Goal: Task Accomplishment & Management: Manage account settings

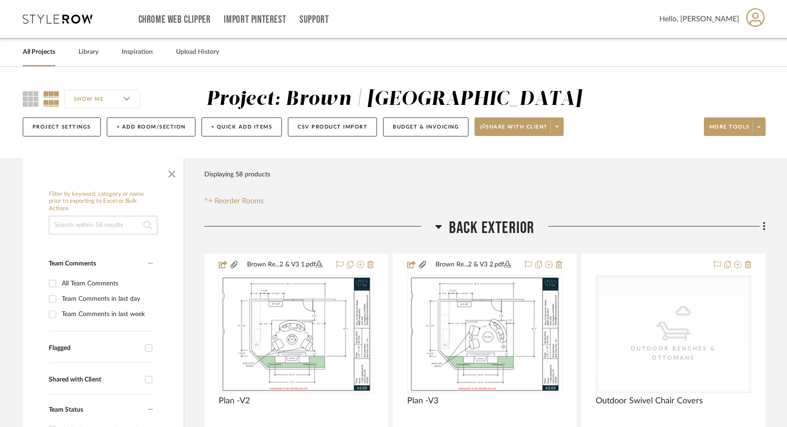
click at [49, 53] on link "All Projects" at bounding box center [39, 52] width 33 height 13
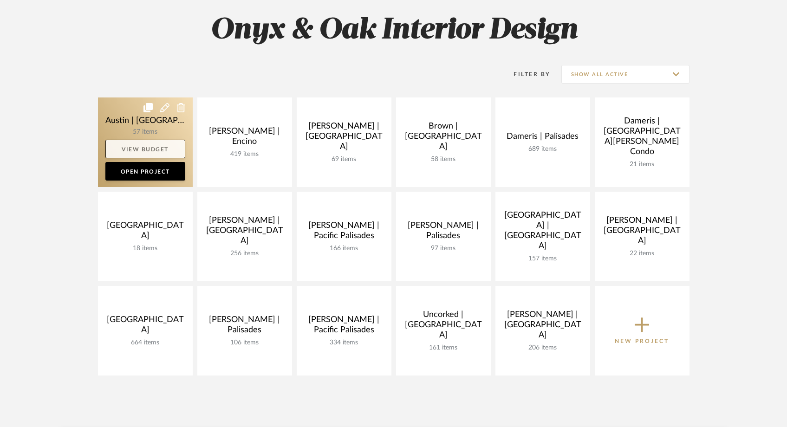
scroll to position [138, 0]
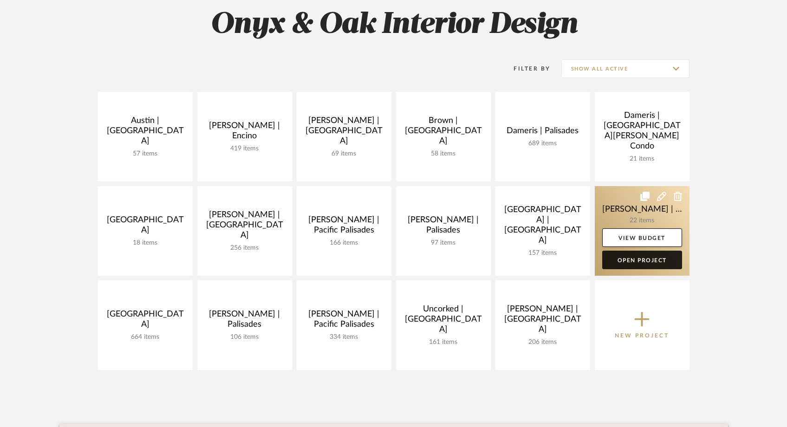
click at [504, 261] on link "Open Project" at bounding box center [643, 260] width 80 height 19
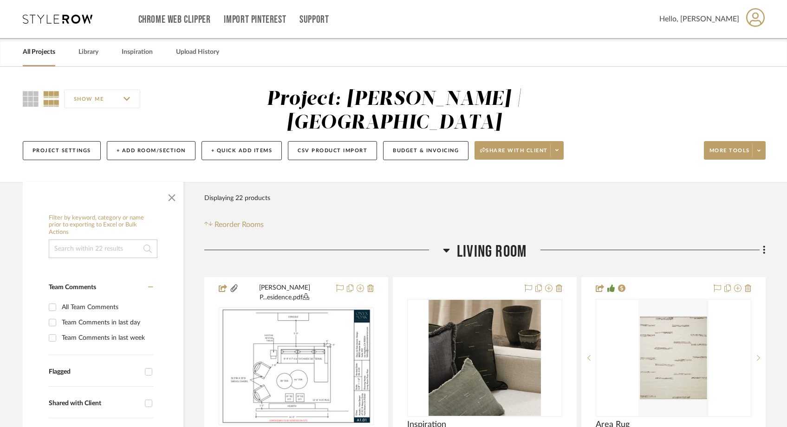
click at [81, 240] on input at bounding box center [103, 249] width 109 height 19
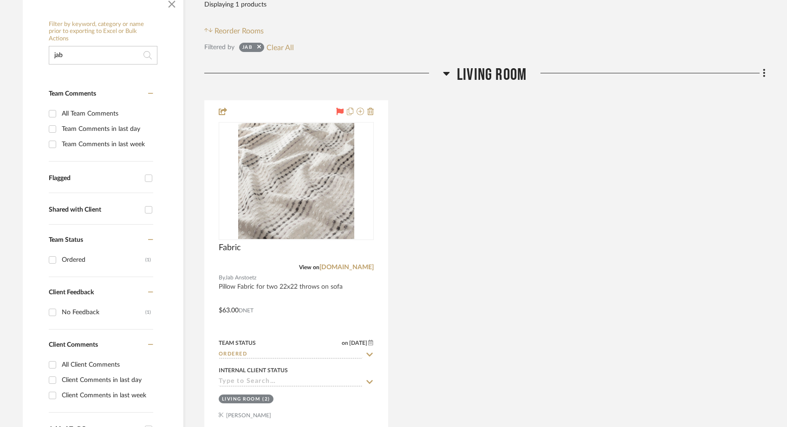
scroll to position [231, 0]
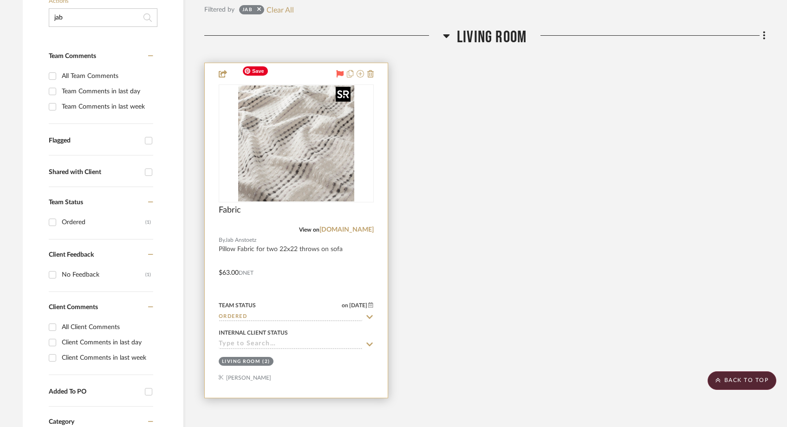
type input "jab"
click at [279, 132] on img "0" at bounding box center [296, 143] width 116 height 116
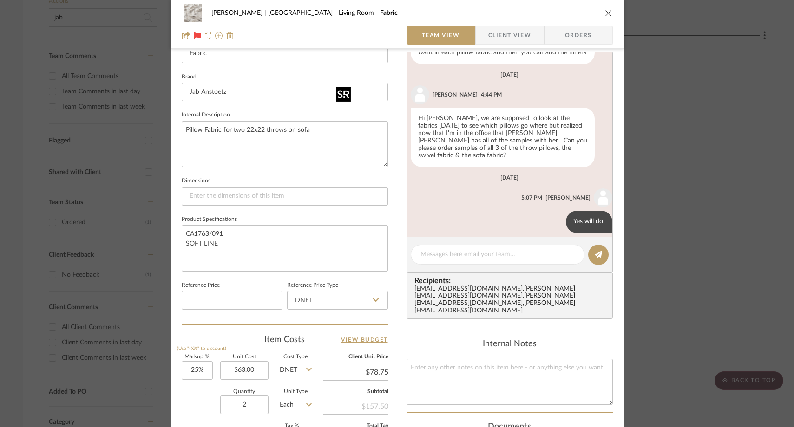
scroll to position [277, 0]
drag, startPoint x: 218, startPoint y: 245, endPoint x: 181, endPoint y: 229, distance: 40.1
click at [182, 229] on textarea "CA1763/091 SOFT LINE" at bounding box center [285, 248] width 206 height 46
click at [504, 10] on icon "close" at bounding box center [608, 12] width 7 height 7
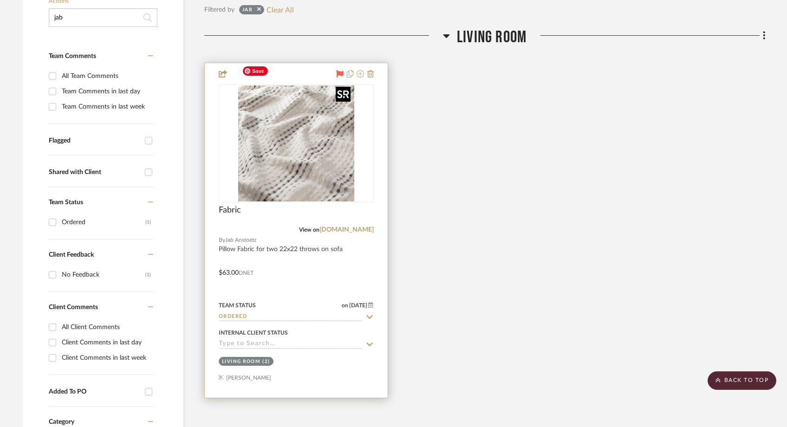
scroll to position [0, 0]
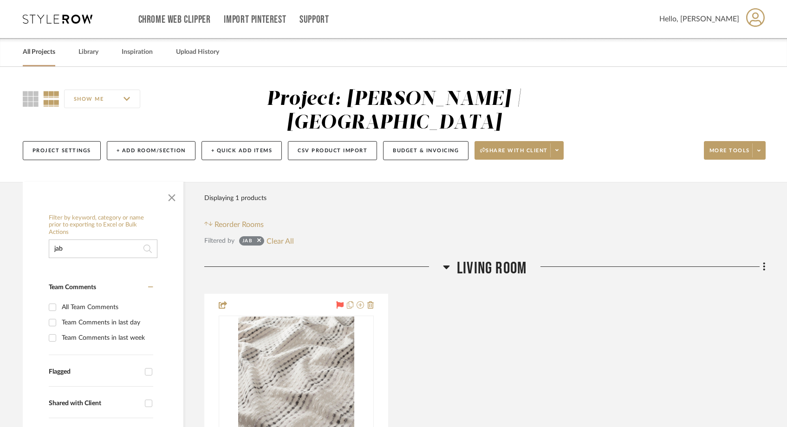
click at [40, 55] on link "All Projects" at bounding box center [39, 52] width 33 height 13
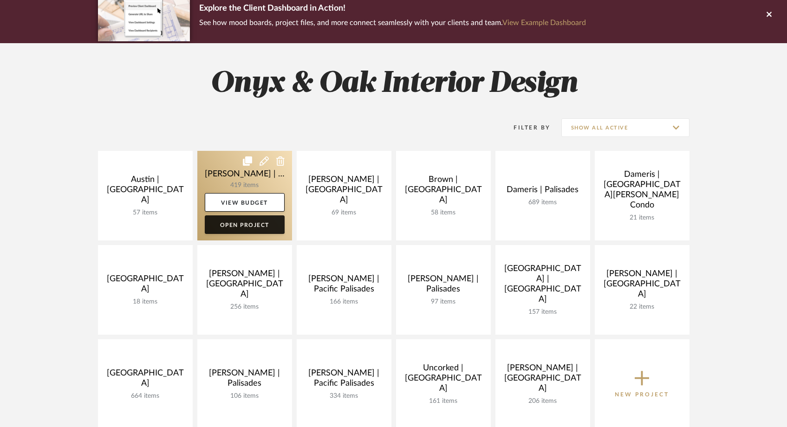
scroll to position [84, 0]
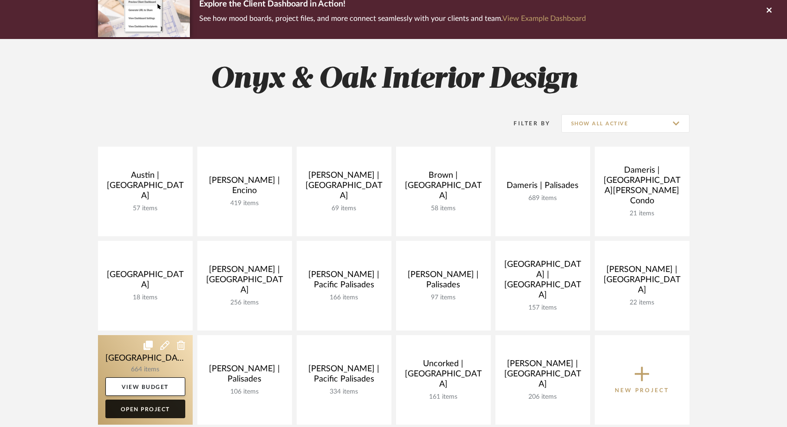
click at [154, 410] on link "Open Project" at bounding box center [145, 409] width 80 height 19
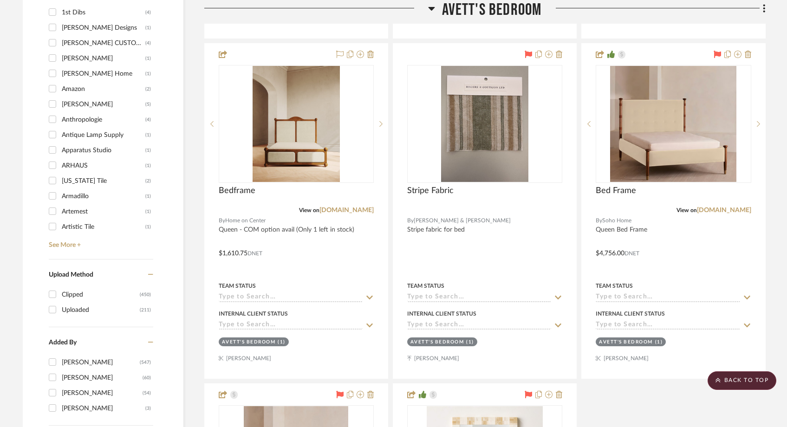
scroll to position [1213, 0]
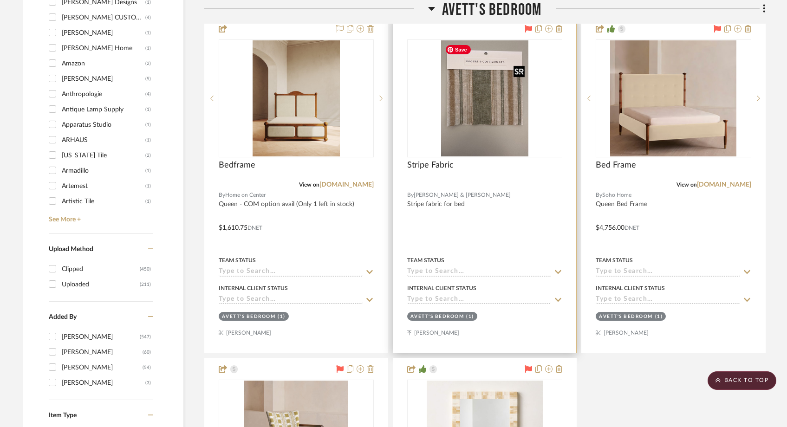
click at [0, 0] on img at bounding box center [0, 0] width 0 height 0
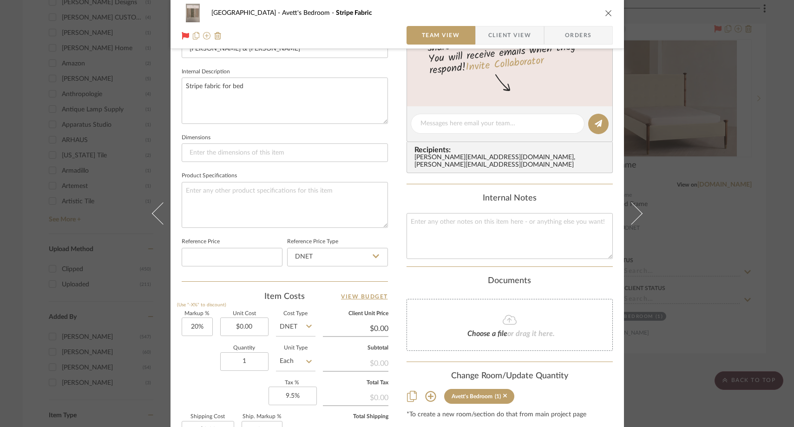
scroll to position [350, 0]
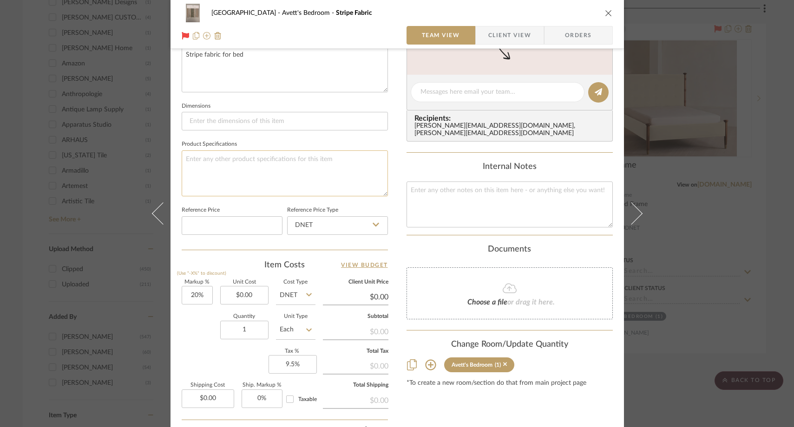
click at [262, 151] on textarea at bounding box center [285, 174] width 206 height 46
click at [446, 191] on textarea "To enrich screen reader interactions, please activate Accessibility in Grammarl…" at bounding box center [510, 205] width 206 height 46
paste textarea "$49.50"
type textarea "$49.50 tariff"
click at [452, 162] on div "Internal Notes" at bounding box center [510, 167] width 206 height 10
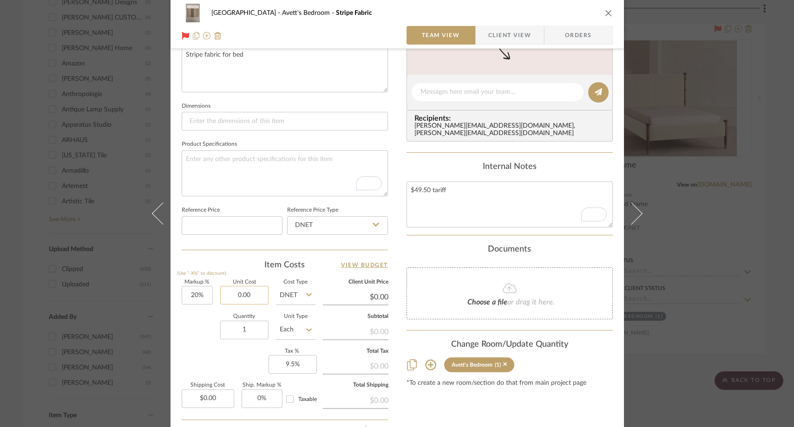
click at [252, 292] on input "0.00" at bounding box center [244, 295] width 48 height 19
type input "$165.00"
click at [210, 354] on div "Markup % (Use "-X%" to discount) 20% Unit Cost $165.00 Cost Type DNET Client Un…" at bounding box center [285, 348] width 206 height 136
type input "$198.00"
type input "$21.78"
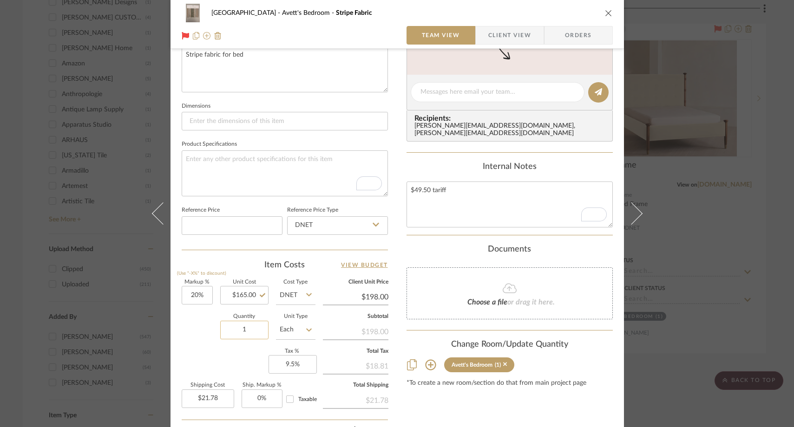
click at [246, 329] on input "1" at bounding box center [244, 330] width 48 height 19
type input "5.5"
click at [226, 360] on div "Markup % (Use "-X%" to discount) 20% Unit Cost $165.00 Cost Type DNET Client Un…" at bounding box center [285, 348] width 206 height 136
type input "$119.79"
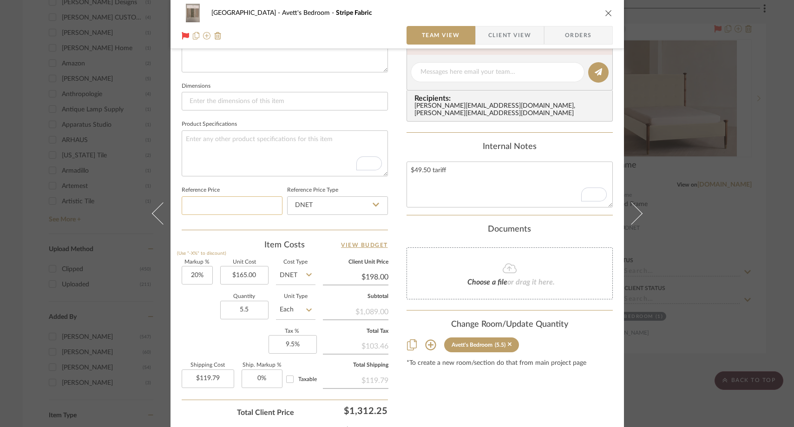
scroll to position [371, 0]
click at [504, 14] on icon "close" at bounding box center [608, 12] width 7 height 7
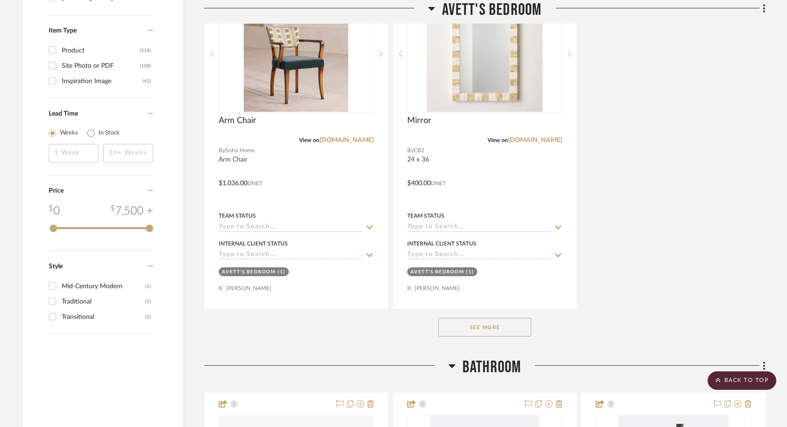
scroll to position [1604, 0]
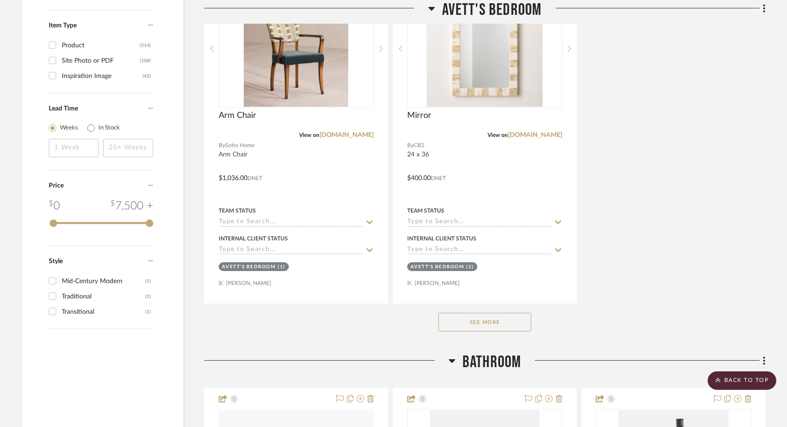
click at [487, 329] on button "See More" at bounding box center [485, 322] width 93 height 19
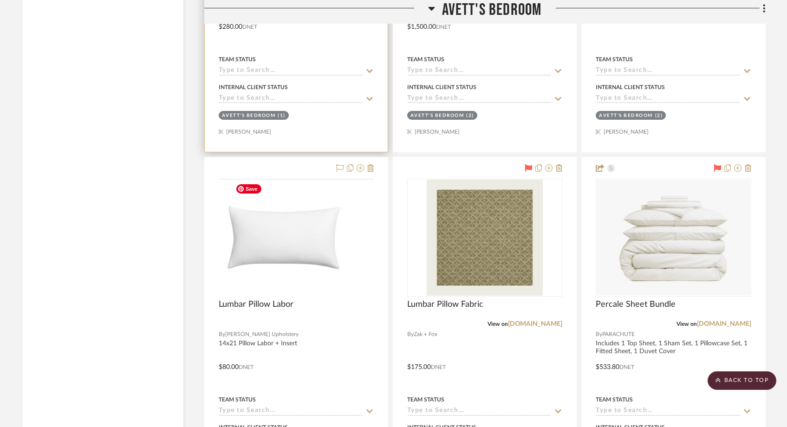
scroll to position [2125, 0]
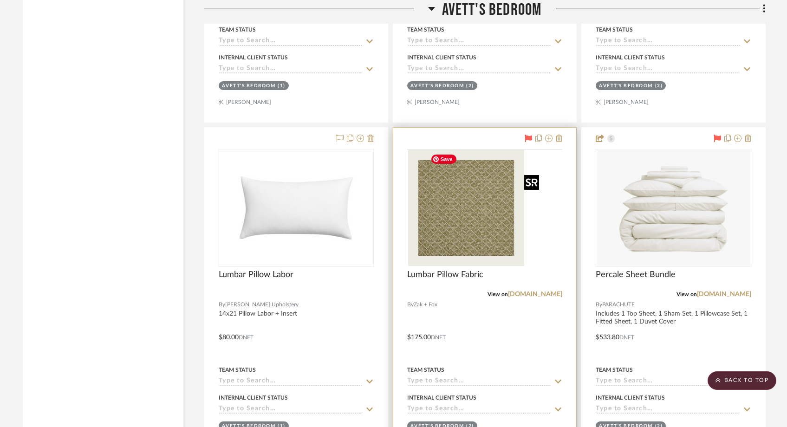
click at [0, 0] on img at bounding box center [0, 0] width 0 height 0
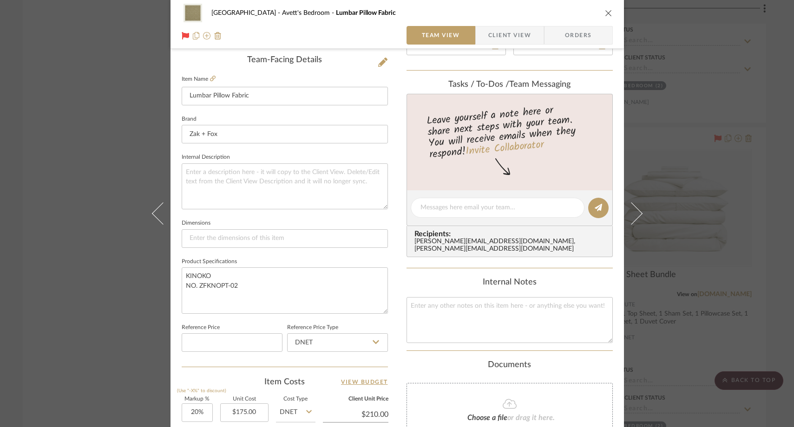
scroll to position [266, 0]
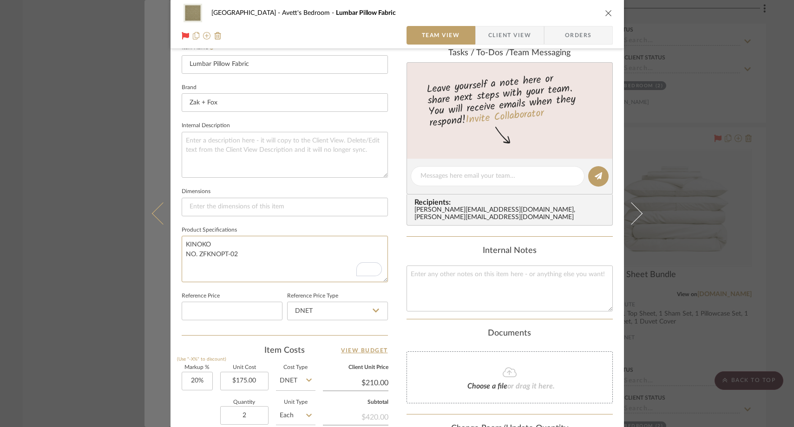
drag, startPoint x: 243, startPoint y: 256, endPoint x: 166, endPoint y: 241, distance: 78.1
click at [166, 241] on mat-dialog-content "NYC West Avett's Bedroom Lumbar Pillow Fabric Team View Client View Orders Team…" at bounding box center [396, 170] width 505 height 858
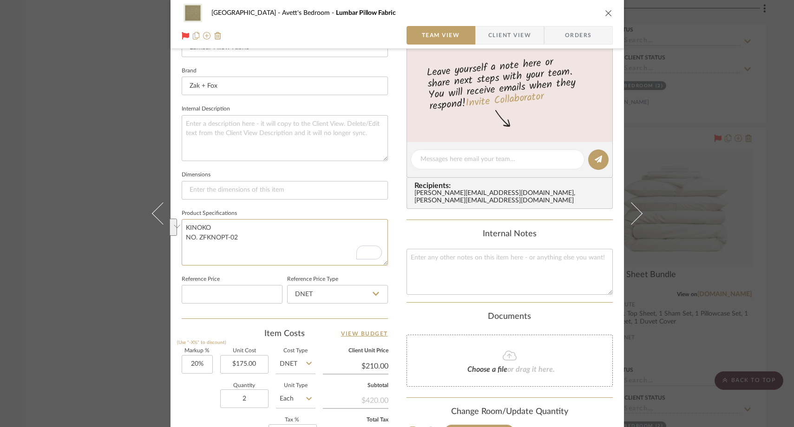
scroll to position [314, 0]
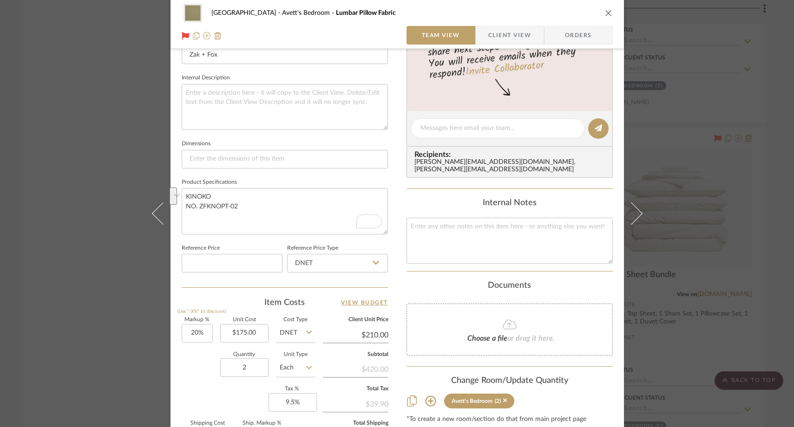
click at [96, 143] on div "NYC West Avett's Bedroom Lumbar Pillow Fabric Team View Client View Orders Team…" at bounding box center [397, 213] width 794 height 427
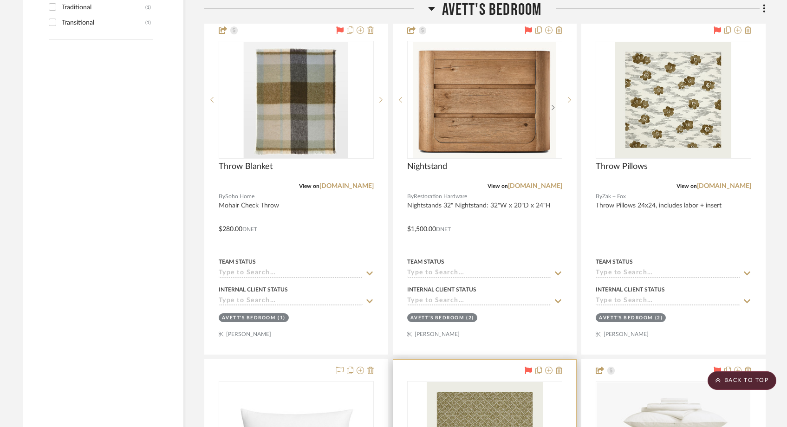
scroll to position [1879, 0]
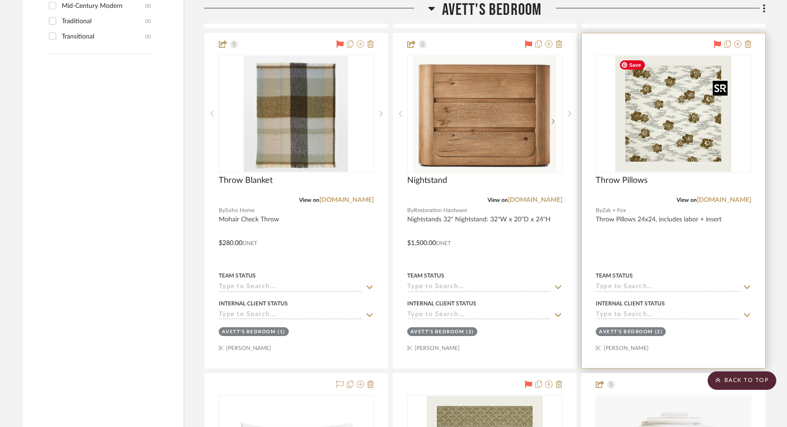
click at [0, 0] on img at bounding box center [0, 0] width 0 height 0
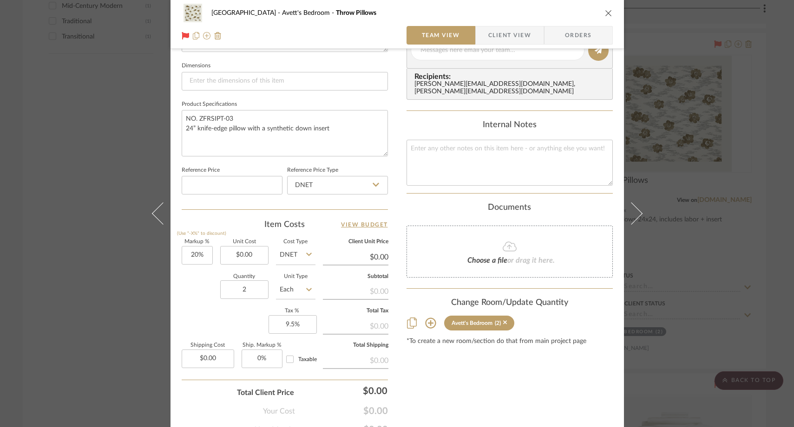
scroll to position [396, 0]
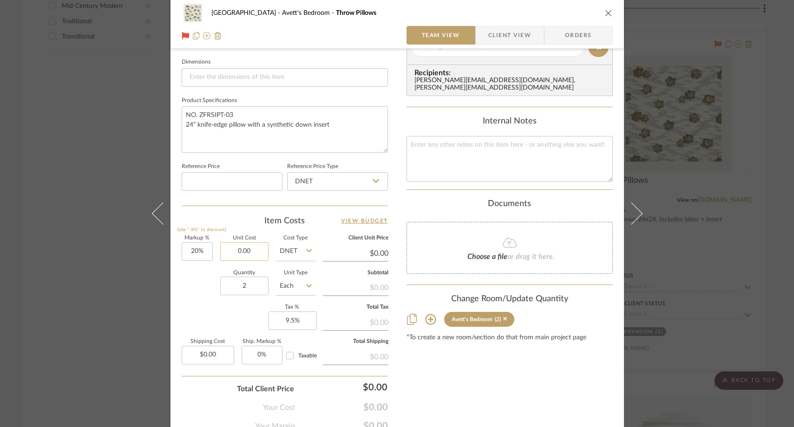
click at [256, 251] on input "0.00" at bounding box center [244, 252] width 48 height 19
paste input "348"
type input "$348.00"
click at [185, 284] on div "Quantity 2 Unit Type Each" at bounding box center [249, 287] width 134 height 33
type input "$417.60"
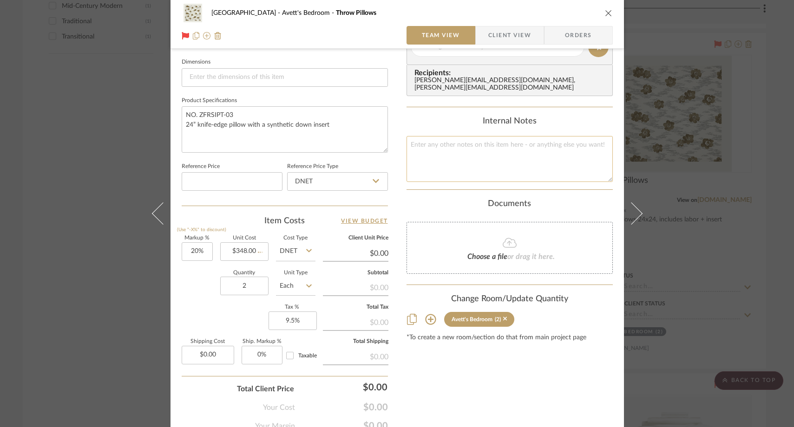
type input "$91.87"
click at [455, 148] on textarea "To enrich screen reader interactions, please activate Accessibility in Grammarl…" at bounding box center [510, 159] width 206 height 46
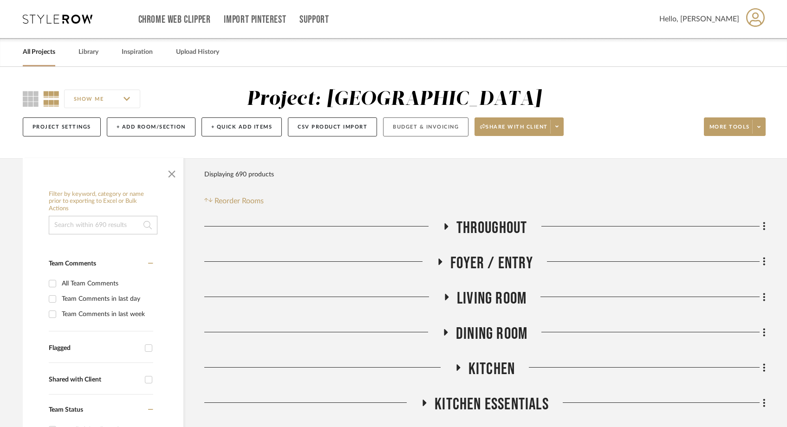
click at [445, 125] on button "Budget & Invoicing" at bounding box center [425, 127] width 85 height 19
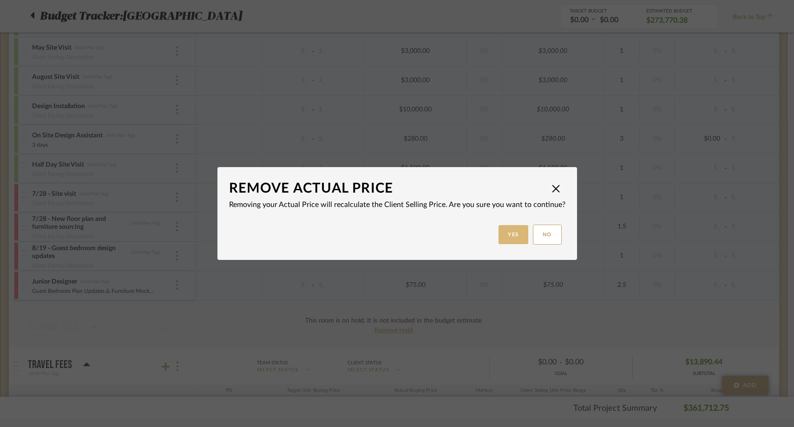
click at [517, 235] on button "Yes" at bounding box center [513, 234] width 30 height 19
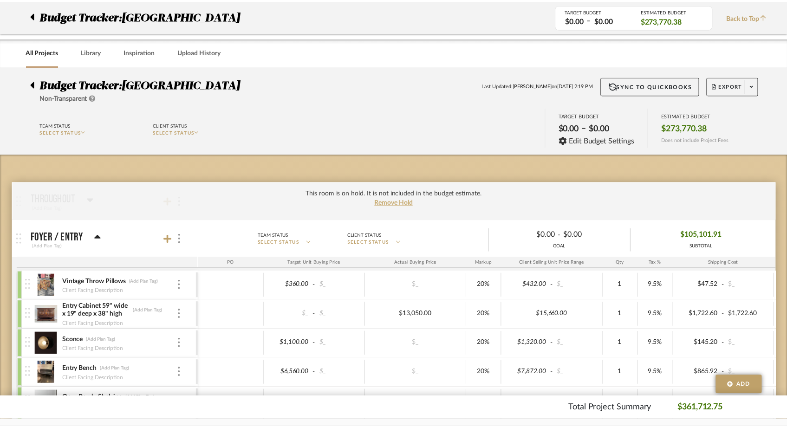
scroll to position [2426, 0]
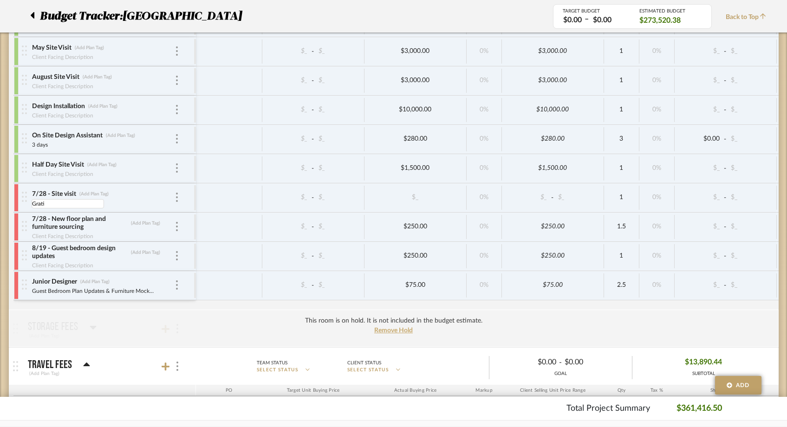
type input "Gratis"
click at [119, 306] on div "July (Add Plan Tag) Client Facing Description $_ - $_ $10,000.00 0% $10,000.00 …" at bounding box center [493, 86] width 961 height 448
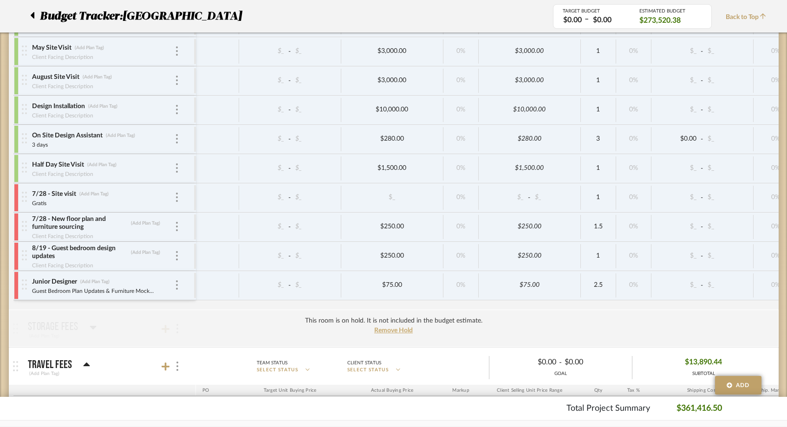
click at [758, 19] on span "Back to Top" at bounding box center [748, 18] width 45 height 10
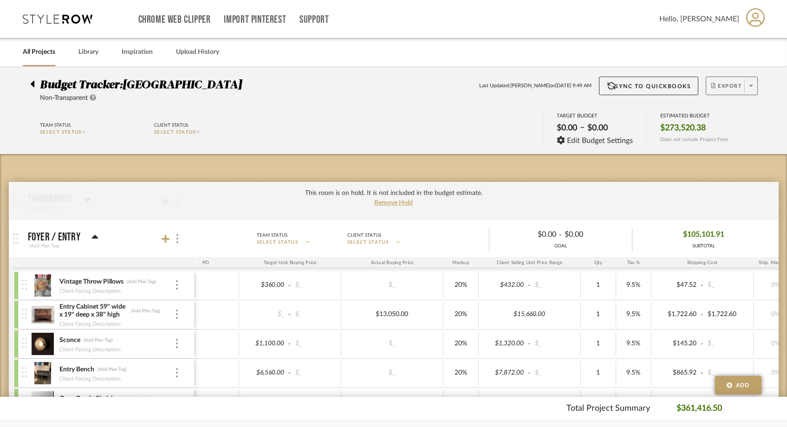
click at [754, 84] on span at bounding box center [751, 86] width 13 height 14
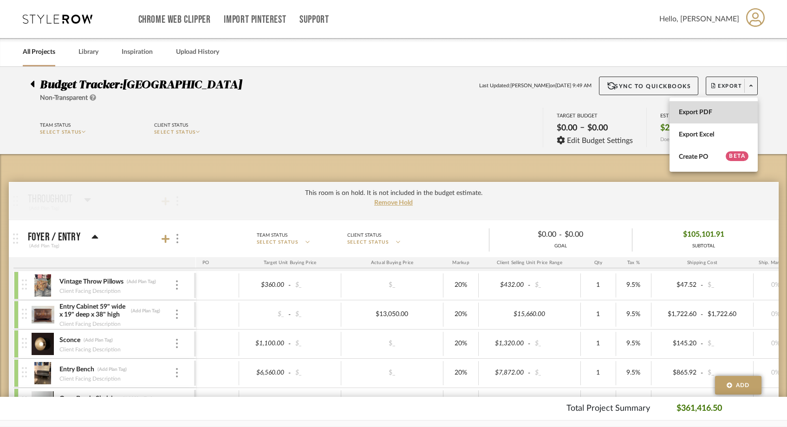
click at [733, 106] on button "Export PDF" at bounding box center [714, 112] width 88 height 22
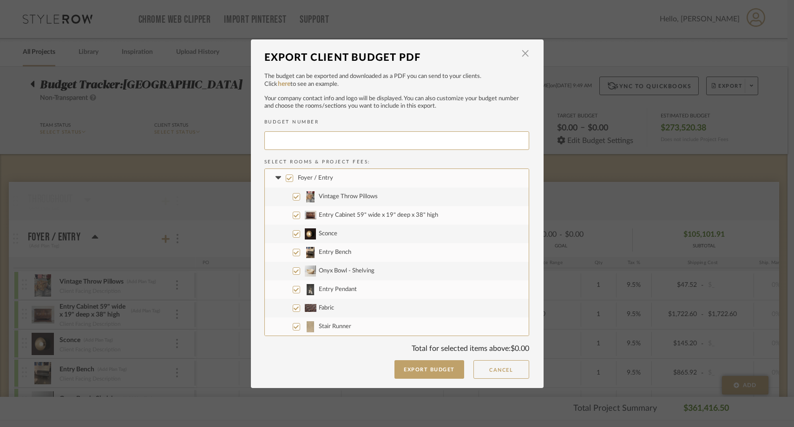
type input "NYCWES-145"
click at [286, 177] on input "Foyer / Entry" at bounding box center [289, 178] width 7 height 7
checkbox input "false"
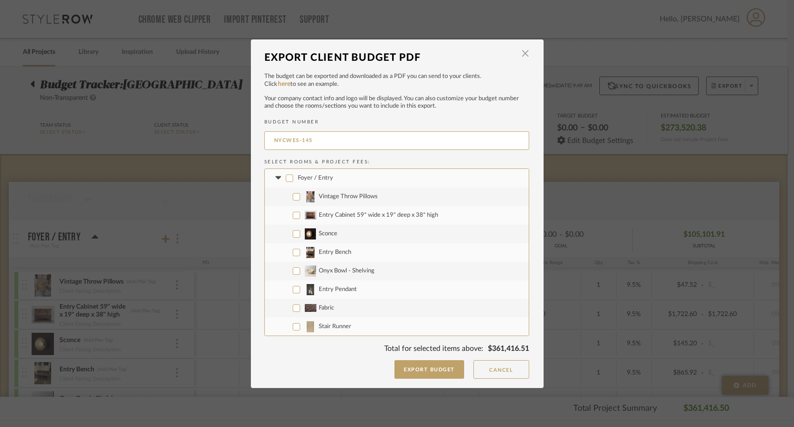
checkbox input "false"
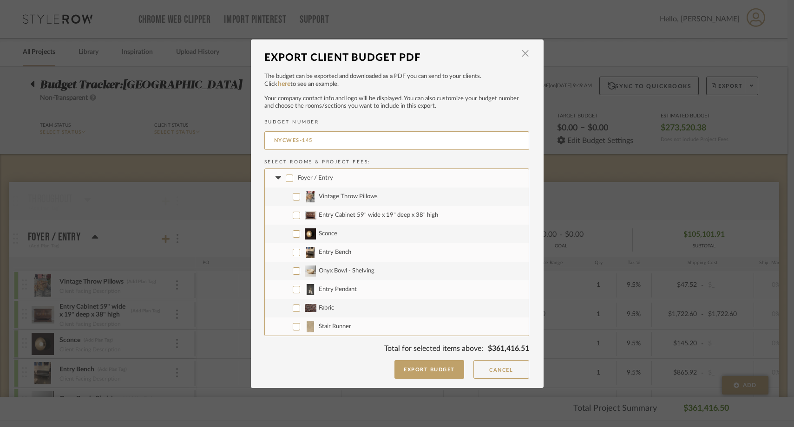
checkbox input "false"
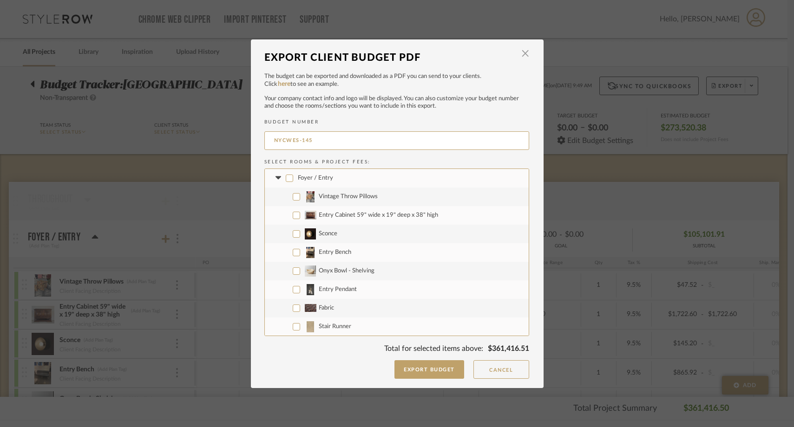
checkbox input "false"
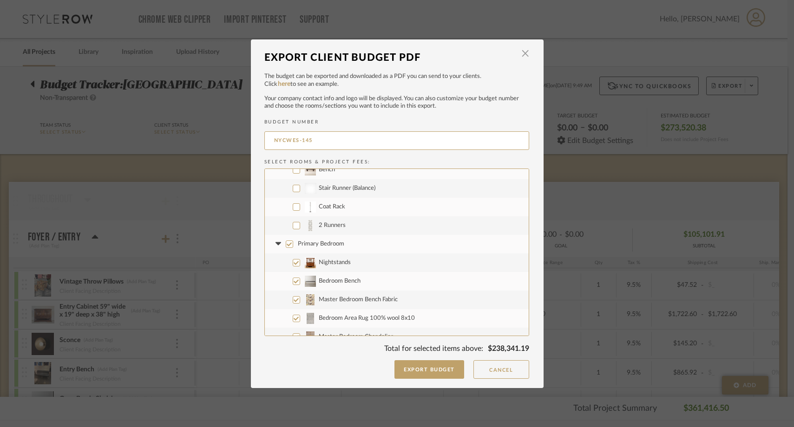
click at [288, 244] on input "Primary Bedroom" at bounding box center [289, 244] width 7 height 7
checkbox input "false"
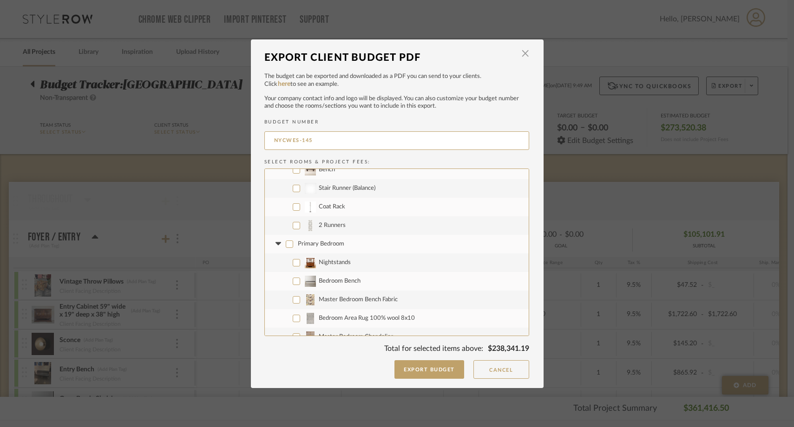
checkbox input "false"
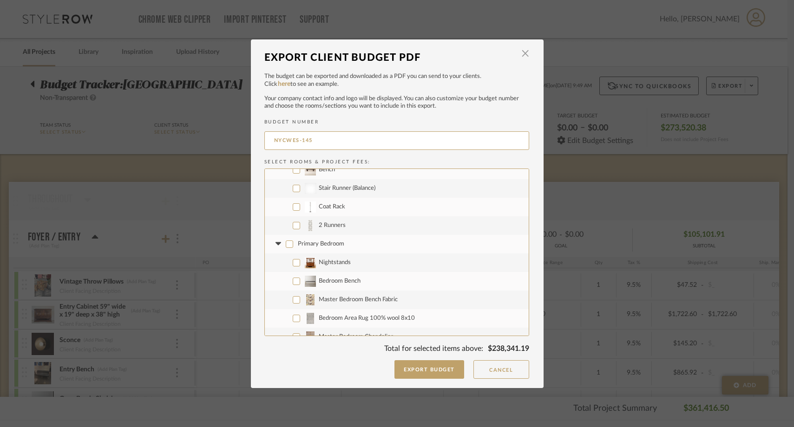
checkbox input "false"
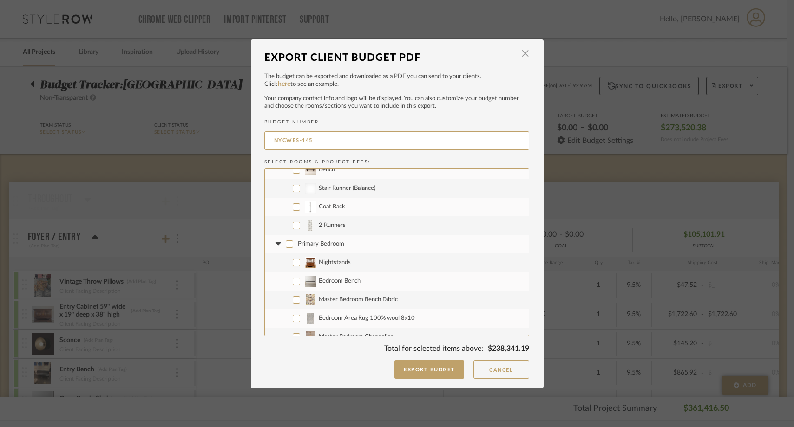
checkbox input "false"
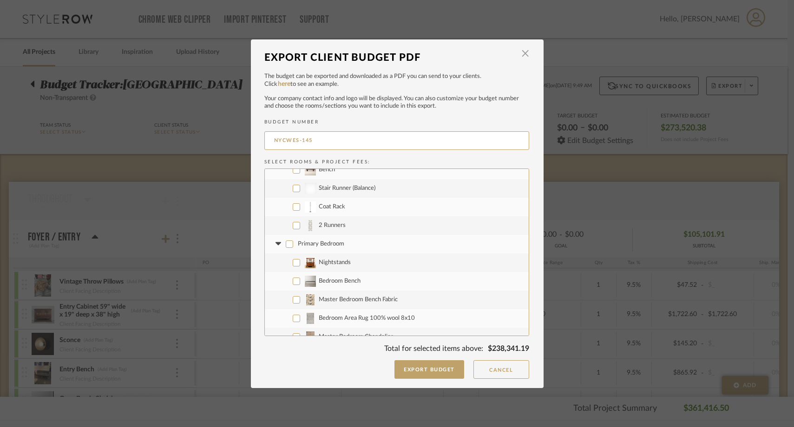
checkbox input "false"
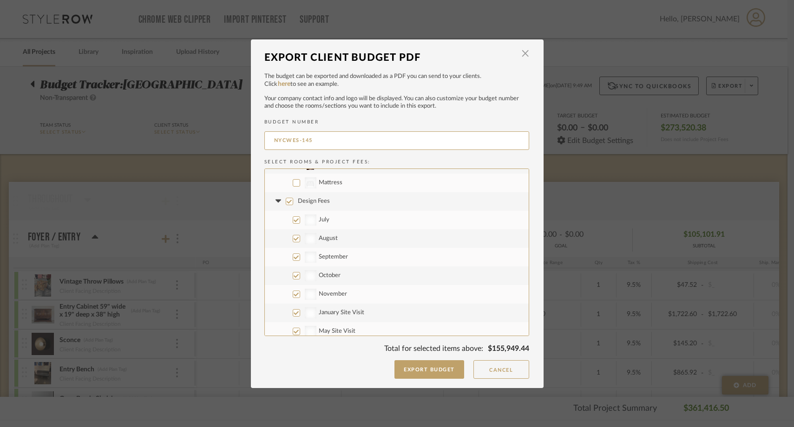
click at [286, 202] on input "Design Fees" at bounding box center [289, 201] width 7 height 7
checkbox input "false"
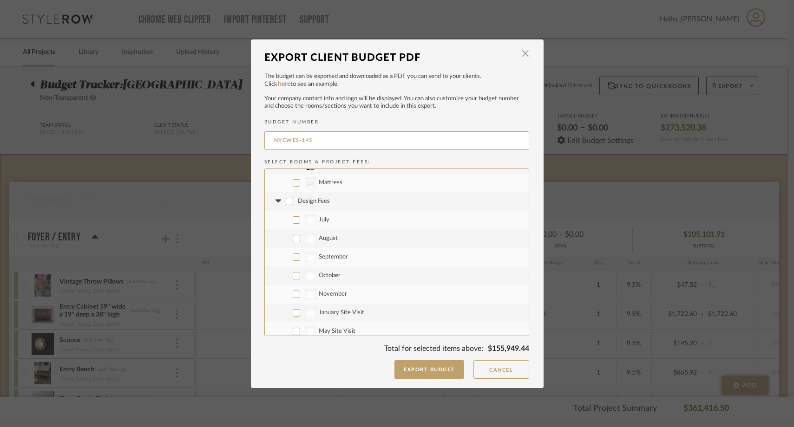
checkbox input "false"
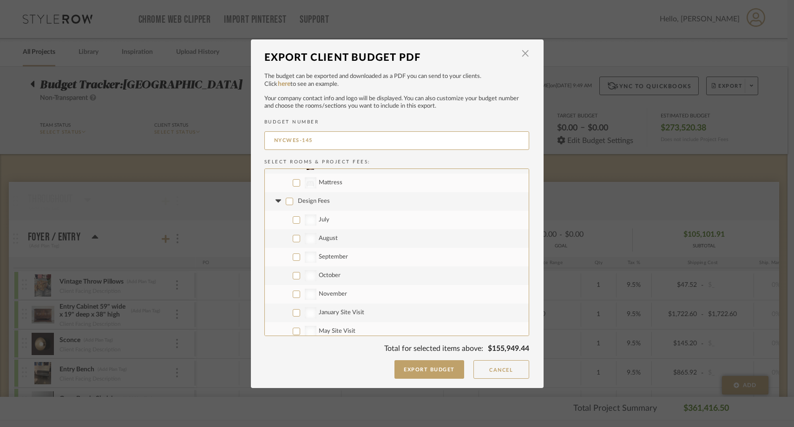
checkbox input "false"
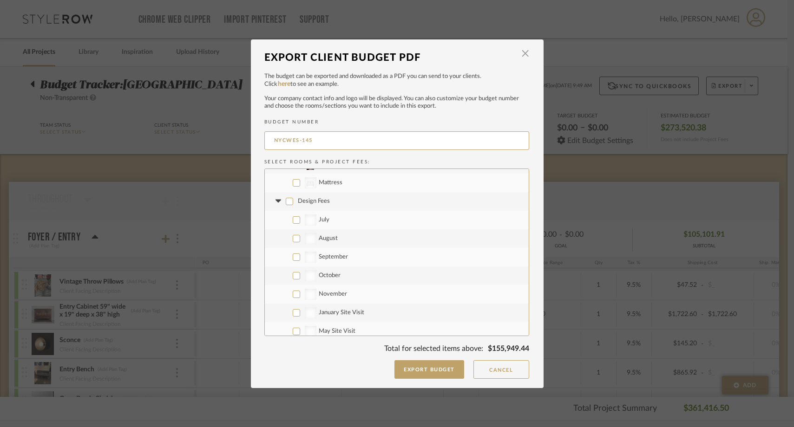
checkbox input "false"
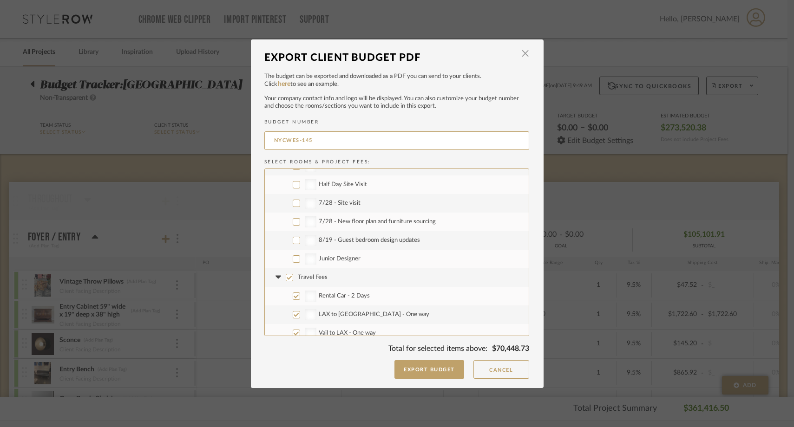
click at [295, 203] on input "7/28 - Site visit" at bounding box center [296, 203] width 7 height 7
checkbox input "true"
click at [295, 223] on input "7/28 - New floor plan and furniture sourcing" at bounding box center [296, 221] width 7 height 7
checkbox input "true"
click at [295, 243] on input "8/19 - Guest bedroom design updates" at bounding box center [296, 240] width 7 height 7
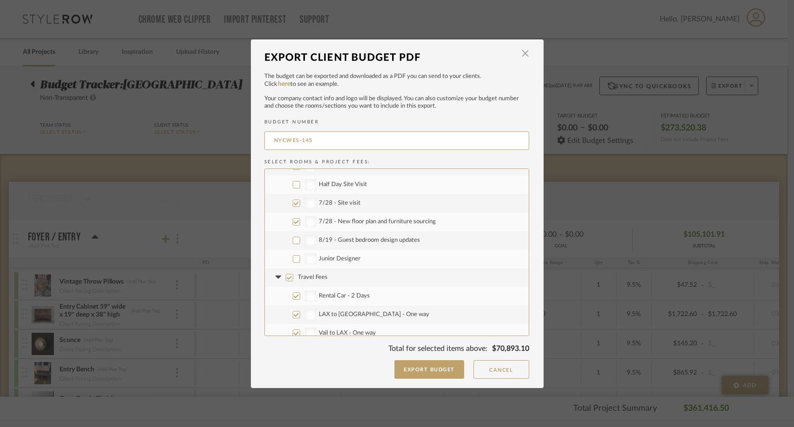
checkbox input "true"
click at [295, 261] on input "Junior Designer" at bounding box center [296, 259] width 7 height 7
checkbox input "true"
click at [286, 278] on input "Travel Fees" at bounding box center [289, 277] width 7 height 7
checkbox input "false"
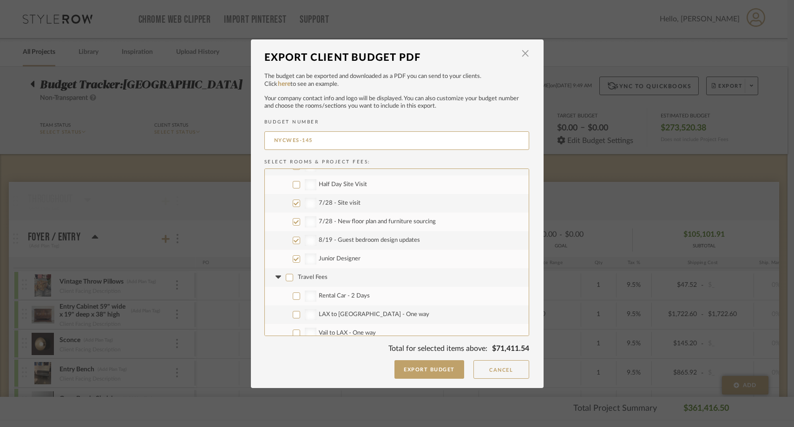
checkbox input "false"
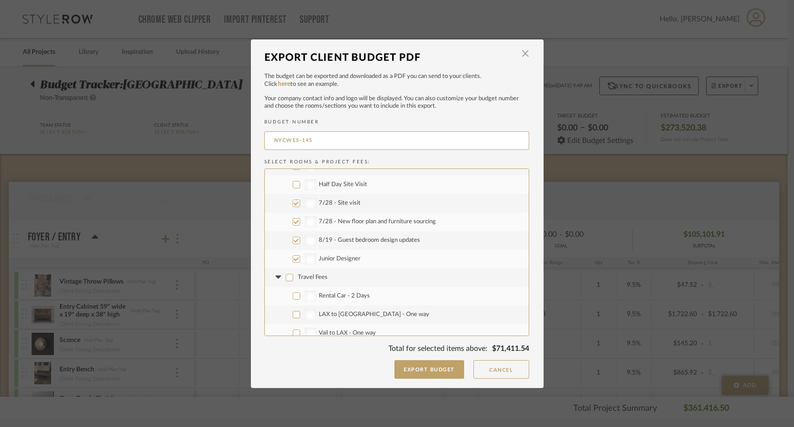
checkbox input "false"
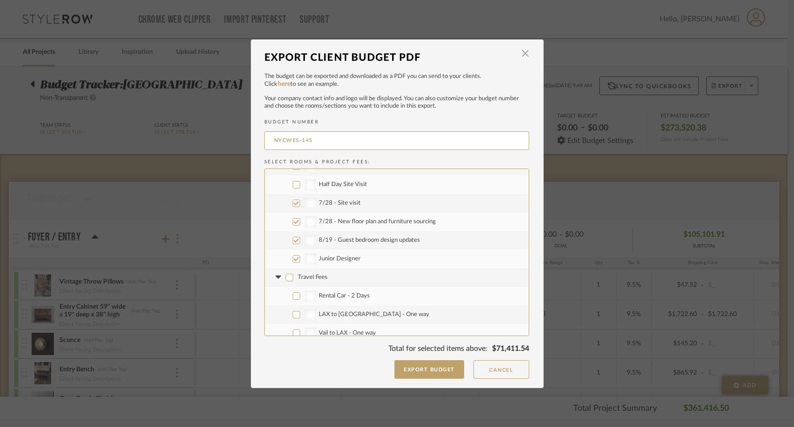
checkbox input "false"
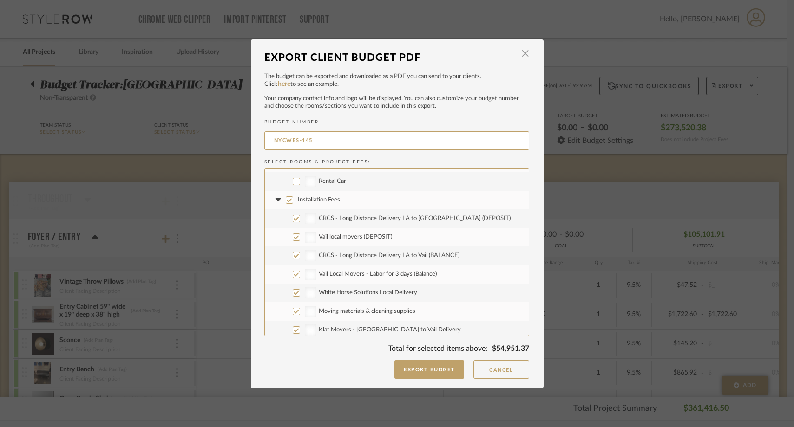
click at [286, 198] on input "Installation Fees" at bounding box center [289, 200] width 7 height 7
checkbox input "false"
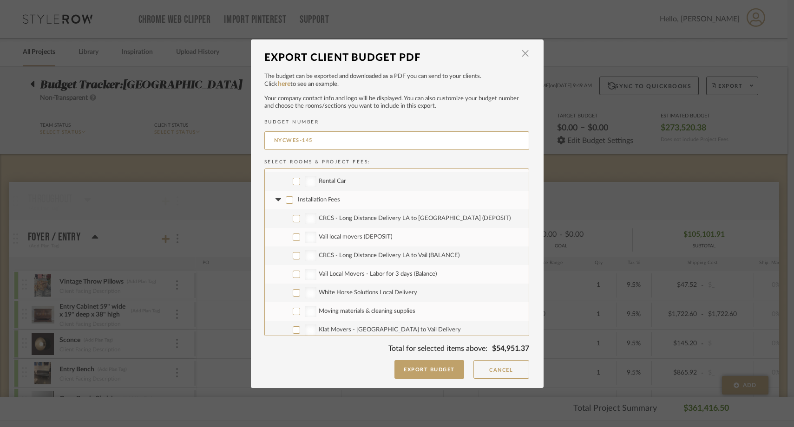
checkbox input "false"
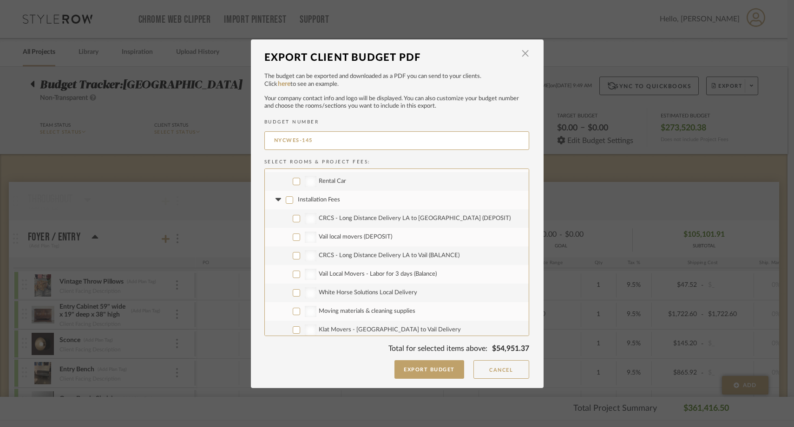
checkbox input "false"
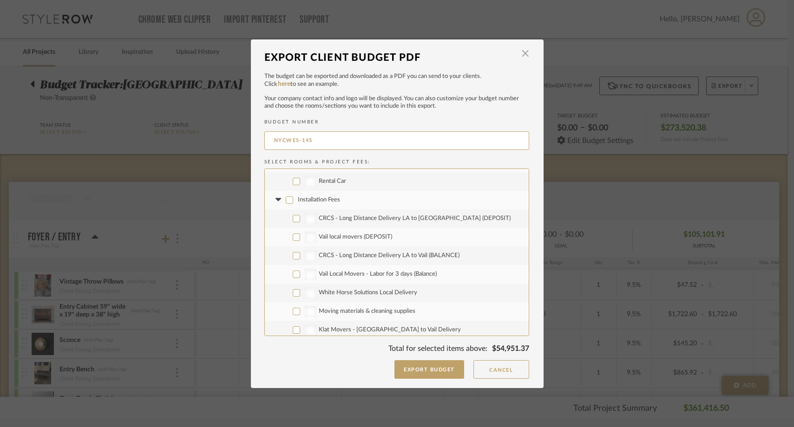
checkbox input "false"
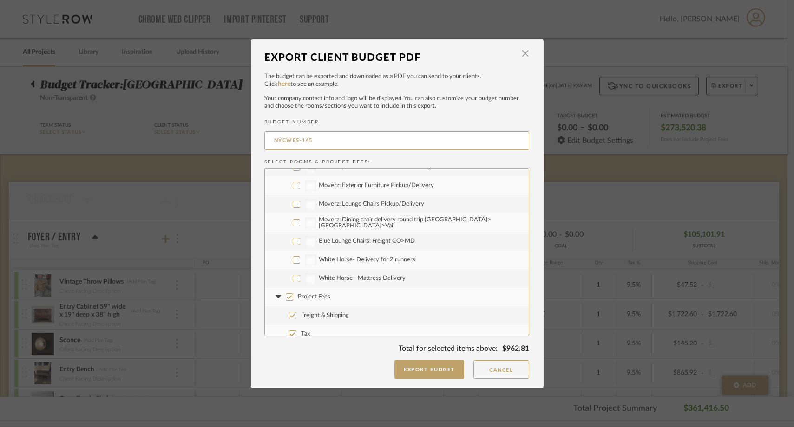
click at [286, 296] on input "Project Fees" at bounding box center [289, 297] width 7 height 7
checkbox input "false"
click at [403, 369] on button "Export Budget" at bounding box center [429, 370] width 70 height 19
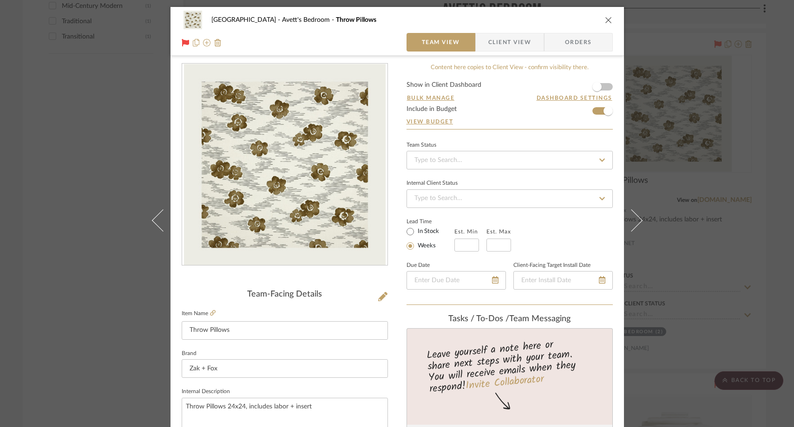
scroll to position [396, 0]
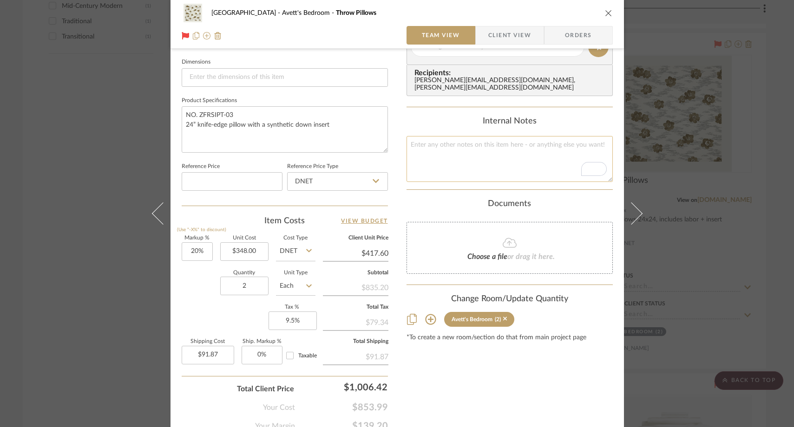
paste textarea "$34.80"
type textarea "$34.80 tariff"
click at [468, 186] on div "Content here copies to Client View - confirm visibility there. Show in Client D…" at bounding box center [510, 49] width 206 height 765
click at [105, 172] on div "[GEOGRAPHIC_DATA]'s Bedroom Throw Pillows Team View Client View Orders Team-Fac…" at bounding box center [397, 213] width 794 height 427
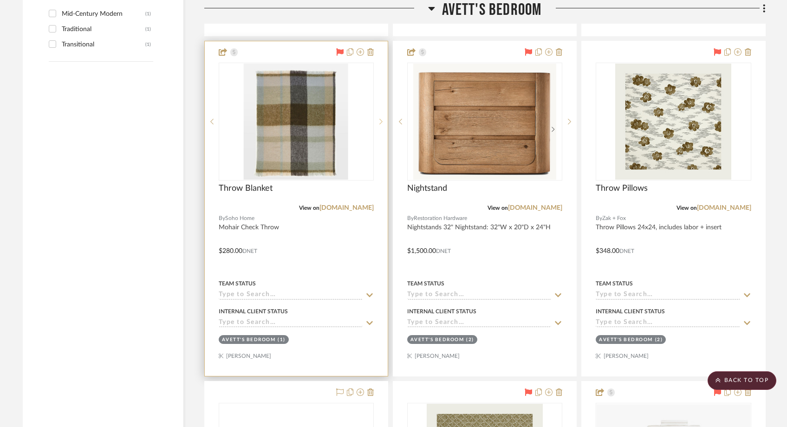
scroll to position [1873, 0]
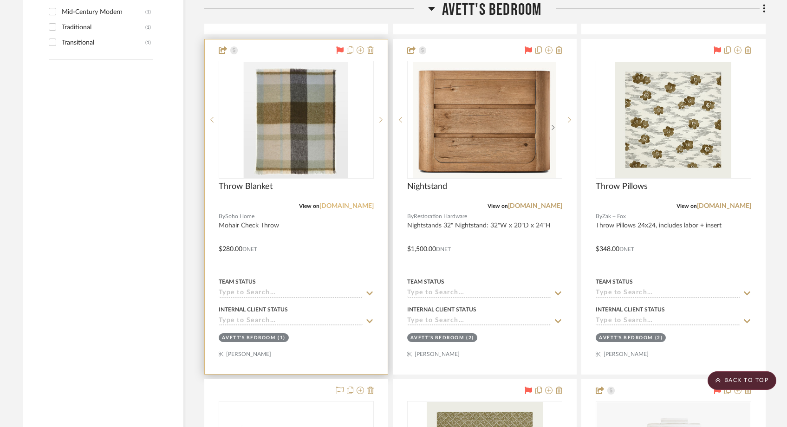
click at [345, 208] on link "[DOMAIN_NAME]" at bounding box center [347, 206] width 54 height 7
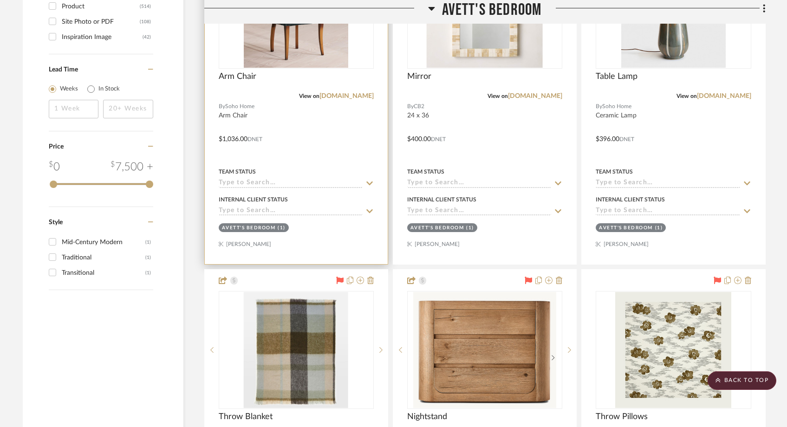
scroll to position [1585, 0]
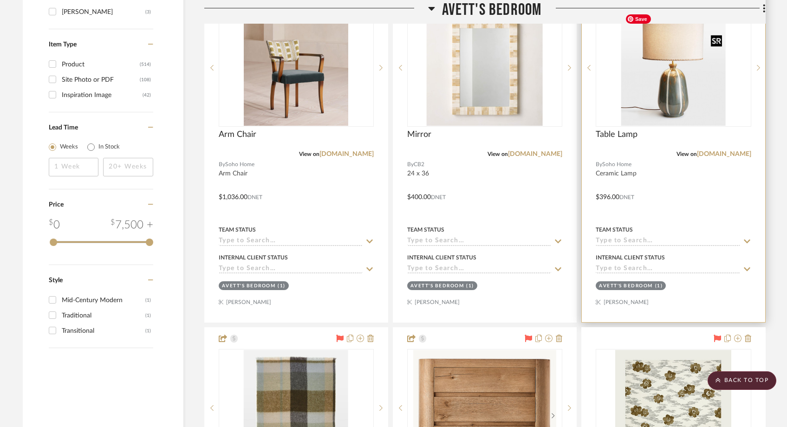
click at [659, 101] on img "0" at bounding box center [674, 68] width 105 height 116
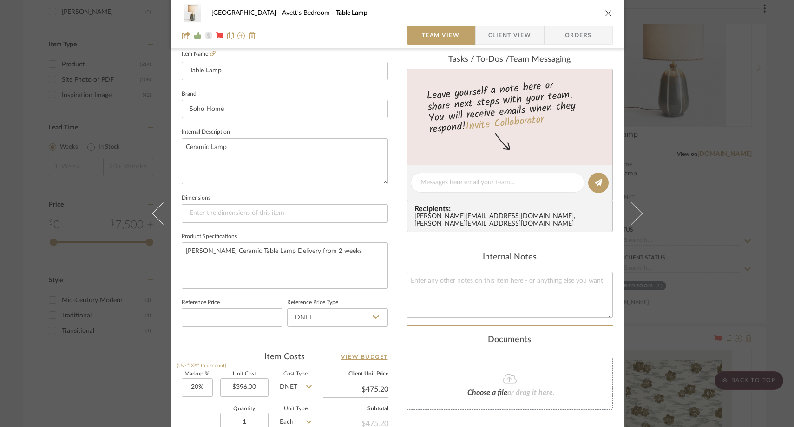
scroll to position [261, 0]
click at [607, 14] on icon "close" at bounding box center [608, 12] width 7 height 7
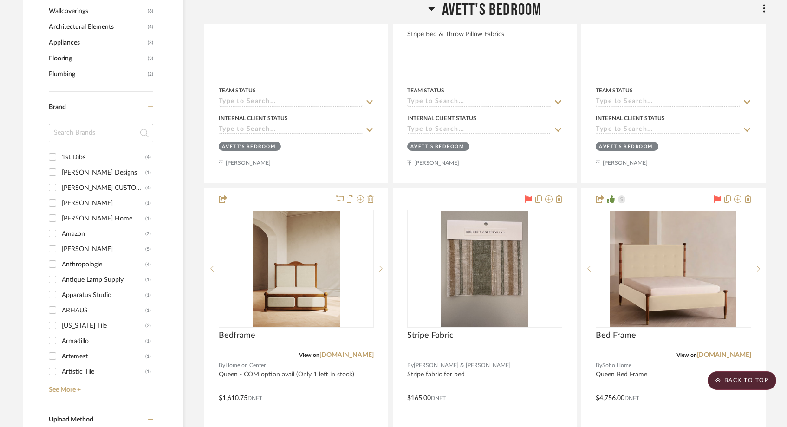
scroll to position [1115, 0]
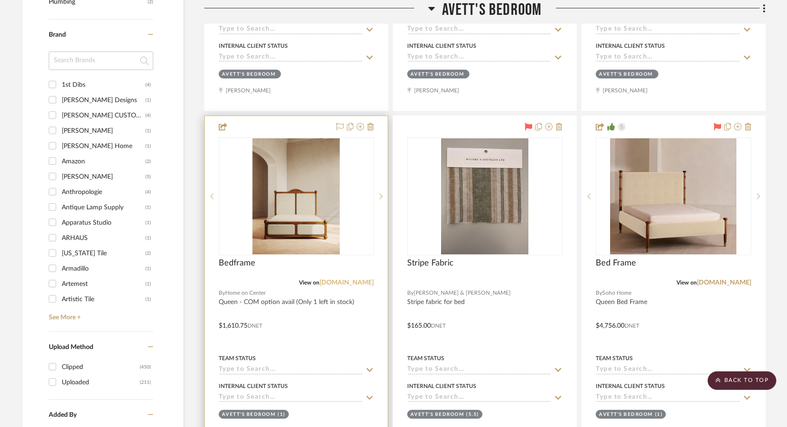
click at [335, 283] on link "[DOMAIN_NAME]" at bounding box center [347, 283] width 54 height 7
click at [311, 236] on img "0" at bounding box center [296, 196] width 87 height 116
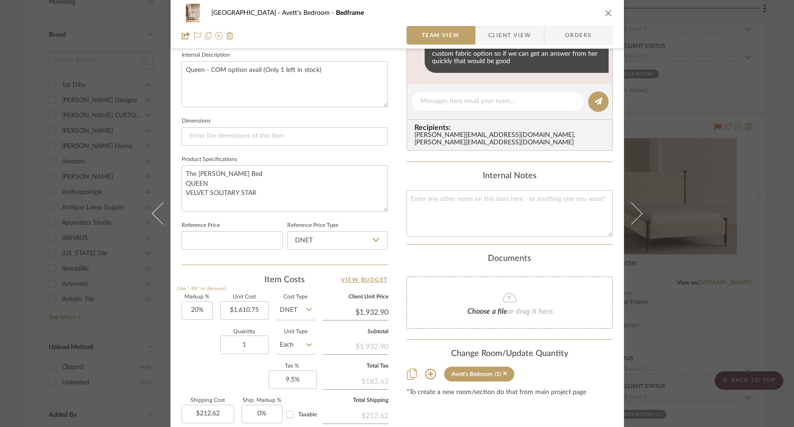
scroll to position [363, 0]
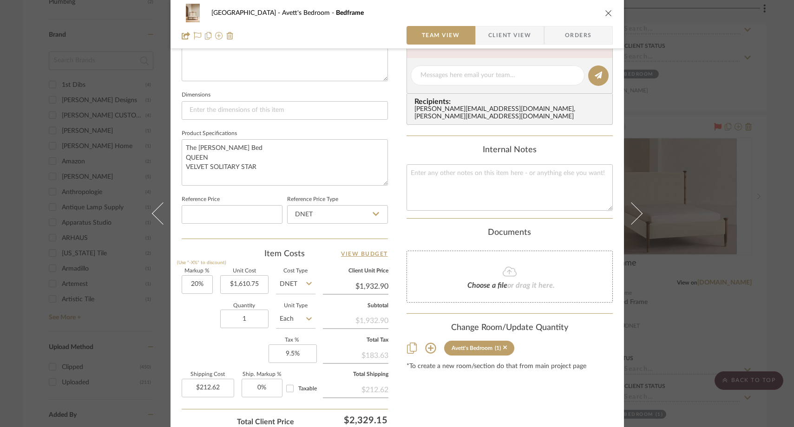
click at [608, 11] on icon "close" at bounding box center [608, 12] width 7 height 7
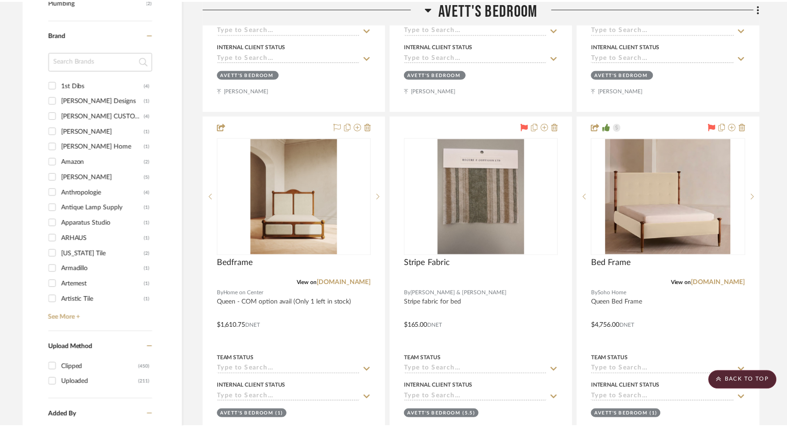
scroll to position [1115, 0]
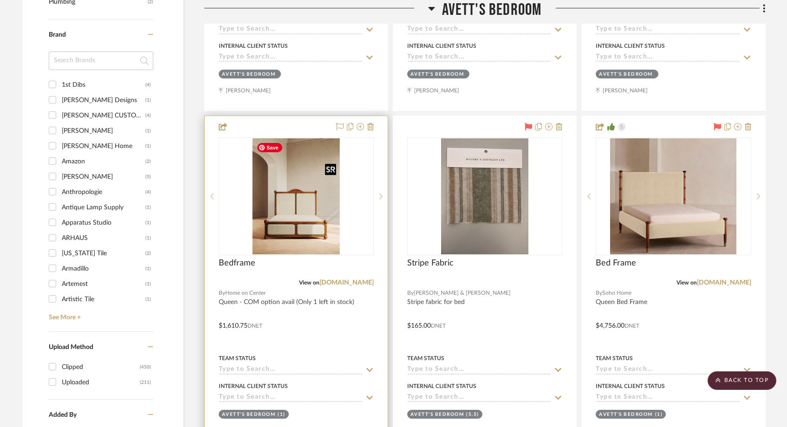
click at [292, 197] on img "0" at bounding box center [296, 196] width 87 height 116
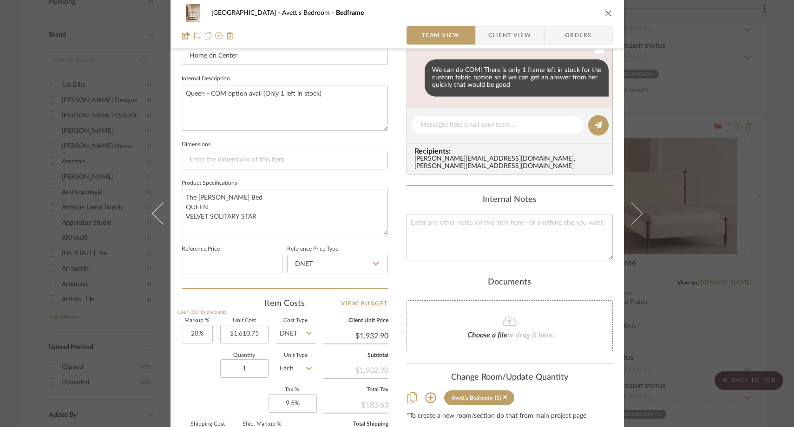
scroll to position [316, 0]
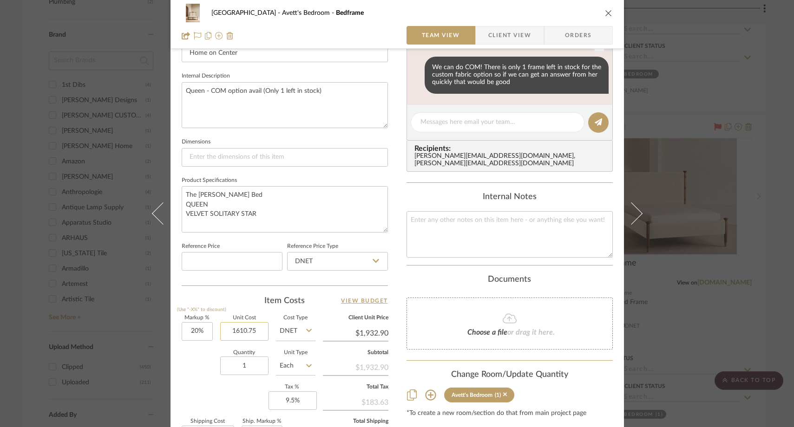
click at [256, 332] on input "1610.75" at bounding box center [244, 331] width 48 height 19
paste input "895.00"
type input "$1,895.00"
click at [203, 355] on div "Quantity 1 Unit Type Each" at bounding box center [249, 367] width 134 height 33
type input "$2,274.00"
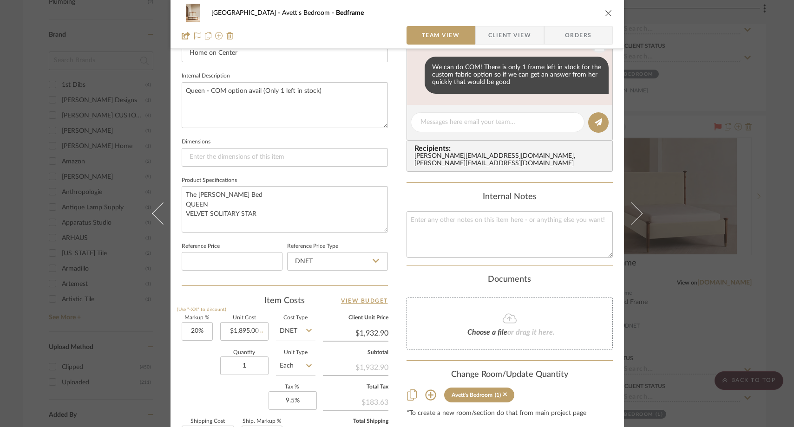
type input "$250.14"
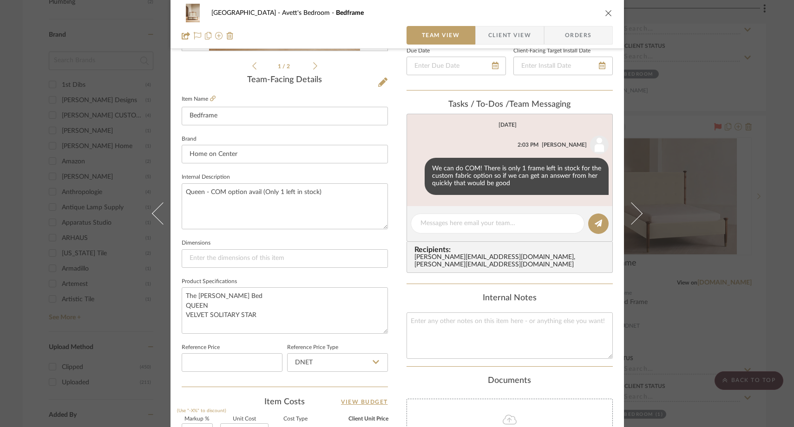
scroll to position [213, 0]
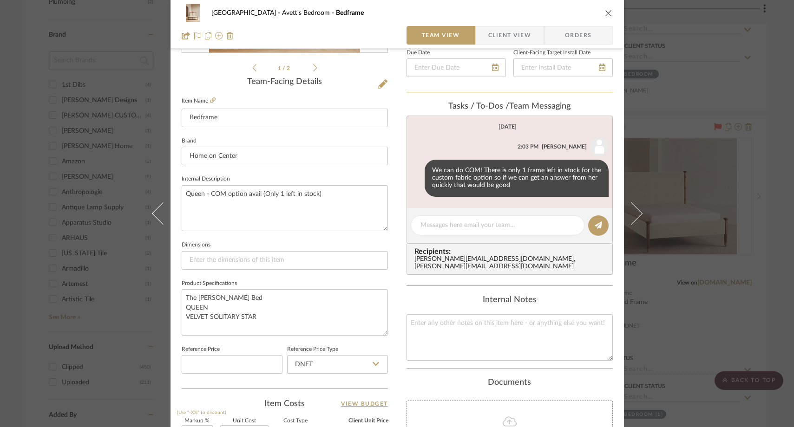
click at [606, 12] on icon "close" at bounding box center [608, 12] width 7 height 7
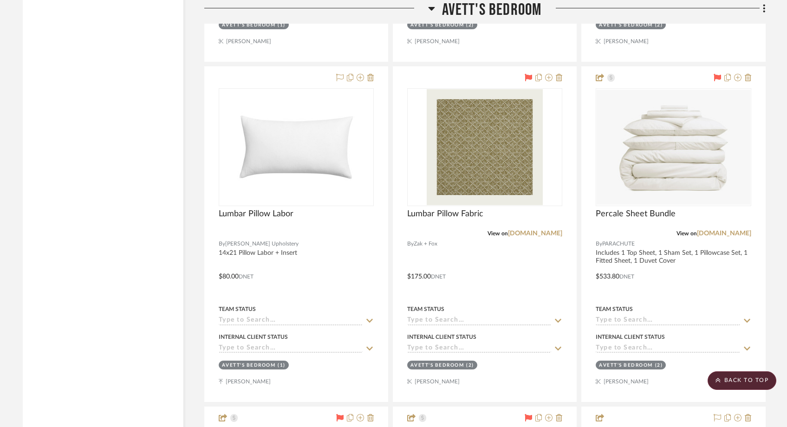
scroll to position [2187, 0]
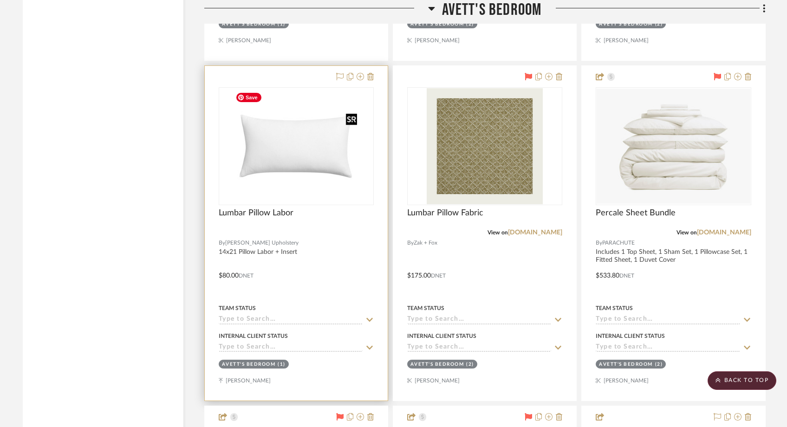
click at [324, 143] on img "0" at bounding box center [296, 146] width 129 height 116
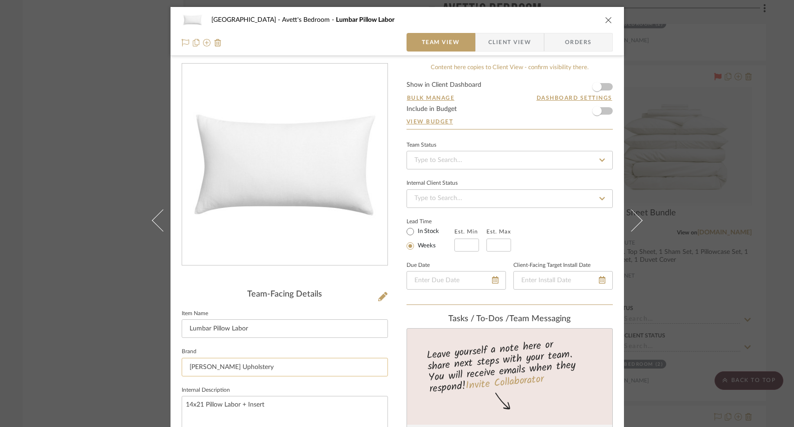
scroll to position [39, 0]
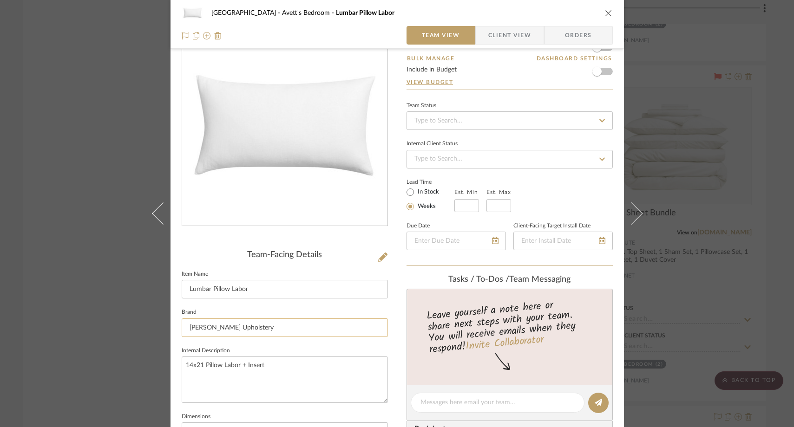
click at [252, 327] on input "Gonzalez Upholstery" at bounding box center [285, 328] width 206 height 19
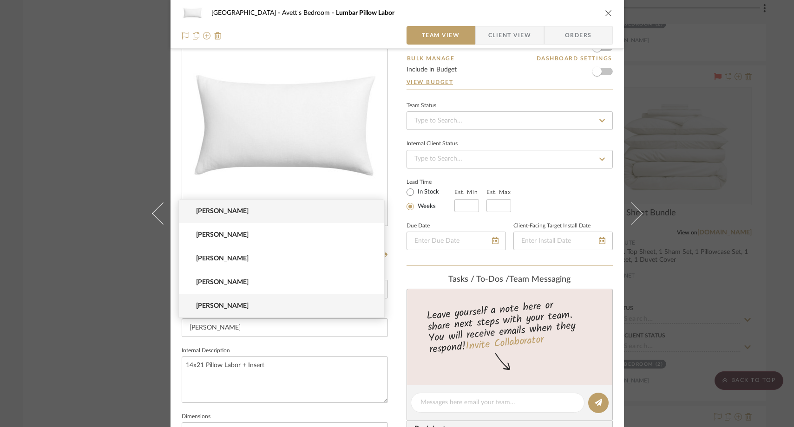
click at [243, 302] on span "Roberto Reyes" at bounding box center [285, 306] width 178 height 8
type input "Roberto Reyes"
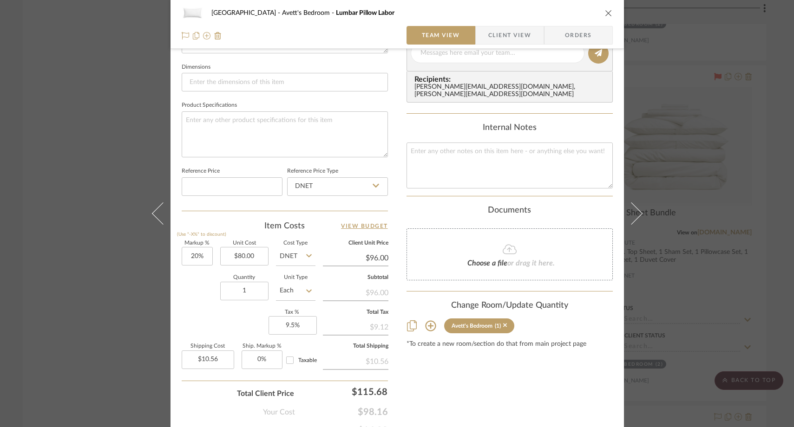
scroll to position [390, 0]
click at [201, 325] on div "Markup % (Use "-X%" to discount) 20% Unit Cost $80.00 Cost Type DNET Client Uni…" at bounding box center [285, 308] width 206 height 136
click at [219, 359] on input "10.56" at bounding box center [208, 359] width 52 height 19
type input "$45.00"
click at [195, 395] on div "Total Client Price $115.68" at bounding box center [285, 389] width 206 height 19
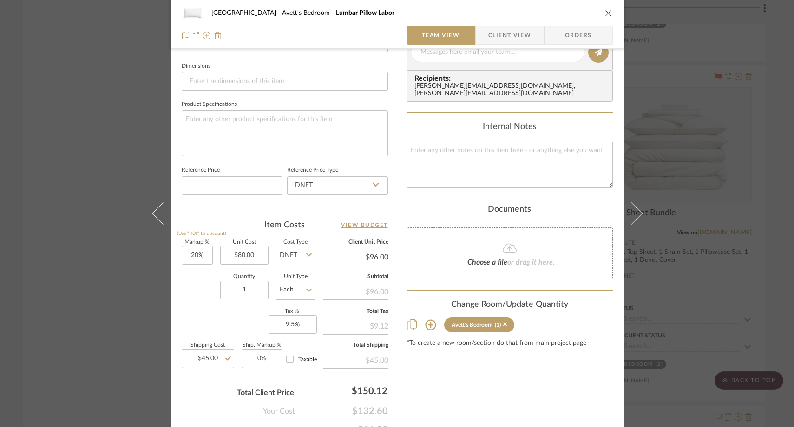
click at [101, 134] on div "NYC West Avett's Bedroom Lumbar Pillow Labor Team View Client View Orders Team-…" at bounding box center [397, 213] width 794 height 427
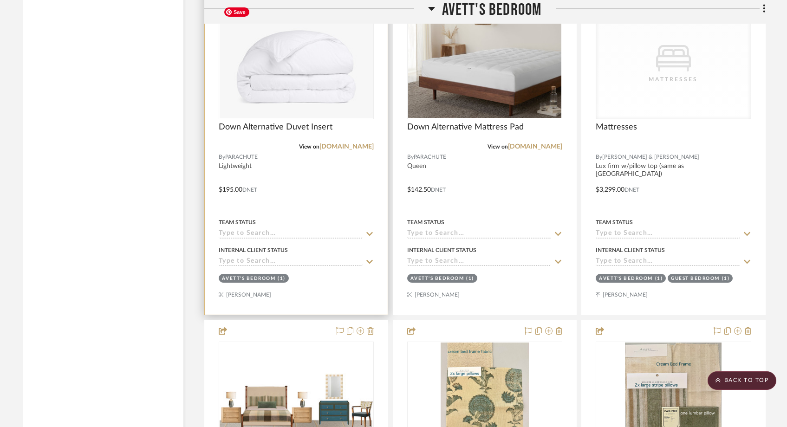
scroll to position [2492, 0]
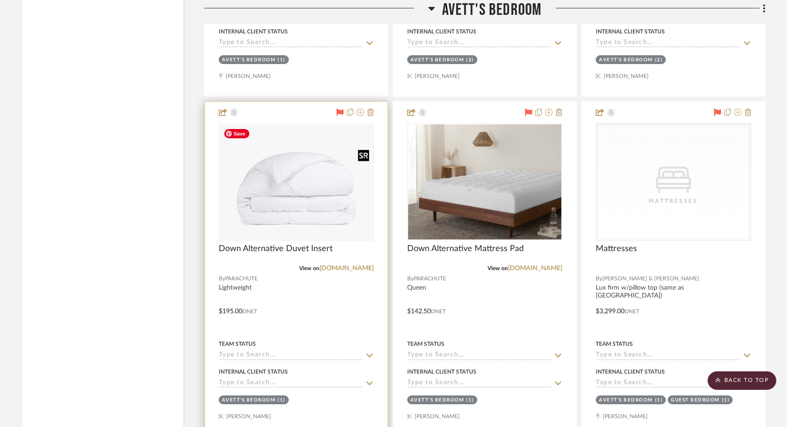
click at [337, 190] on img at bounding box center [296, 182] width 153 height 115
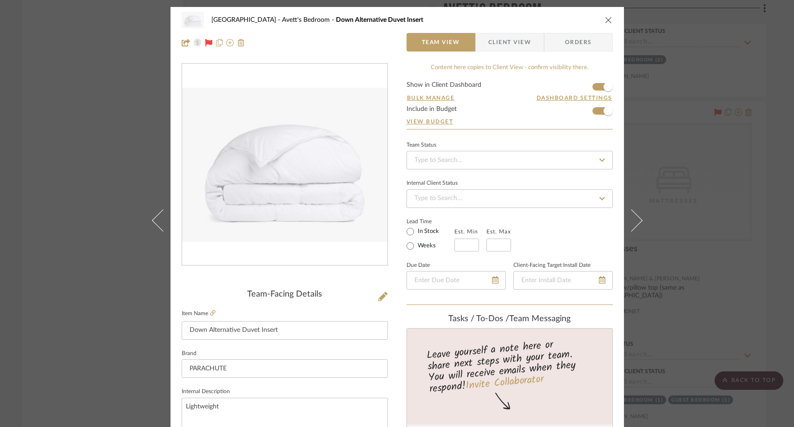
click at [605, 23] on icon "close" at bounding box center [608, 19] width 7 height 7
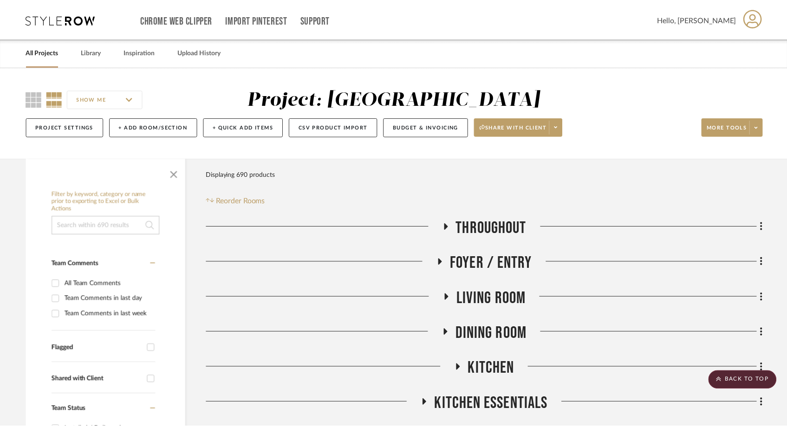
scroll to position [2492, 0]
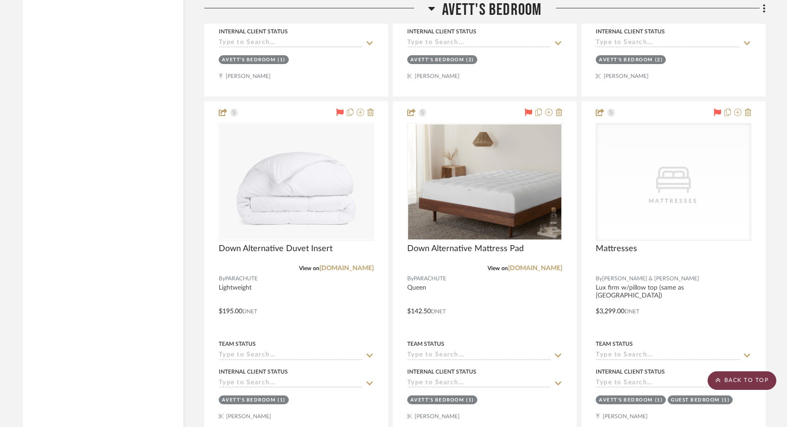
click at [748, 381] on scroll-to-top-button "BACK TO TOP" at bounding box center [742, 381] width 69 height 19
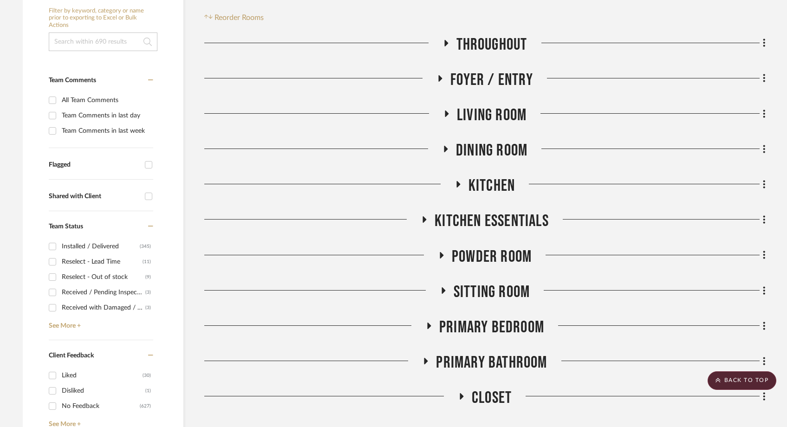
scroll to position [0, 0]
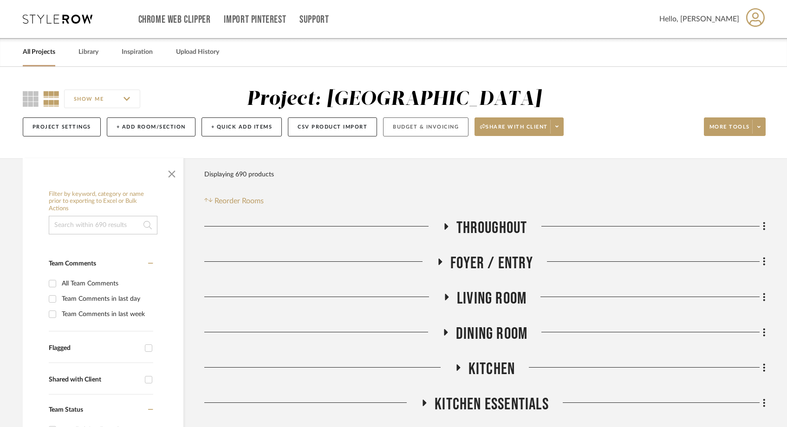
click at [434, 124] on button "Budget & Invoicing" at bounding box center [425, 127] width 85 height 19
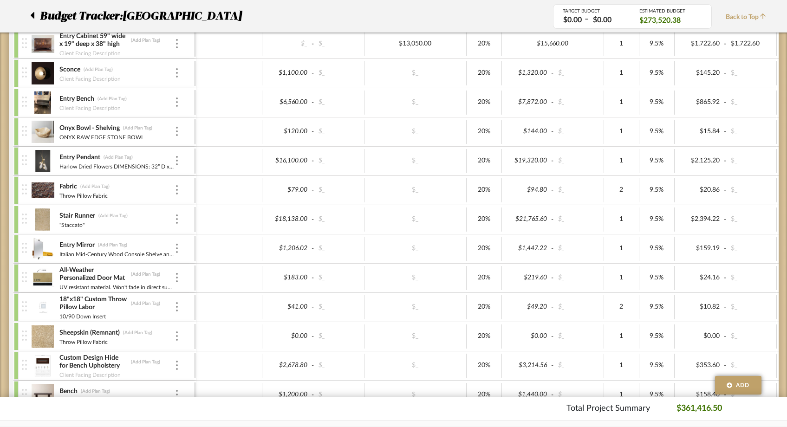
scroll to position [169, 0]
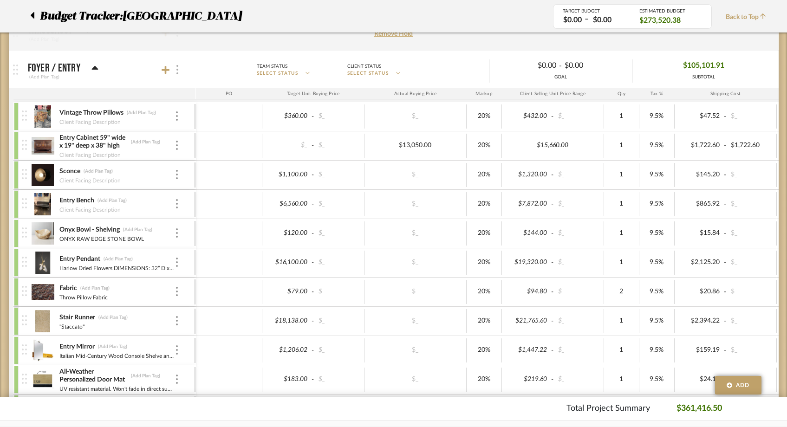
click at [177, 70] on img at bounding box center [178, 69] width 2 height 9
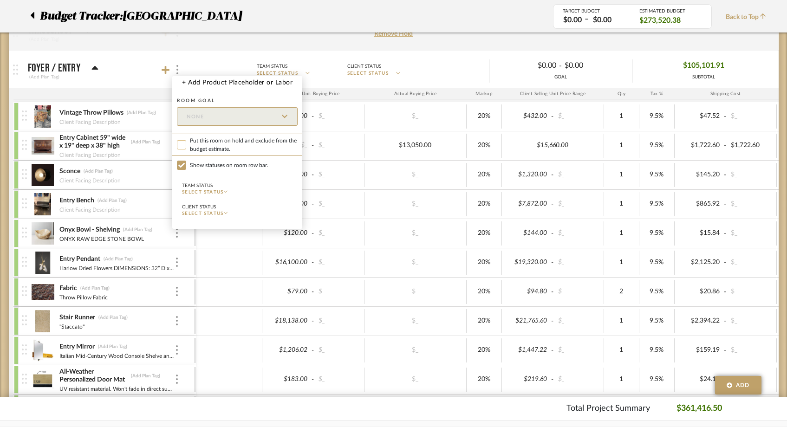
click at [182, 142] on input "Put this room on hold and exclude from the budget estimate." at bounding box center [181, 144] width 9 height 9
checkbox input "true"
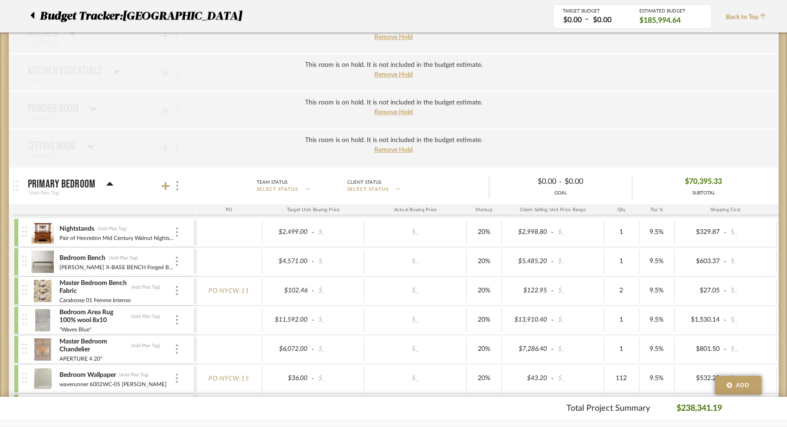
scroll to position [323, 0]
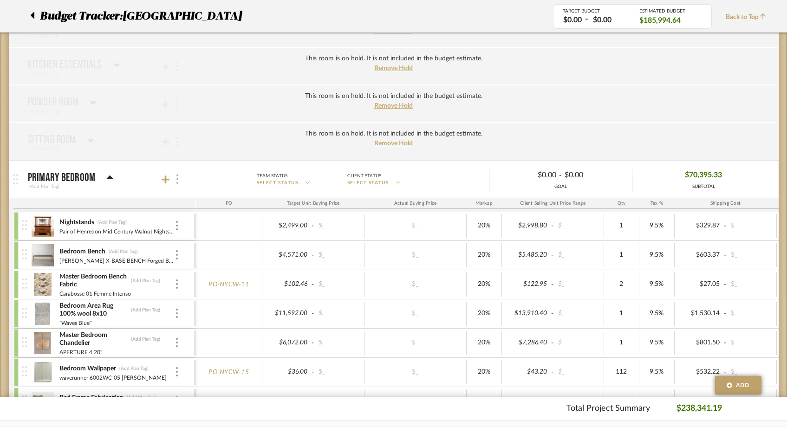
click at [180, 181] on div at bounding box center [177, 179] width 10 height 13
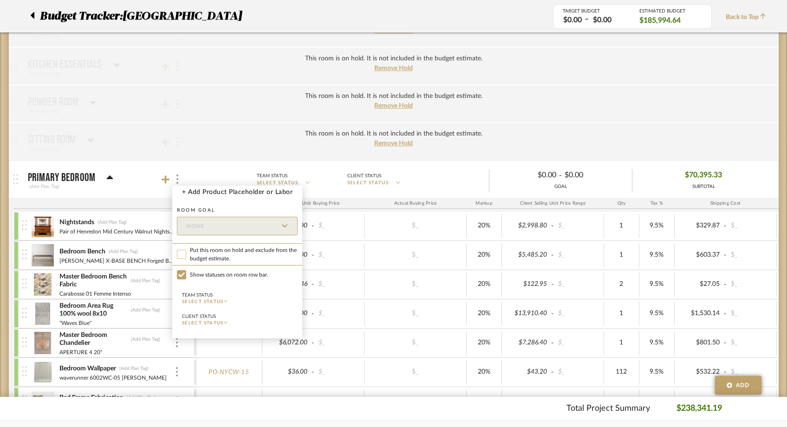
click at [183, 252] on input "Put this room on hold and exclude from the budget estimate." at bounding box center [181, 254] width 9 height 9
checkbox input "true"
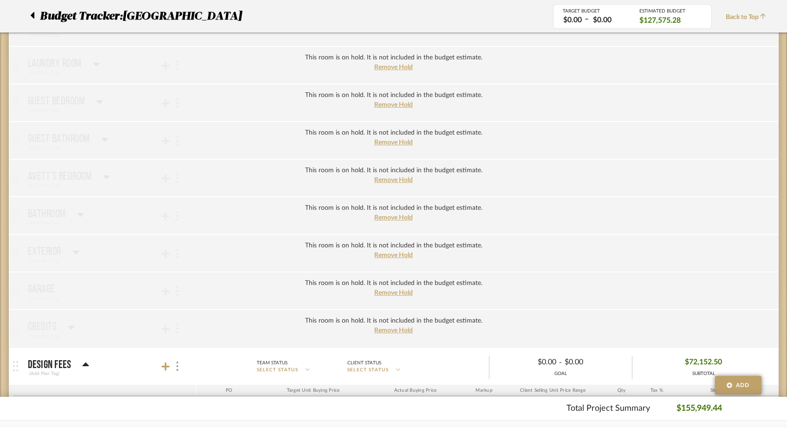
scroll to position [686, 0]
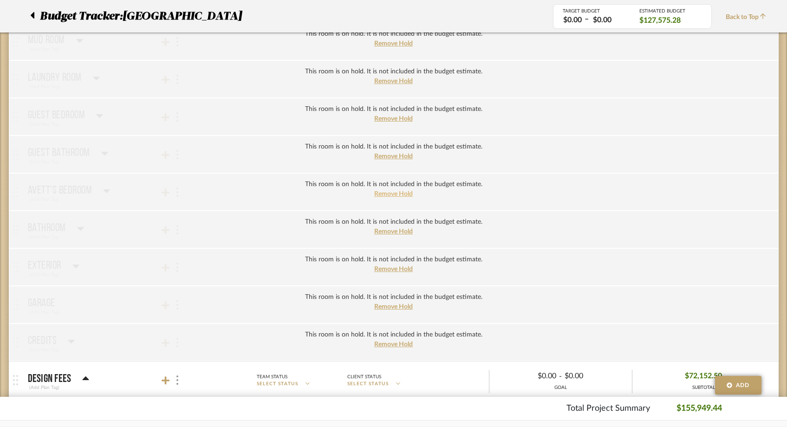
click at [378, 194] on span "Remove Hold" at bounding box center [393, 194] width 39 height 7
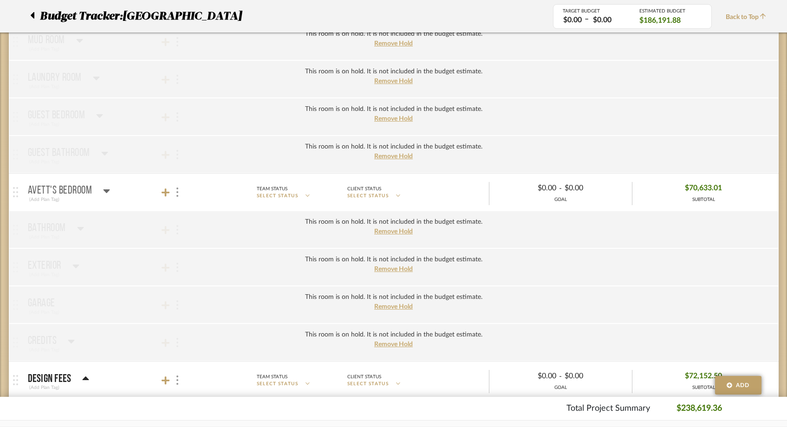
click at [108, 191] on icon at bounding box center [106, 190] width 7 height 11
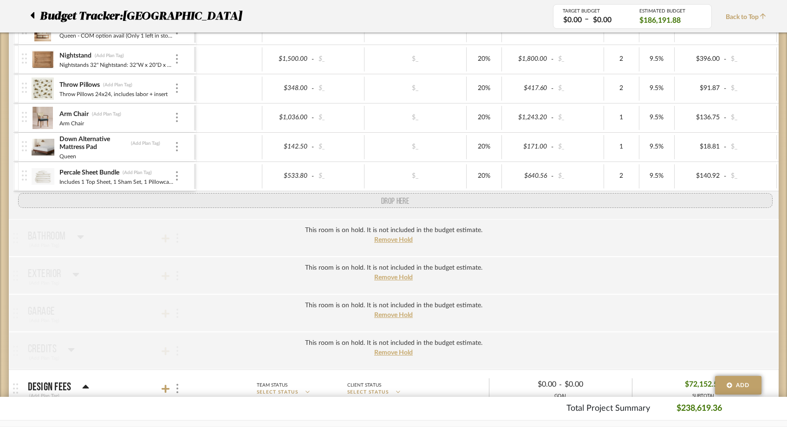
scroll to position [1596, 0]
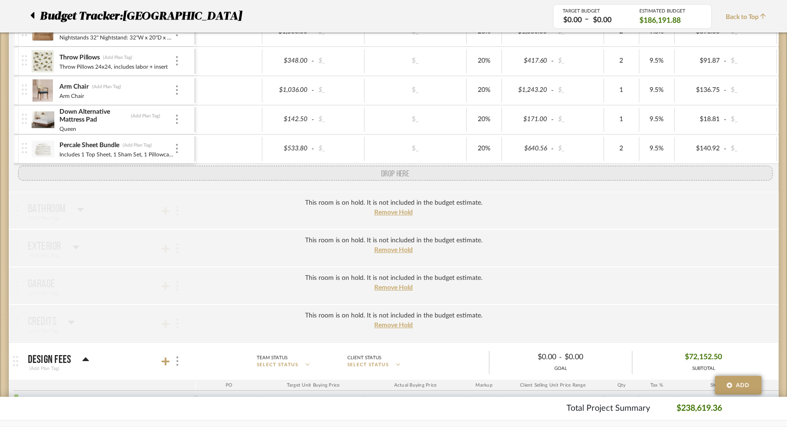
drag, startPoint x: 26, startPoint y: 107, endPoint x: 39, endPoint y: 170, distance: 64.6
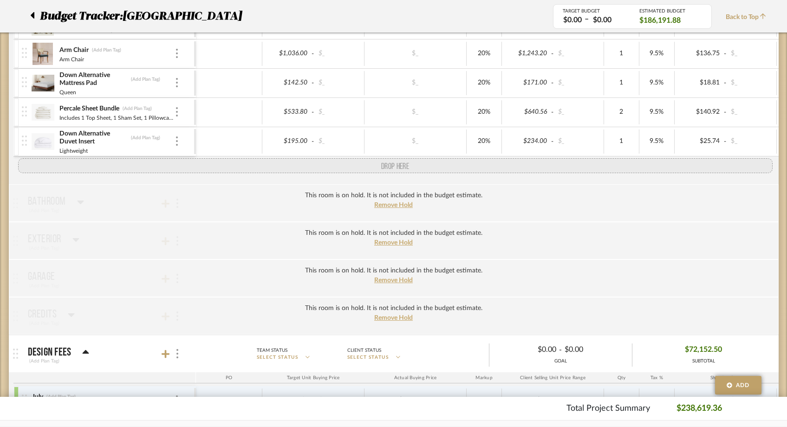
scroll to position [1638, 0]
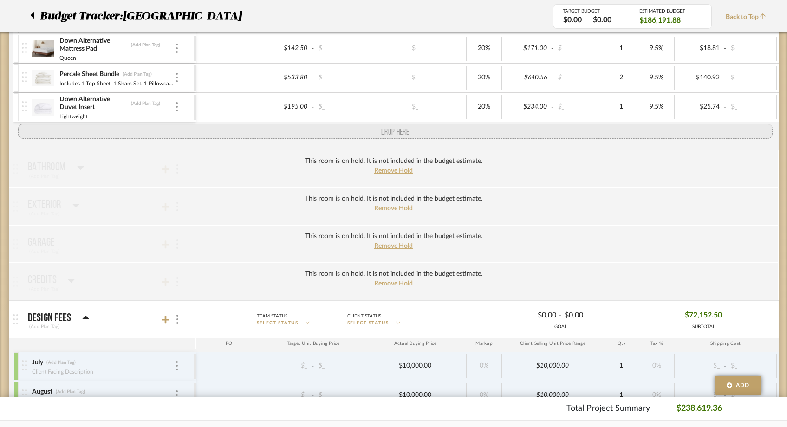
drag, startPoint x: 23, startPoint y: 251, endPoint x: 39, endPoint y: 127, distance: 125.2
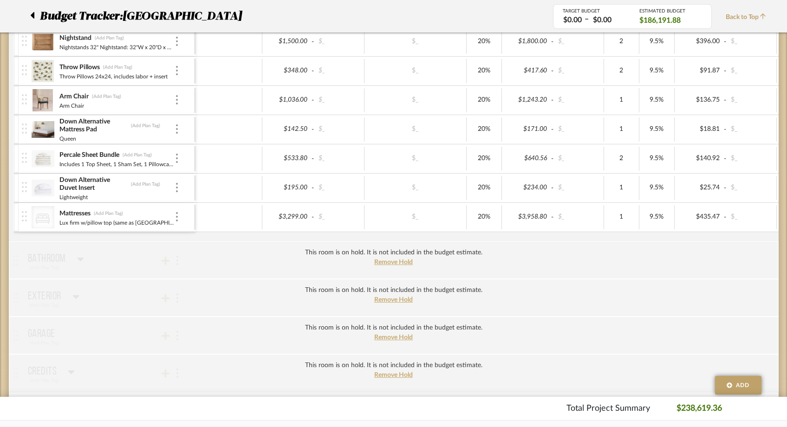
scroll to position [1548, 0]
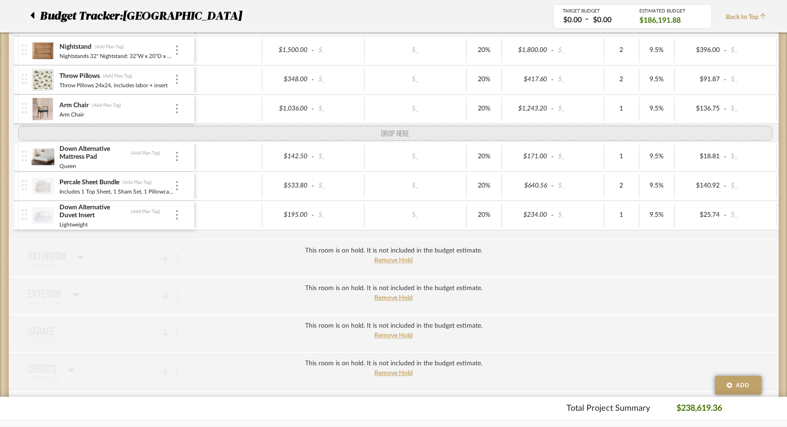
drag, startPoint x: 27, startPoint y: 226, endPoint x: 33, endPoint y: 142, distance: 84.7
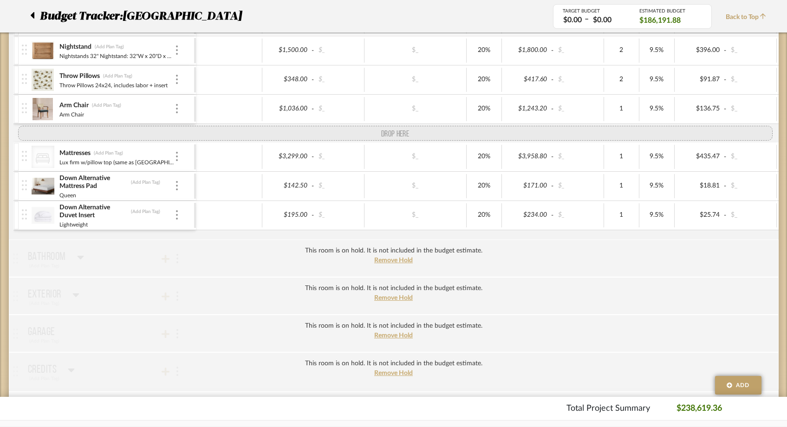
drag, startPoint x: 23, startPoint y: 199, endPoint x: 29, endPoint y: 144, distance: 55.7
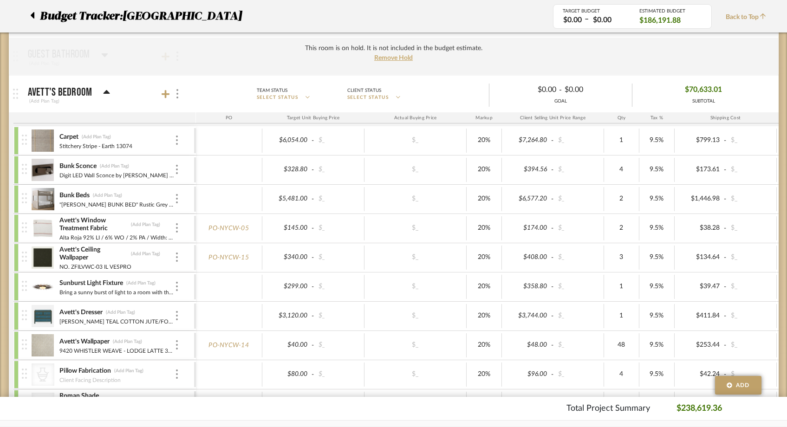
scroll to position [789, 0]
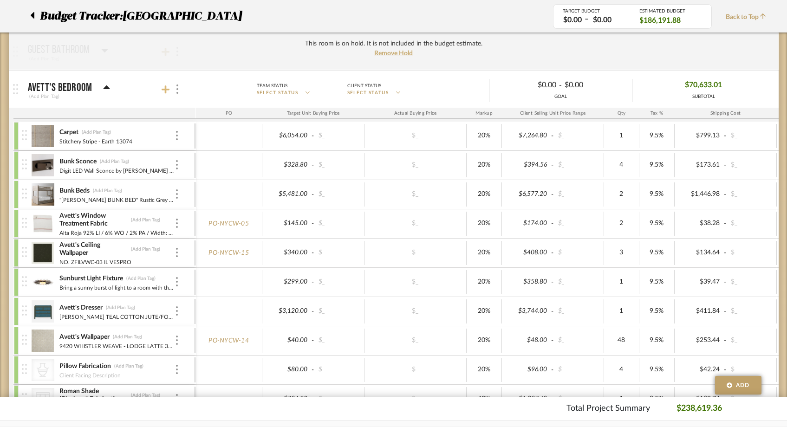
click at [166, 90] on icon at bounding box center [166, 89] width 8 height 8
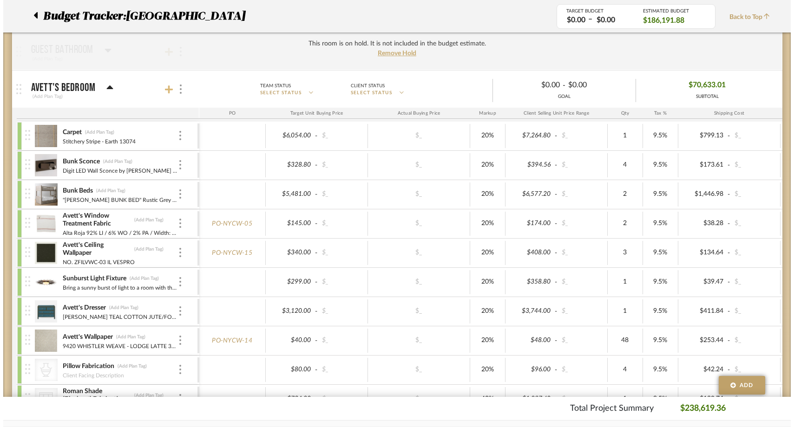
scroll to position [0, 0]
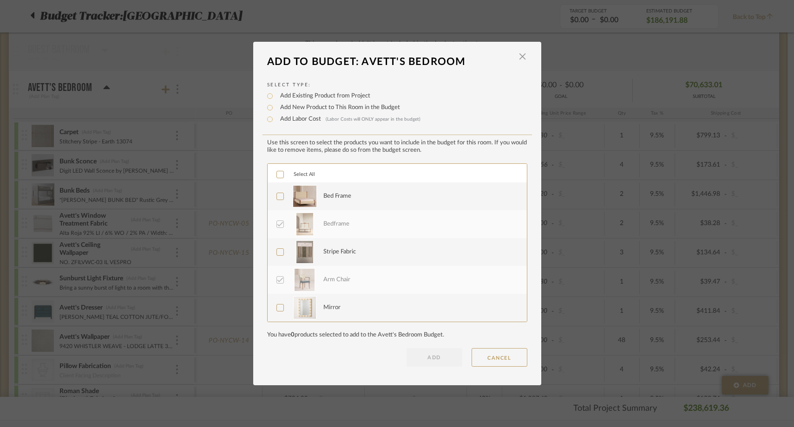
click at [277, 250] on icon at bounding box center [280, 252] width 7 height 7
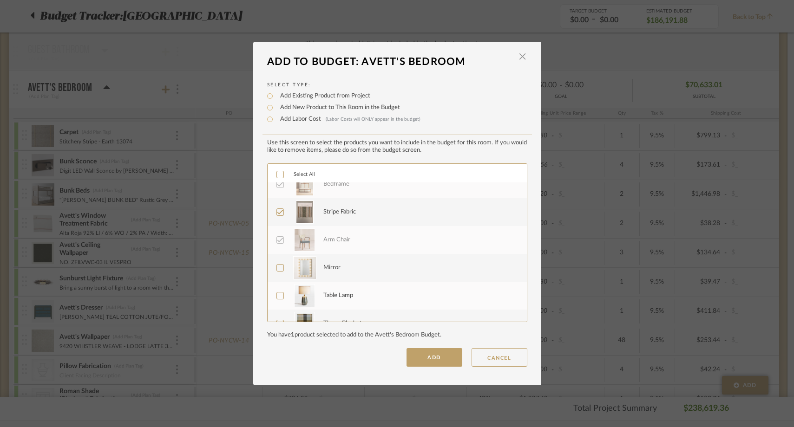
scroll to position [41, 0]
click at [278, 270] on icon at bounding box center [280, 266] width 7 height 7
click at [278, 292] on icon at bounding box center [280, 294] width 7 height 7
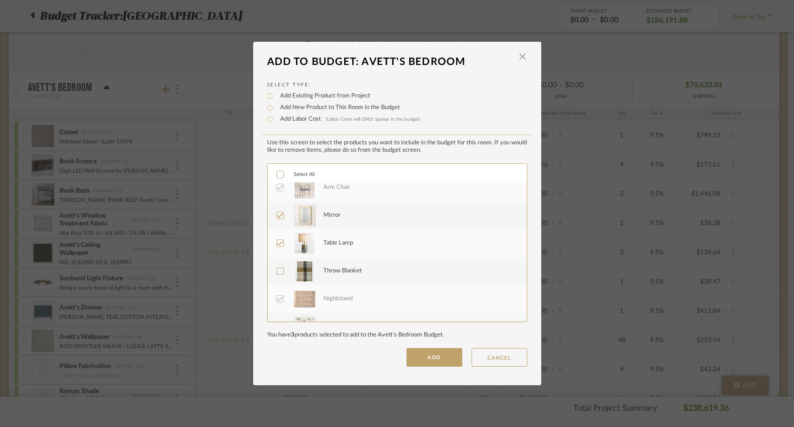
scroll to position [103, 0]
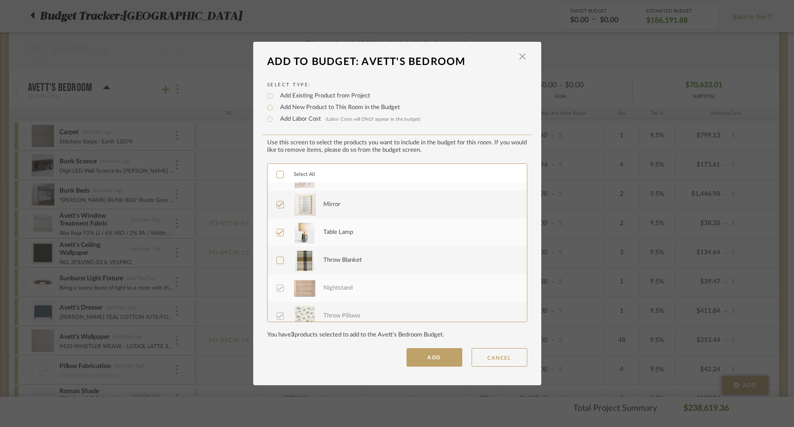
click at [276, 264] on div at bounding box center [279, 260] width 7 height 7
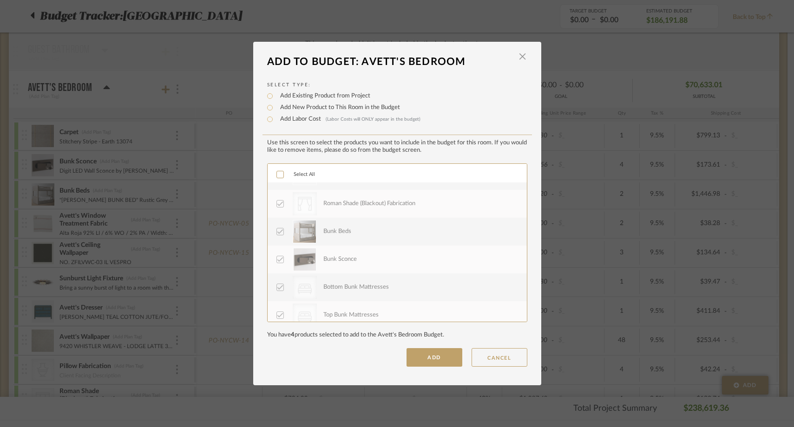
scroll to position [1087, 0]
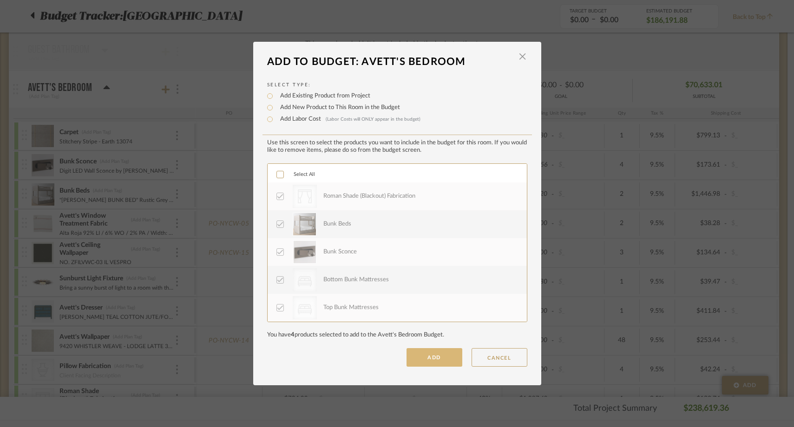
click at [414, 359] on button "ADD" at bounding box center [435, 357] width 56 height 19
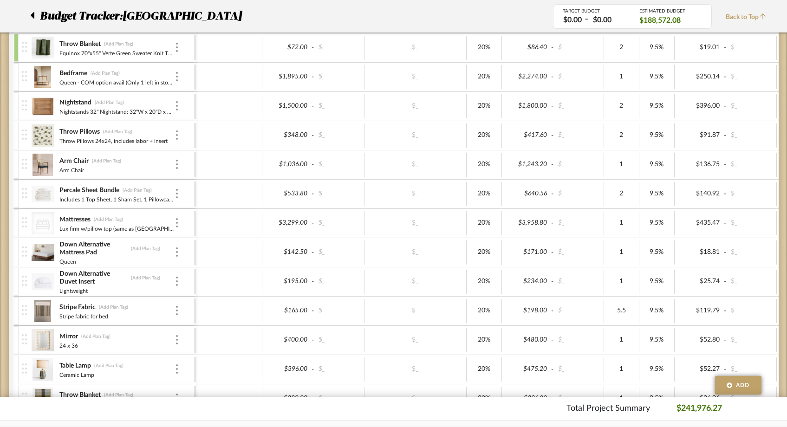
scroll to position [1516, 0]
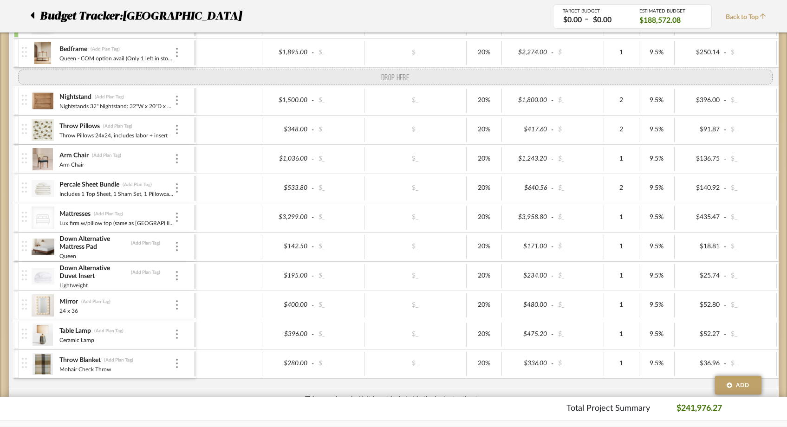
drag, startPoint x: 24, startPoint y: 288, endPoint x: 32, endPoint y: 94, distance: 193.4
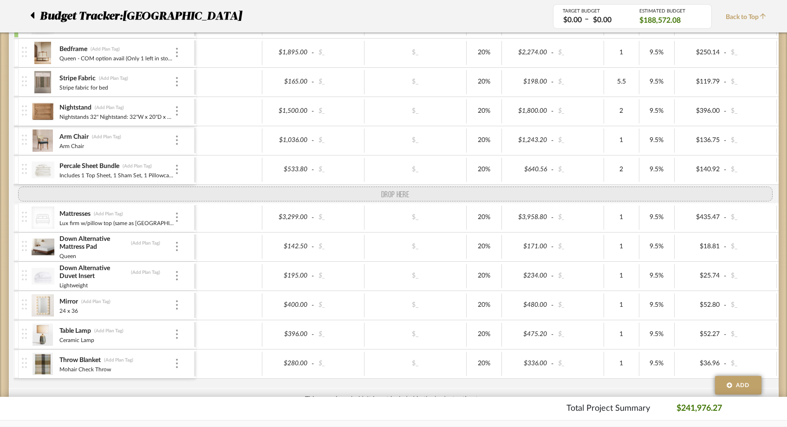
drag, startPoint x: 28, startPoint y: 149, endPoint x: 31, endPoint y: 193, distance: 44.2
drag, startPoint x: 27, startPoint y: 168, endPoint x: 27, endPoint y: 191, distance: 22.8
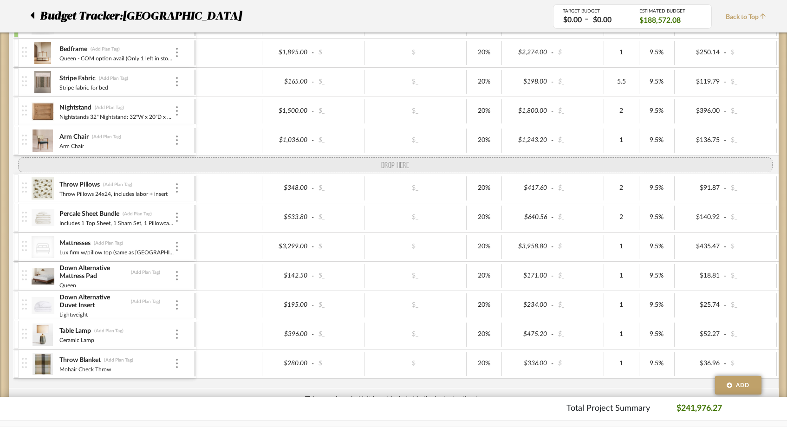
drag, startPoint x: 29, startPoint y: 317, endPoint x: 29, endPoint y: 175, distance: 142.2
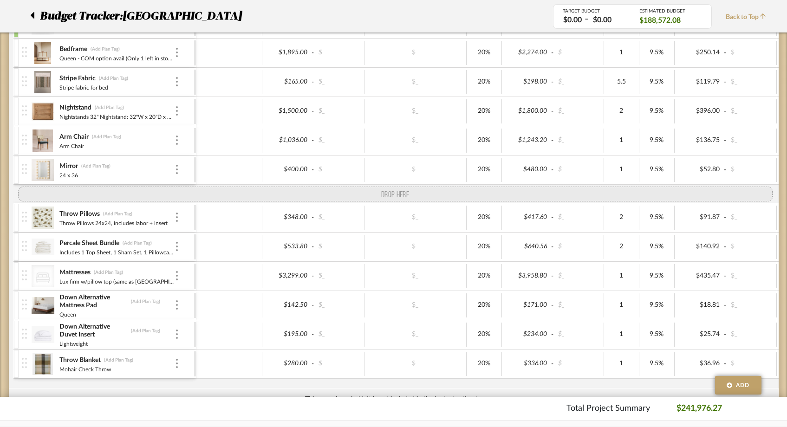
drag, startPoint x: 24, startPoint y: 343, endPoint x: 20, endPoint y: 203, distance: 140.4
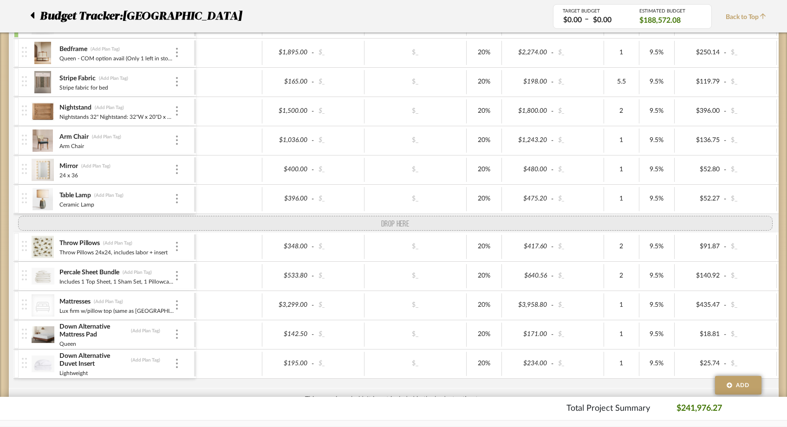
drag, startPoint x: 25, startPoint y: 375, endPoint x: 30, endPoint y: 240, distance: 135.3
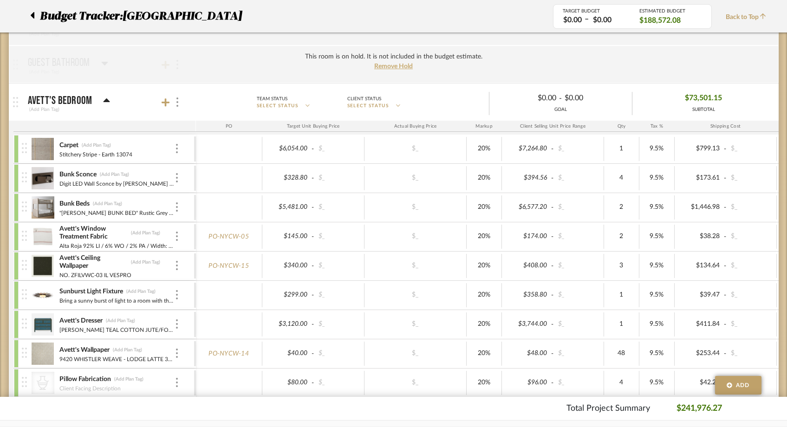
scroll to position [767, 0]
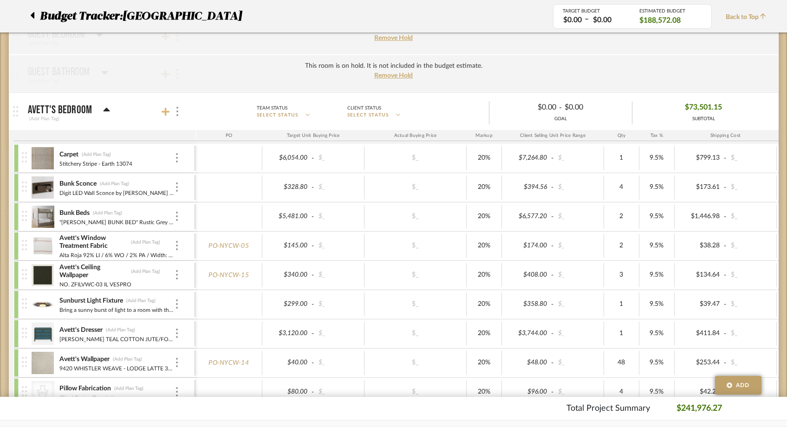
click at [166, 111] on icon at bounding box center [166, 112] width 8 height 8
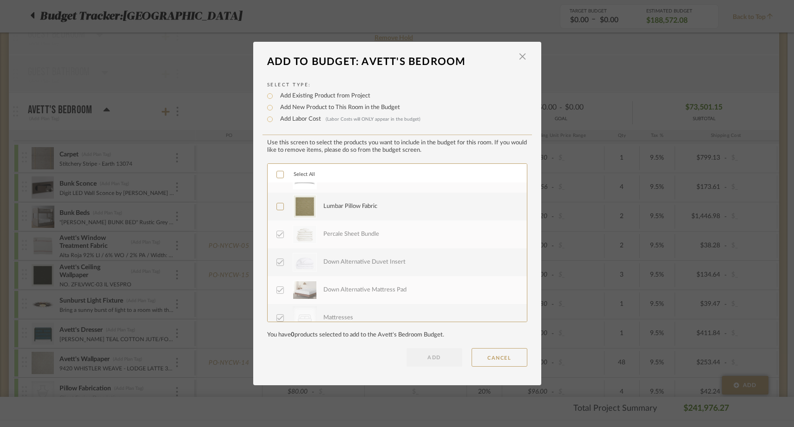
scroll to position [265, 0]
click at [277, 212] on icon at bounding box center [280, 210] width 7 height 7
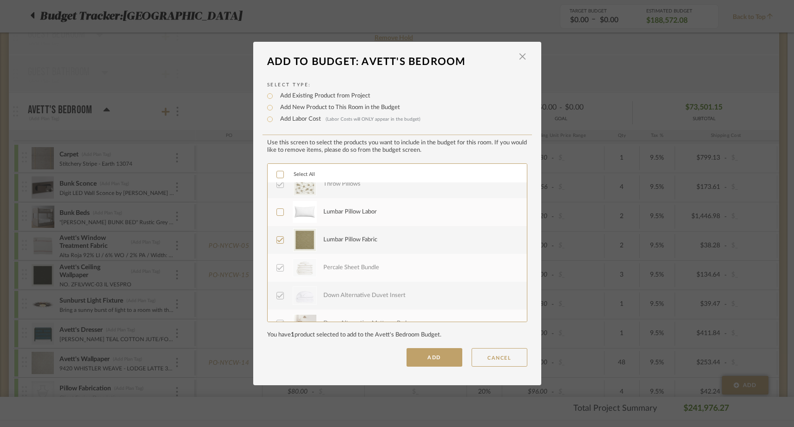
scroll to position [234, 0]
click at [277, 212] on icon at bounding box center [280, 213] width 7 height 7
click at [428, 361] on button "ADD" at bounding box center [435, 357] width 56 height 19
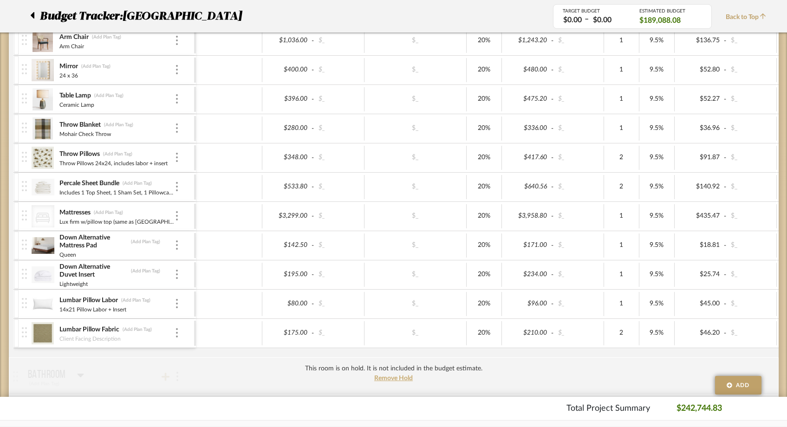
scroll to position [1620, 0]
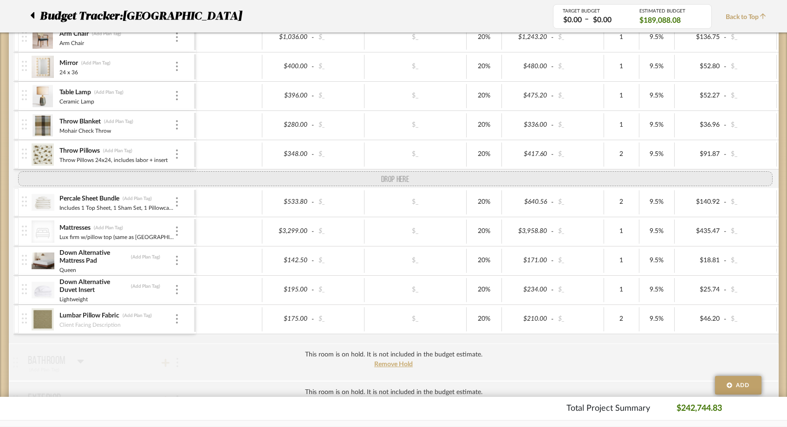
drag, startPoint x: 28, startPoint y: 301, endPoint x: 38, endPoint y: 197, distance: 104.5
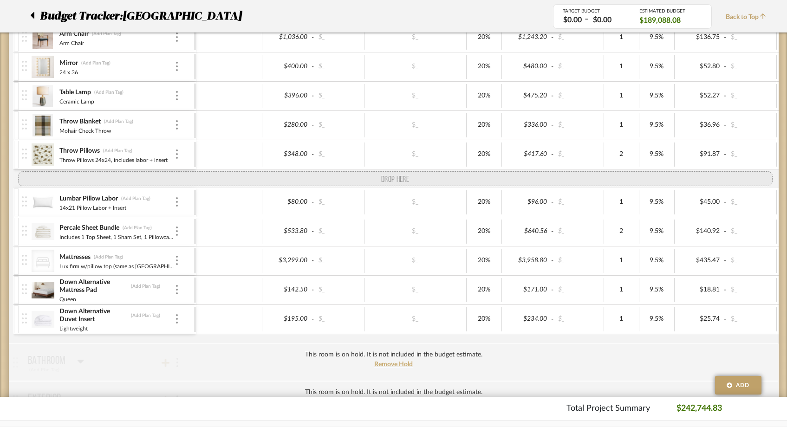
drag, startPoint x: 27, startPoint y: 328, endPoint x: 39, endPoint y: 179, distance: 149.1
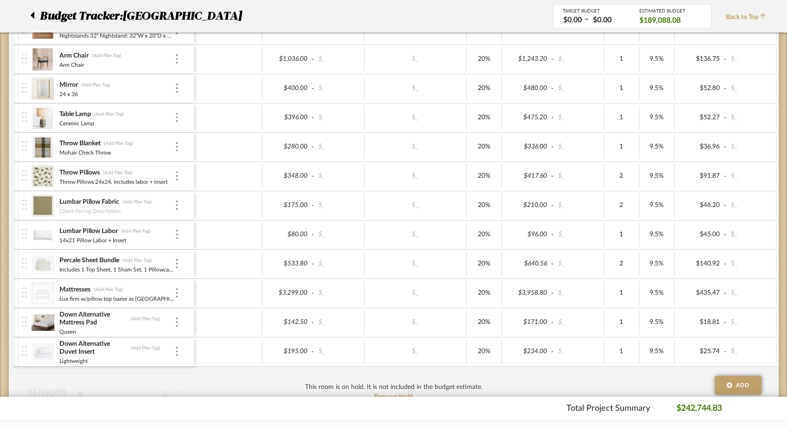
scroll to position [1599, 0]
click at [49, 354] on img at bounding box center [43, 351] width 23 height 22
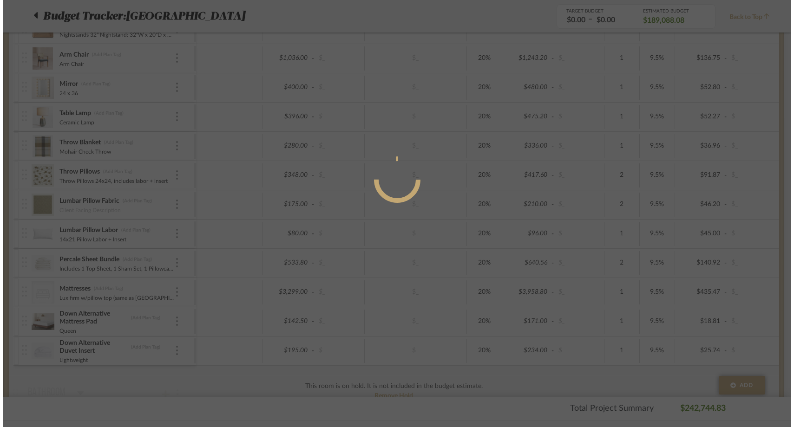
scroll to position [0, 0]
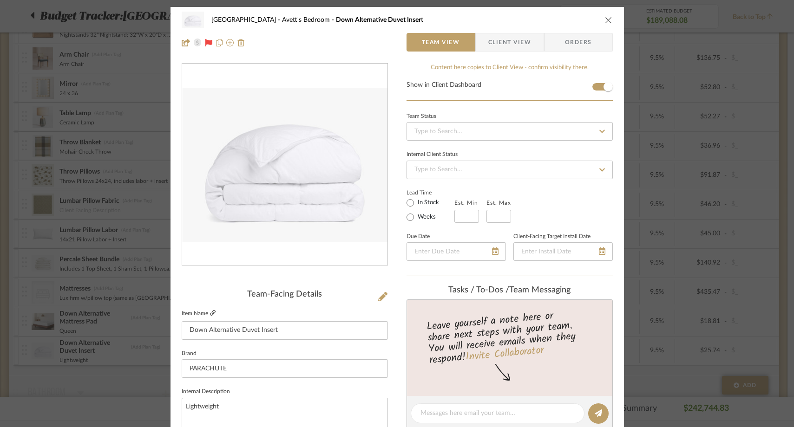
click at [210, 314] on icon at bounding box center [213, 313] width 6 height 6
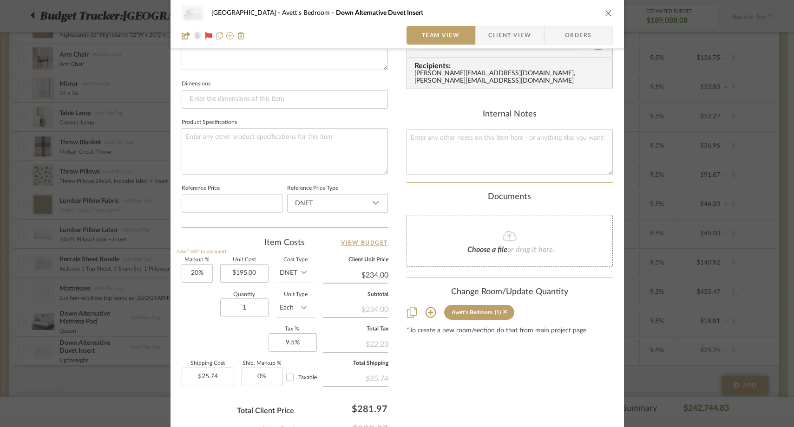
scroll to position [402, 0]
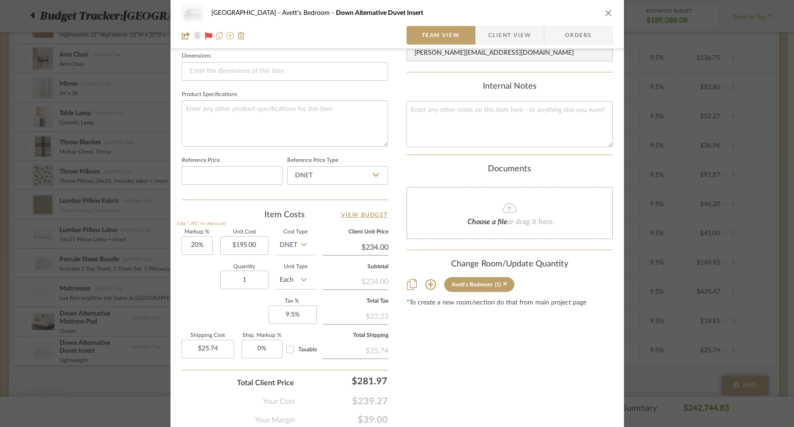
click at [144, 376] on mat-dialog-content "NYC West Avett's Bedroom Down Alternative Duvet Insert Team View Client View Or…" at bounding box center [396, 34] width 505 height 858
click at [132, 380] on div "NYC West Avett's Bedroom Down Alternative Duvet Insert Team View Client View Or…" at bounding box center [397, 213] width 794 height 427
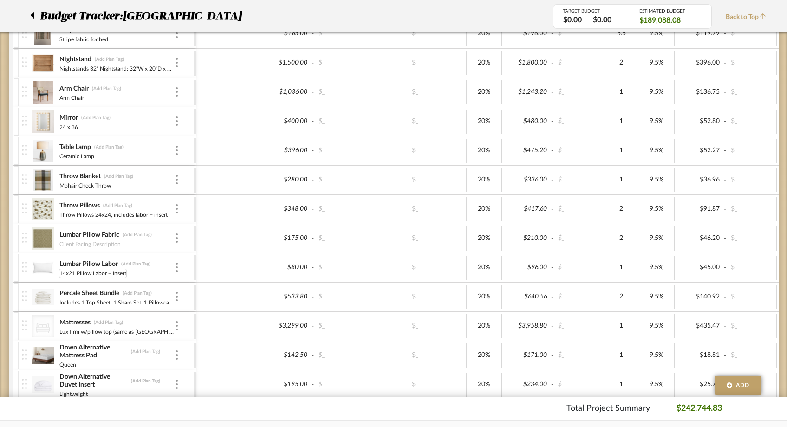
scroll to position [1565, 0]
click at [45, 300] on img at bounding box center [43, 297] width 23 height 22
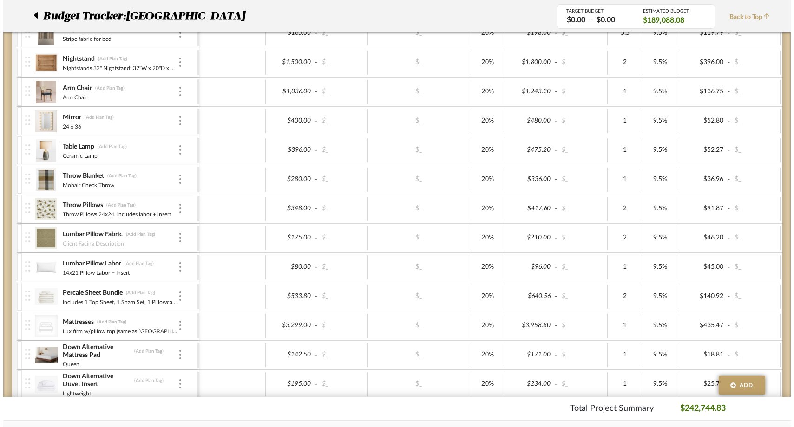
scroll to position [0, 0]
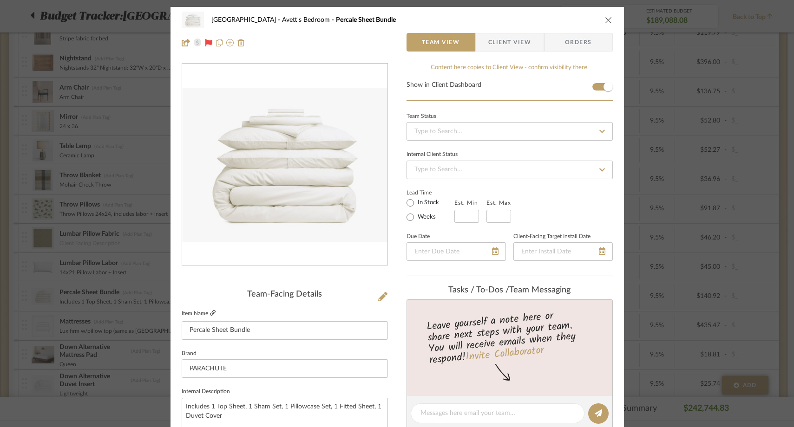
click at [210, 313] on icon at bounding box center [213, 313] width 6 height 6
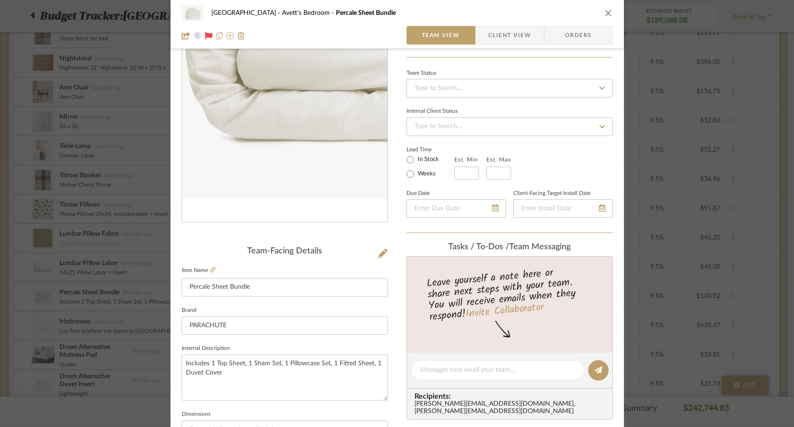
scroll to position [46, 0]
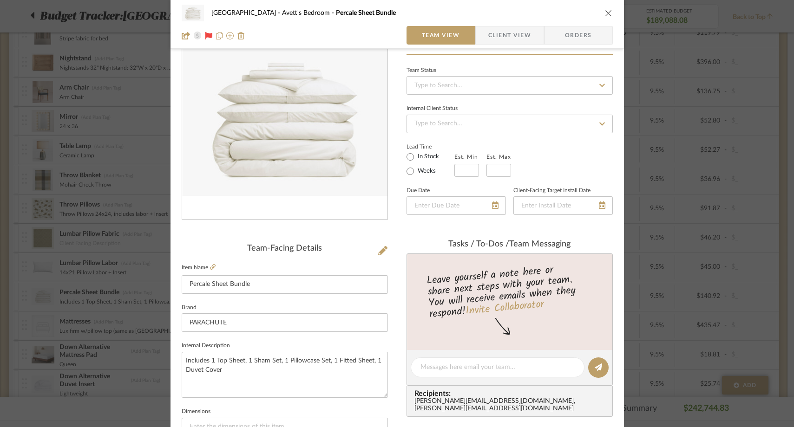
click at [100, 338] on div "NYC West Avett's Bedroom Percale Sheet Bundle Team View Client View Orders Team…" at bounding box center [397, 213] width 794 height 427
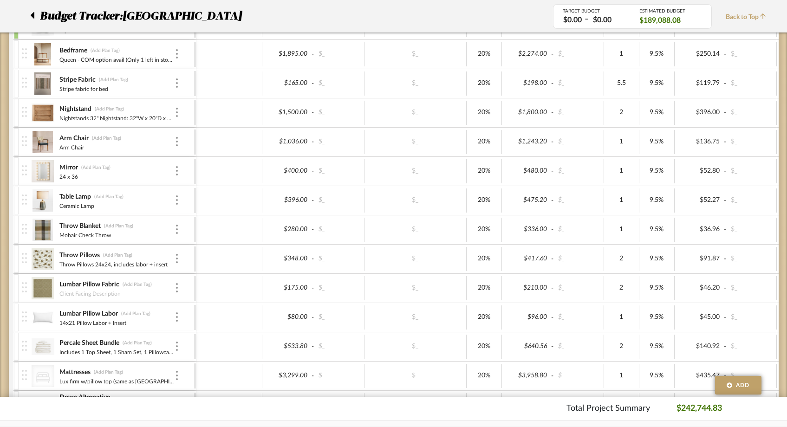
scroll to position [1516, 0]
type input "6"
click at [624, 93] on div "6" at bounding box center [621, 83] width 35 height 24
click at [744, 14] on span "Back to Top" at bounding box center [748, 18] width 45 height 10
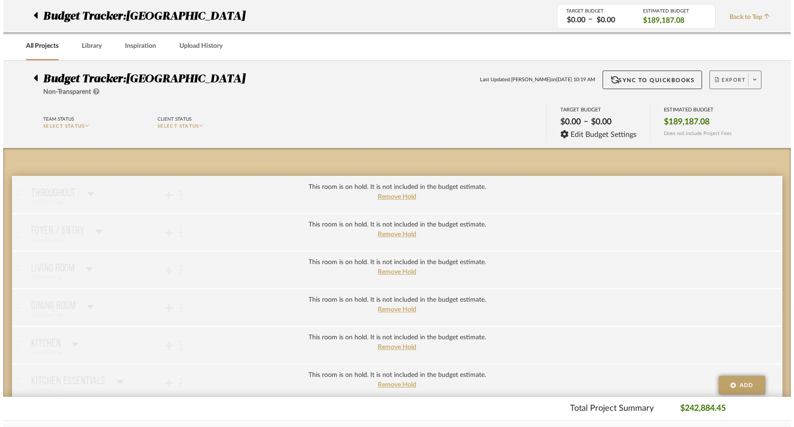
scroll to position [0, 0]
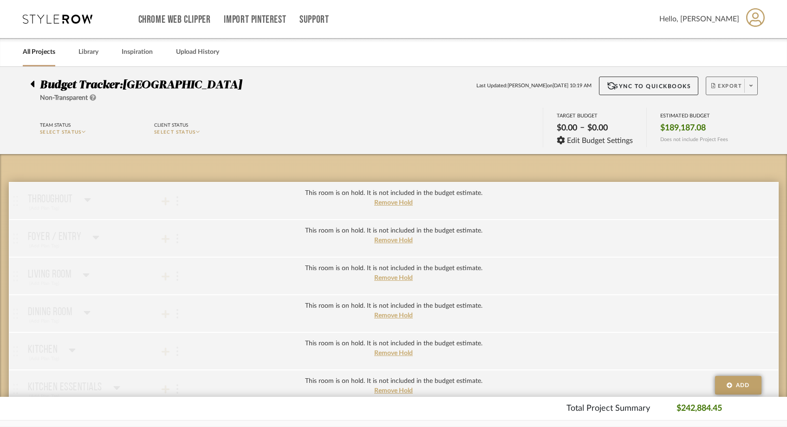
click at [751, 88] on icon at bounding box center [751, 85] width 3 height 5
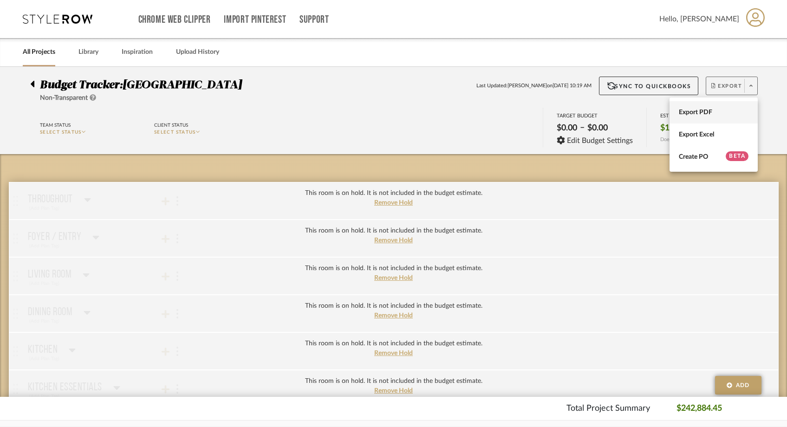
click at [727, 111] on span "Export PDF" at bounding box center [714, 113] width 70 height 8
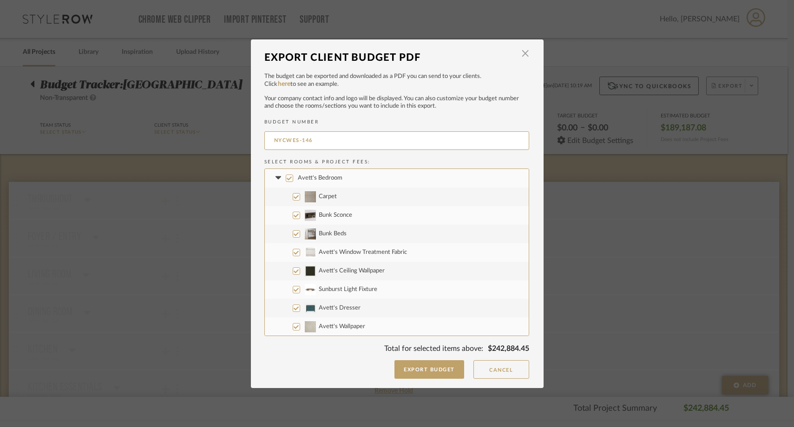
click at [293, 197] on input "Carpet" at bounding box center [296, 196] width 7 height 7
checkbox input "false"
click at [293, 219] on input "Bunk Sconce" at bounding box center [296, 215] width 7 height 7
checkbox input "false"
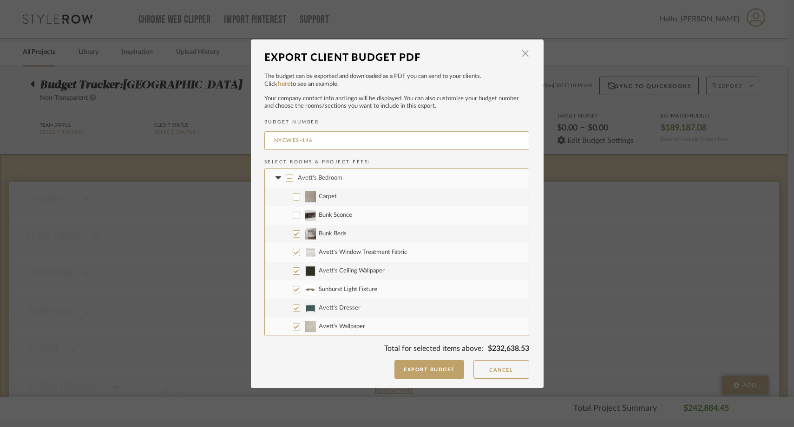
click at [293, 233] on input "Bunk Beds" at bounding box center [296, 233] width 7 height 7
checkbox input "false"
click at [292, 248] on label "Avett's Window Treatment Fabric" at bounding box center [397, 252] width 264 height 19
click at [293, 249] on input "Avett's Window Treatment Fabric" at bounding box center [296, 252] width 7 height 7
checkbox input "false"
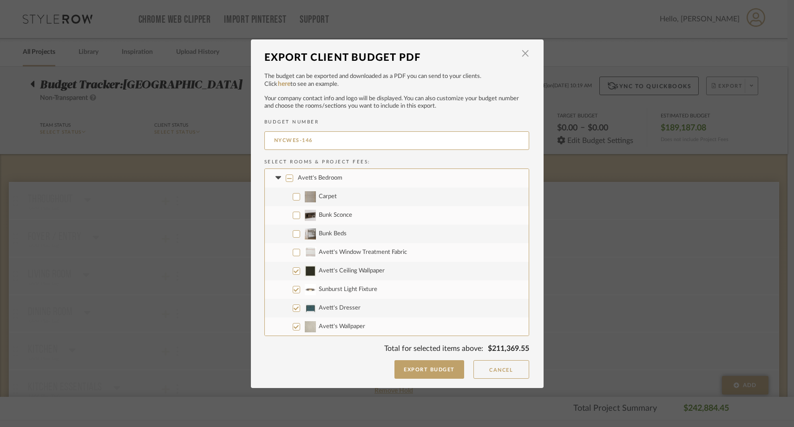
scroll to position [57, 0]
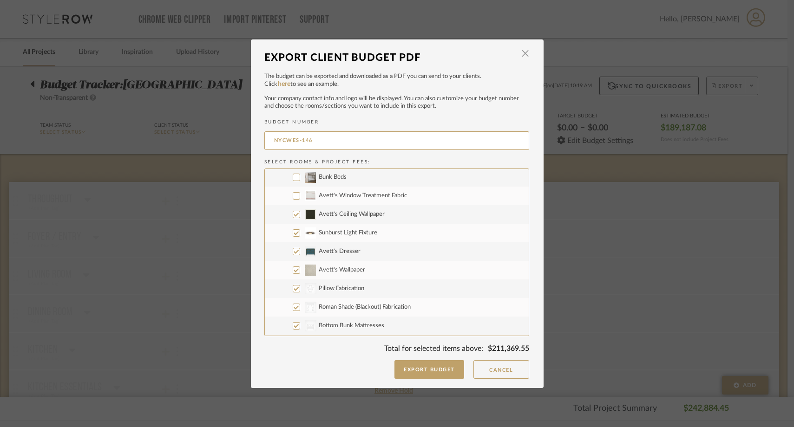
click at [293, 213] on input "Avett's Ceiling Wallpaper" at bounding box center [296, 214] width 7 height 7
checkbox input "false"
click at [293, 231] on input "Sunburst Light Fixture" at bounding box center [296, 233] width 7 height 7
checkbox input "false"
click at [291, 245] on label "Avett's Dresser" at bounding box center [397, 252] width 264 height 19
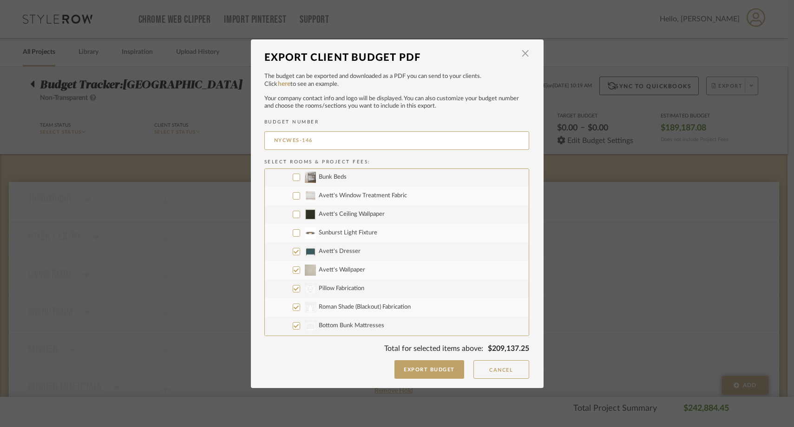
click at [293, 248] on input "Avett's Dresser" at bounding box center [296, 251] width 7 height 7
checkbox input "false"
click at [293, 269] on input "Avett's Wallpaper" at bounding box center [296, 270] width 7 height 7
checkbox input "false"
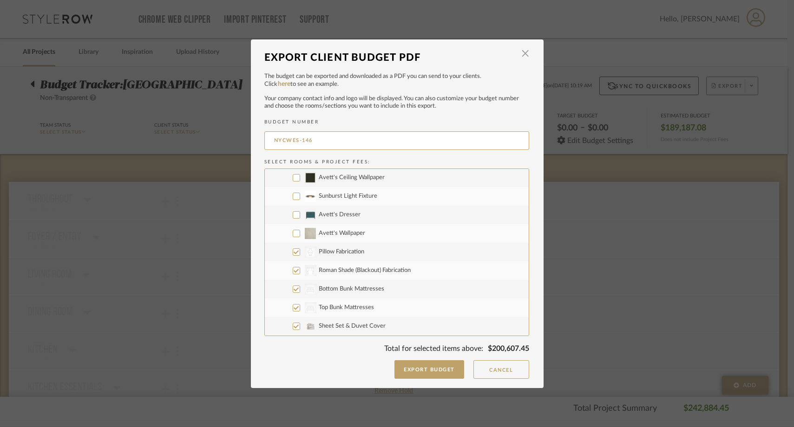
click at [293, 253] on input "CategoryIconAccessories Created with Sketch. Pillow Fabrication" at bounding box center [296, 252] width 7 height 7
checkbox input "false"
click at [293, 273] on input "CategoryIconFabrics Created with Sketch. Roman Shade (Blackout) Fabrication" at bounding box center [296, 270] width 7 height 7
checkbox input "false"
click at [293, 291] on input "CategoryIconBeds Created with Sketch. Bottom Bunk Mattresses" at bounding box center [296, 289] width 7 height 7
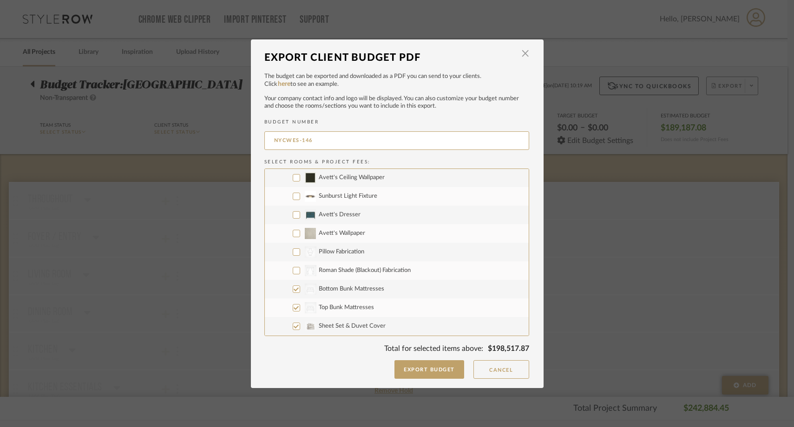
checkbox input "false"
click at [293, 253] on input "CategoryIconBeds Created with Sketch. Top Bunk Mattresses" at bounding box center [296, 252] width 7 height 7
checkbox input "false"
click at [293, 275] on label "Sheet Set & Duvet Cover" at bounding box center [397, 271] width 264 height 19
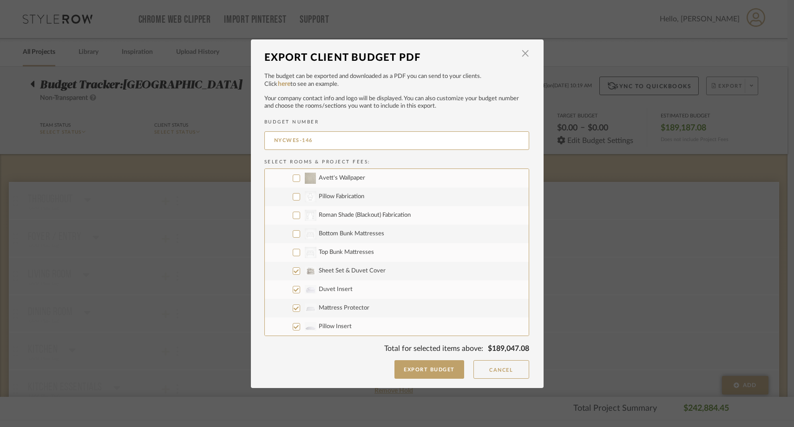
click at [293, 275] on input "Sheet Set & Duvet Cover" at bounding box center [296, 271] width 7 height 7
checkbox input "false"
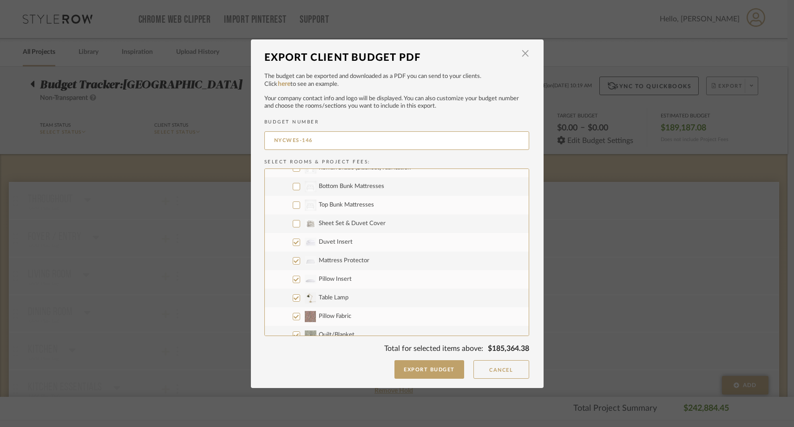
click at [293, 240] on input "Duvet Insert" at bounding box center [296, 242] width 7 height 7
checkbox input "false"
click at [293, 262] on input "Mattress Protector" at bounding box center [296, 260] width 7 height 7
checkbox input "false"
click at [293, 276] on input "Pillow Insert" at bounding box center [296, 279] width 7 height 7
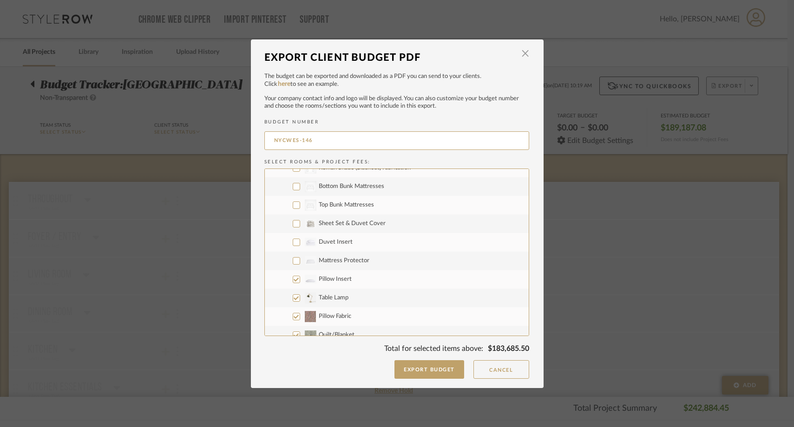
checkbox input "false"
click at [293, 306] on label "Table Lamp" at bounding box center [397, 298] width 264 height 19
click at [293, 302] on input "Table Lamp" at bounding box center [296, 298] width 7 height 7
checkbox input "false"
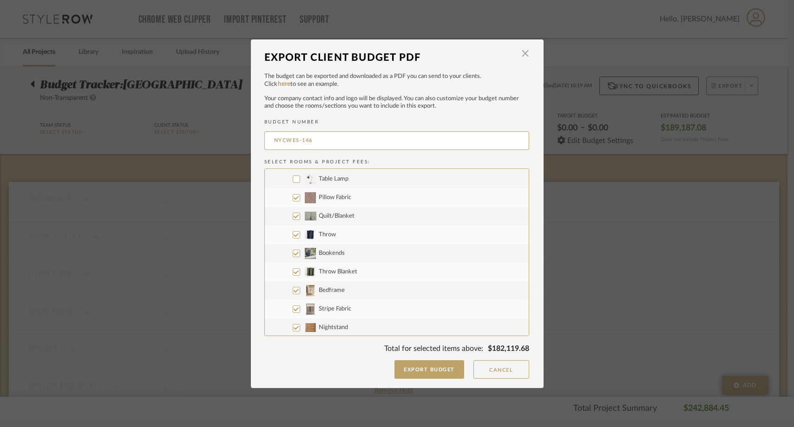
scroll to position [317, 0]
click at [293, 199] on input "Pillow Fabric" at bounding box center [296, 195] width 7 height 7
checkbox input "false"
click at [293, 214] on input "Quilt/Blanket" at bounding box center [296, 214] width 7 height 7
checkbox input "false"
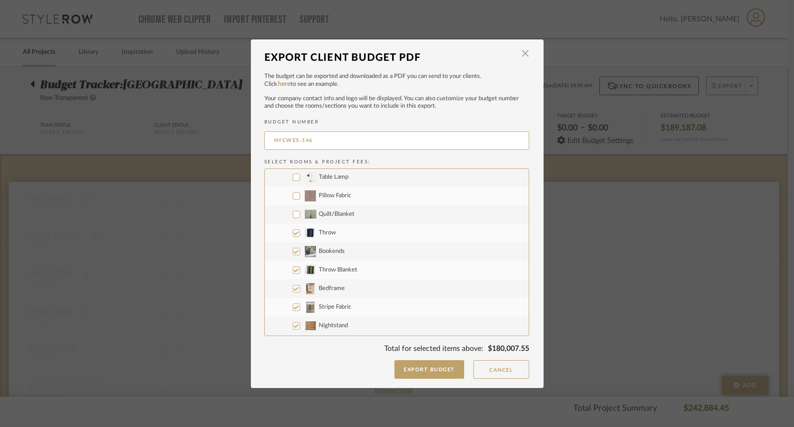
click at [293, 231] on input "Throw" at bounding box center [296, 233] width 7 height 7
checkbox input "false"
click at [292, 246] on label "Bookends" at bounding box center [397, 252] width 264 height 19
click at [293, 248] on input "Bookends" at bounding box center [296, 251] width 7 height 7
checkbox input "false"
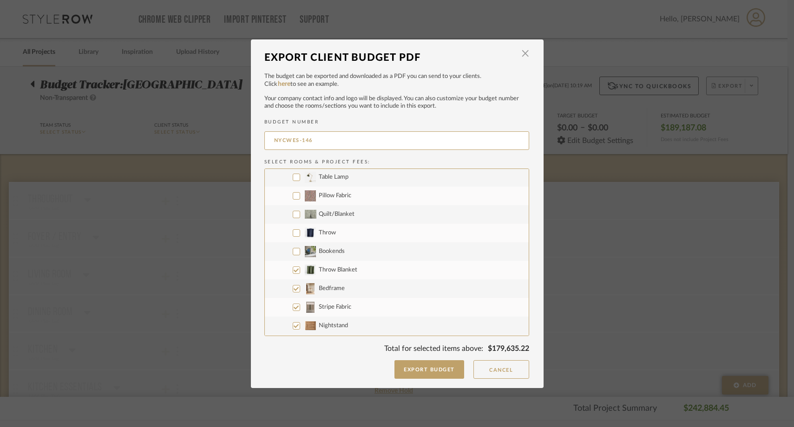
click at [292, 265] on label "Throw Blanket" at bounding box center [397, 270] width 264 height 19
click at [293, 267] on input "Throw Blanket" at bounding box center [296, 270] width 7 height 7
checkbox input "false"
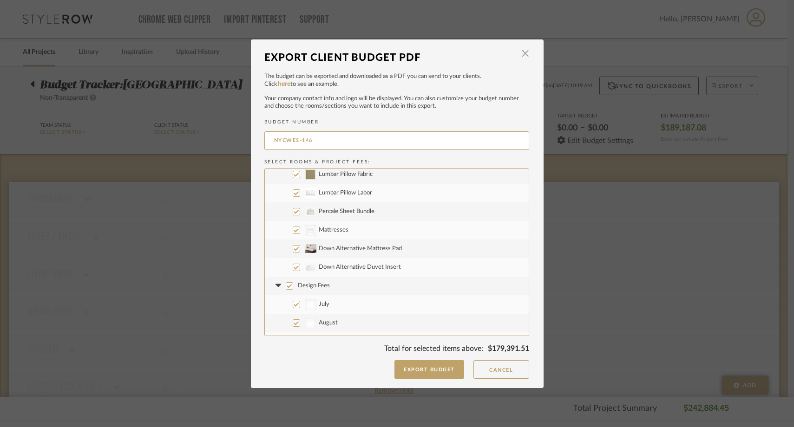
scroll to position [590, 0]
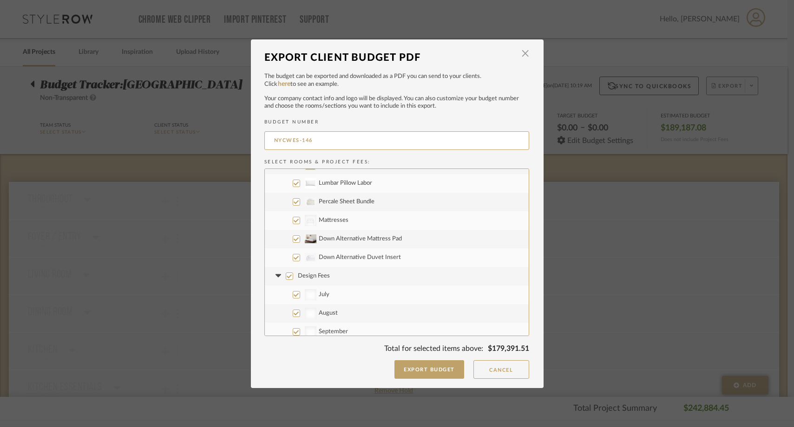
click at [287, 278] on input "Design Fees" at bounding box center [289, 276] width 7 height 7
checkbox input "false"
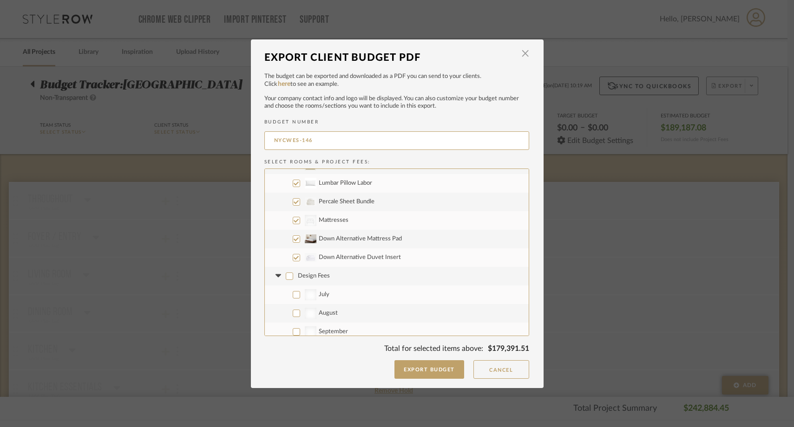
checkbox input "false"
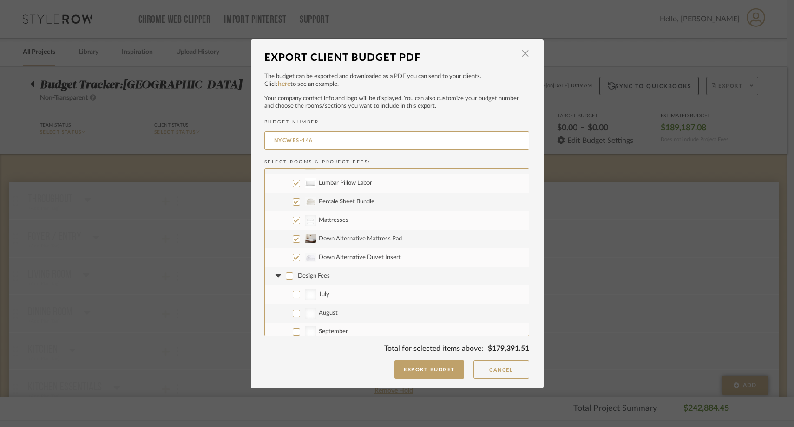
checkbox input "false"
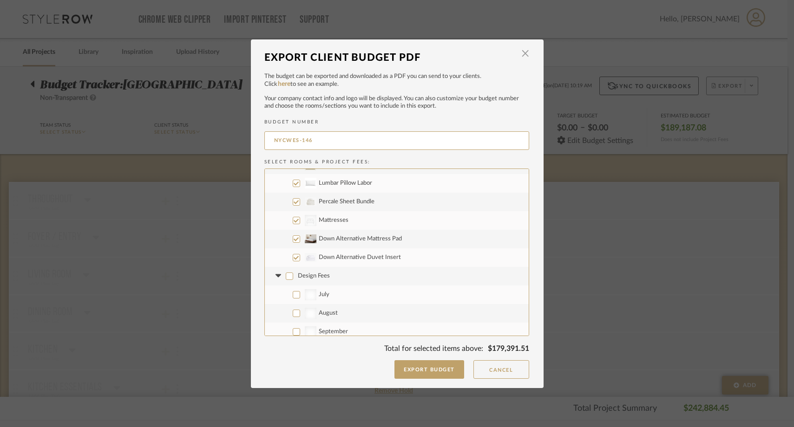
checkbox input "false"
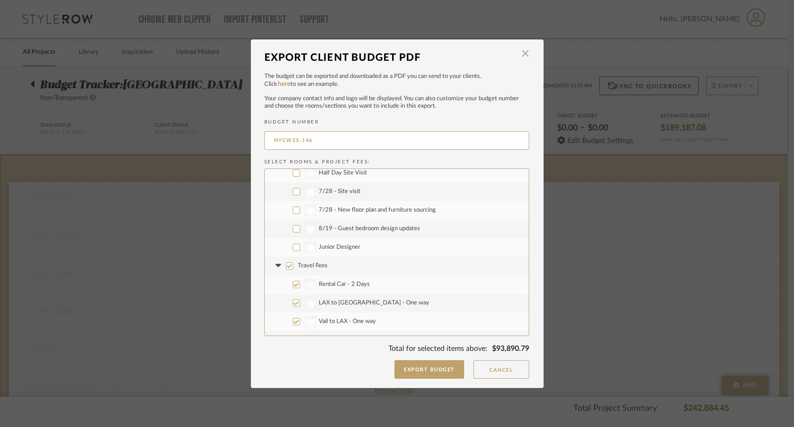
click at [286, 268] on input "Travel Fees" at bounding box center [289, 265] width 7 height 7
checkbox input "false"
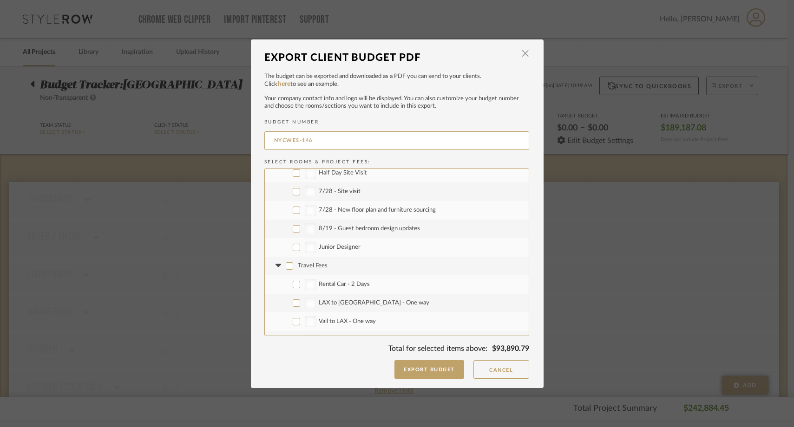
checkbox input "false"
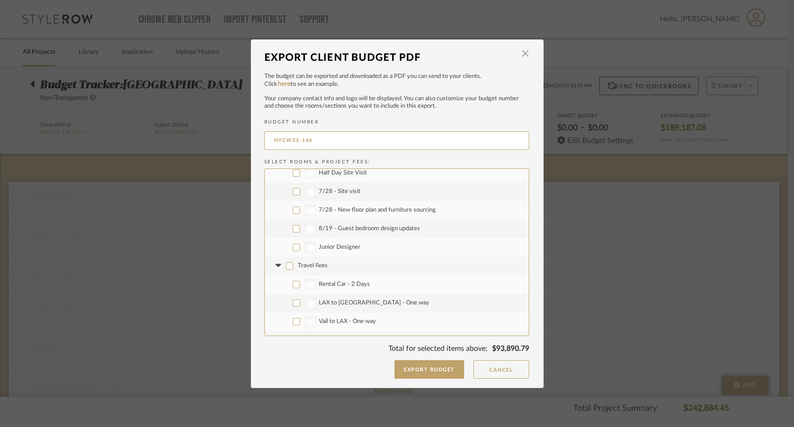
checkbox input "false"
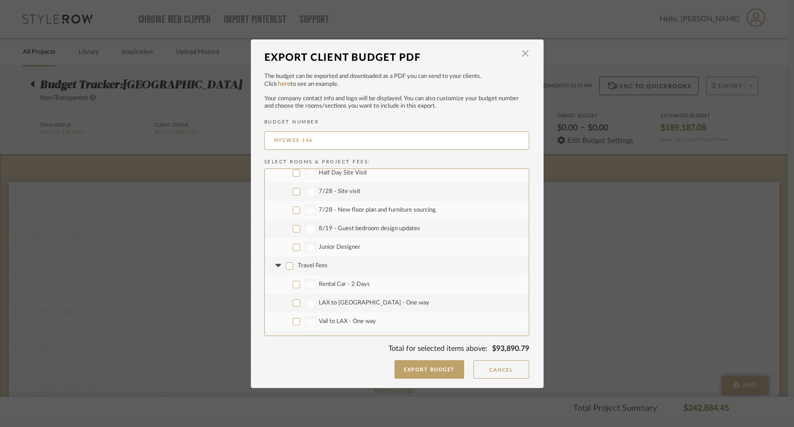
checkbox input "false"
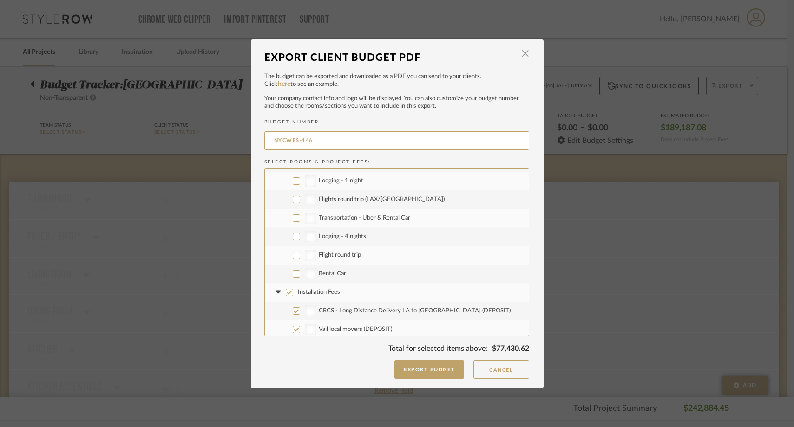
scroll to position [1190, 0]
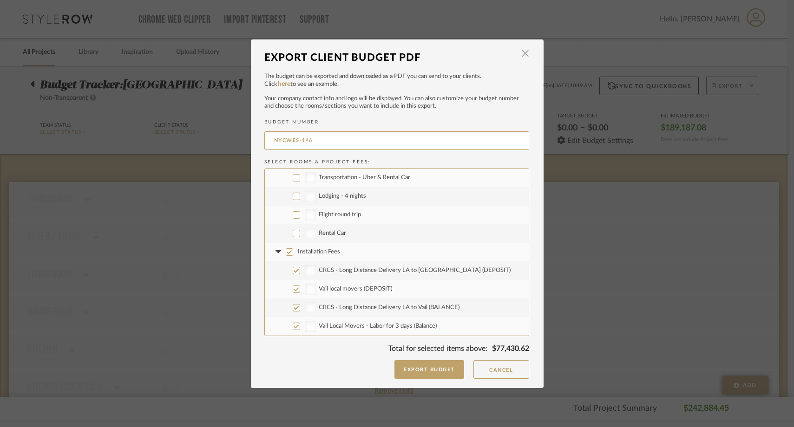
click at [286, 255] on input "Installation Fees" at bounding box center [289, 252] width 7 height 7
checkbox input "false"
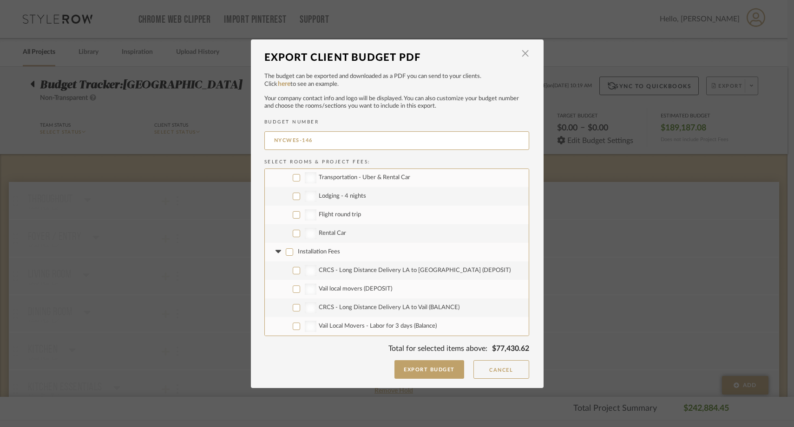
checkbox input "false"
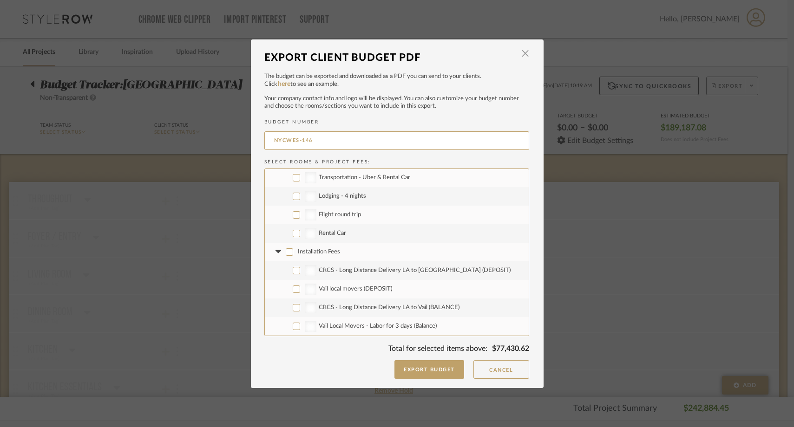
checkbox input "false"
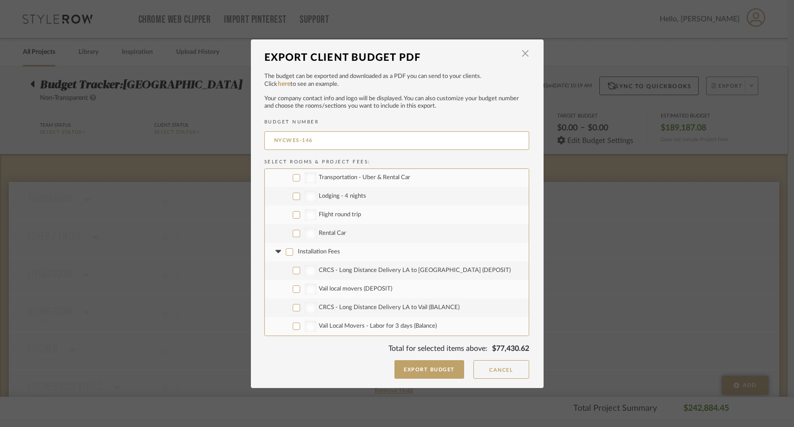
checkbox input "false"
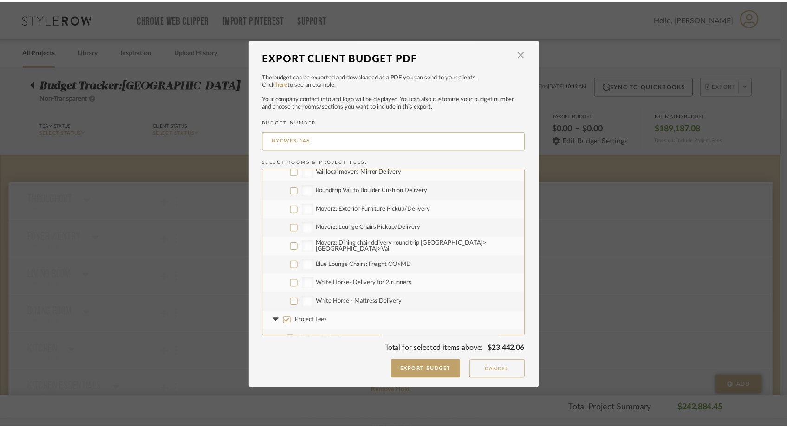
scroll to position [1487, 0]
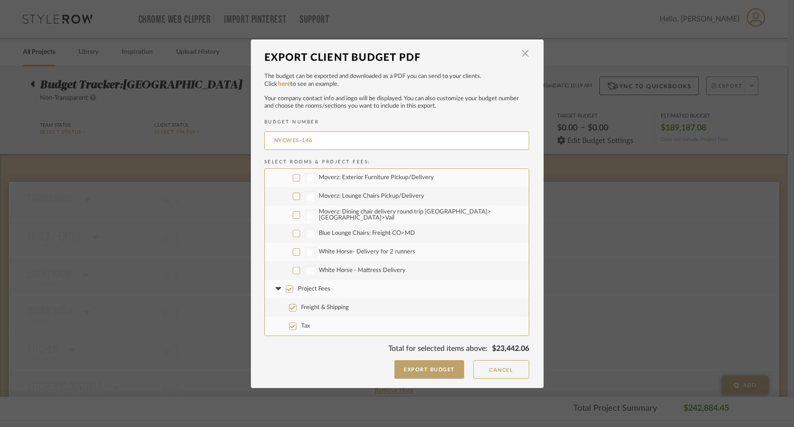
click at [284, 294] on label "Project Fees" at bounding box center [397, 289] width 264 height 19
click at [286, 293] on input "Project Fees" at bounding box center [289, 289] width 7 height 7
checkbox input "false"
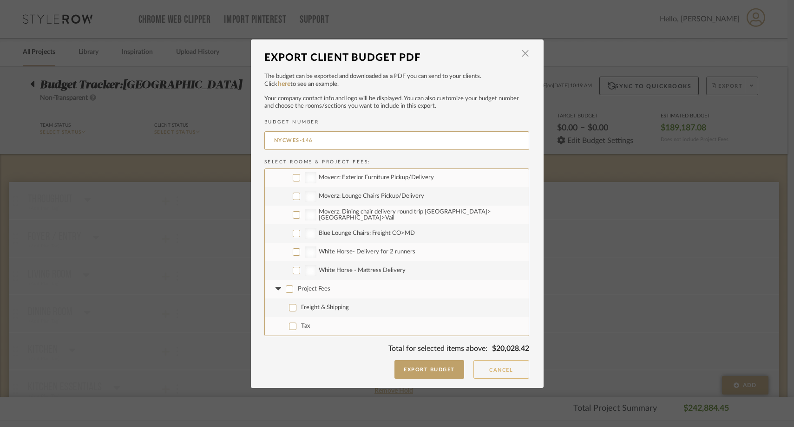
click at [480, 368] on button "Cancel" at bounding box center [501, 370] width 56 height 19
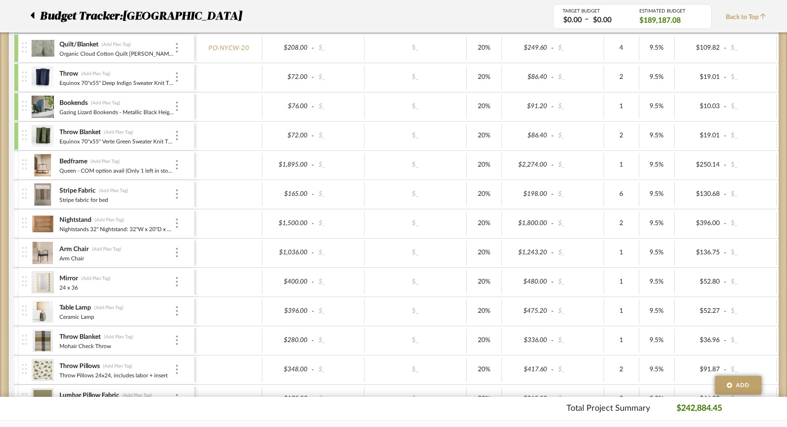
scroll to position [1426, 0]
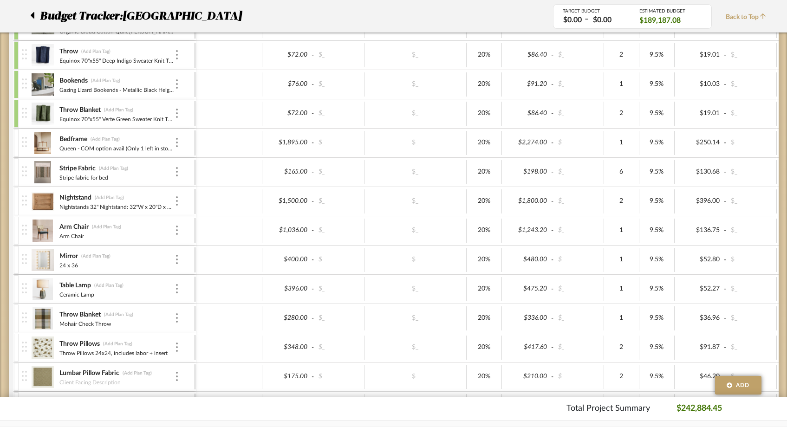
click at [34, 14] on icon at bounding box center [33, 15] width 4 height 7
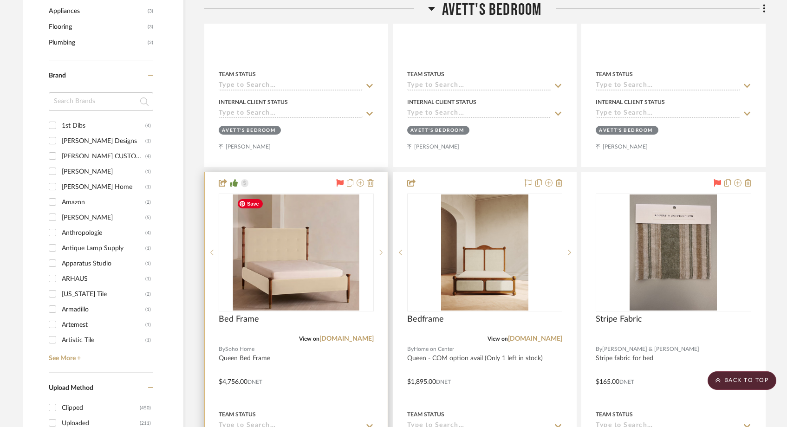
scroll to position [1067, 0]
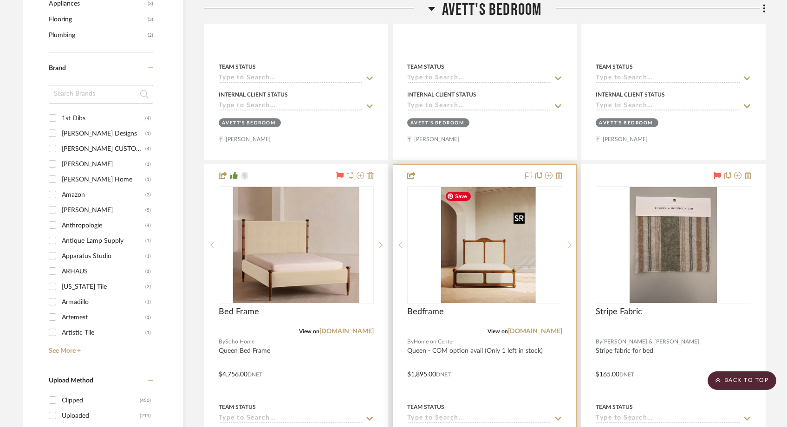
click at [492, 260] on img at bounding box center [484, 245] width 87 height 116
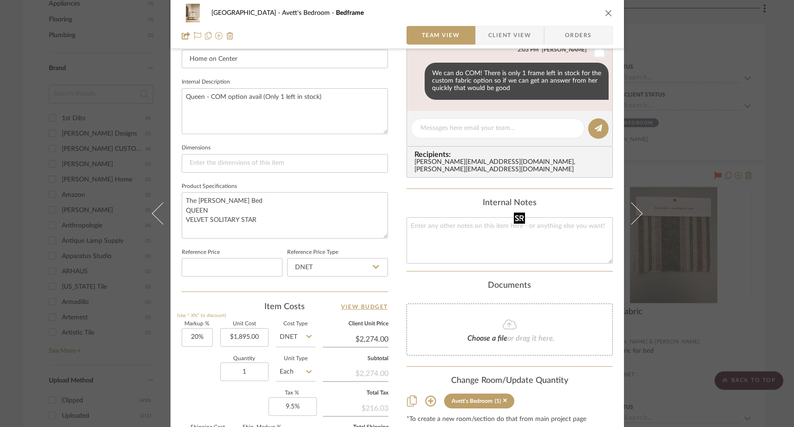
scroll to position [361, 0]
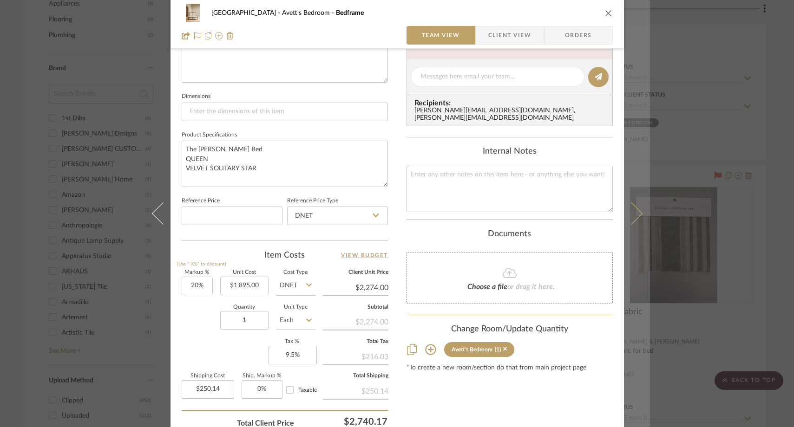
click at [626, 214] on icon at bounding box center [631, 214] width 22 height 22
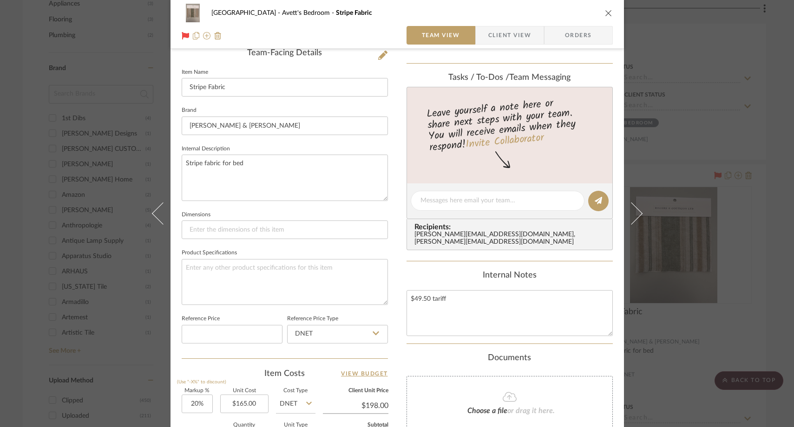
scroll to position [289, 0]
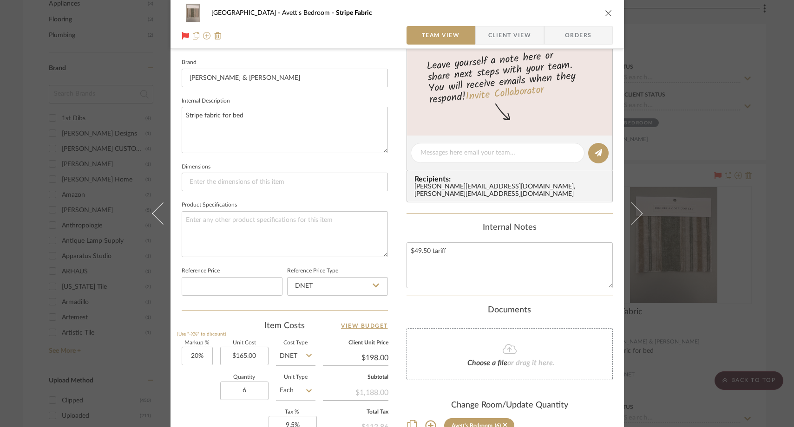
click at [626, 213] on icon at bounding box center [631, 214] width 22 height 22
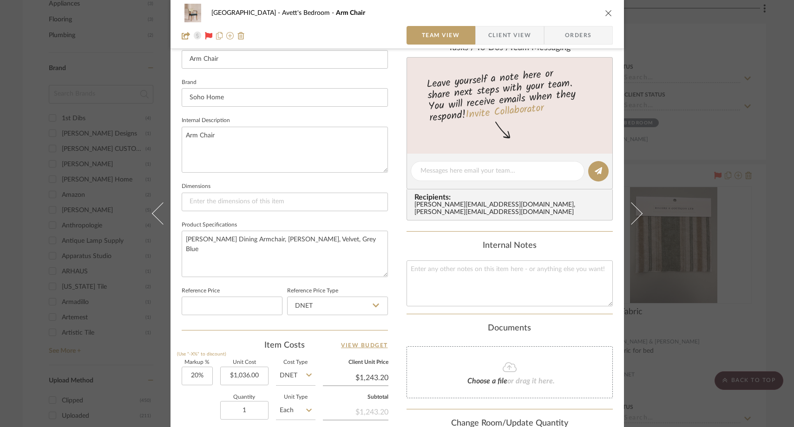
scroll to position [288, 0]
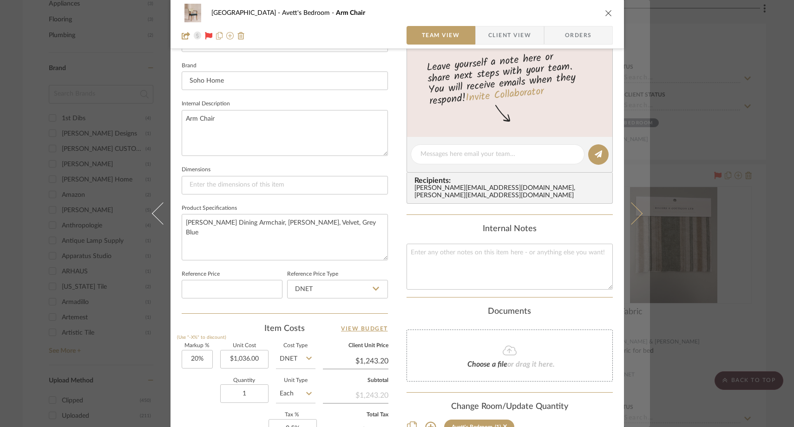
click at [639, 209] on button at bounding box center [637, 213] width 26 height 427
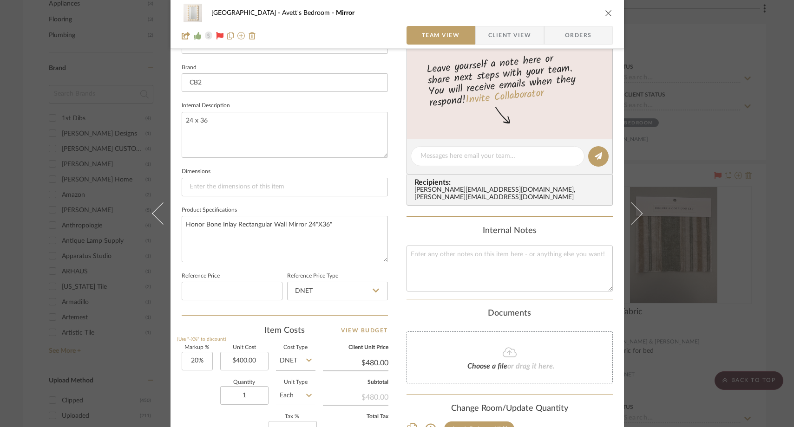
scroll to position [287, 0]
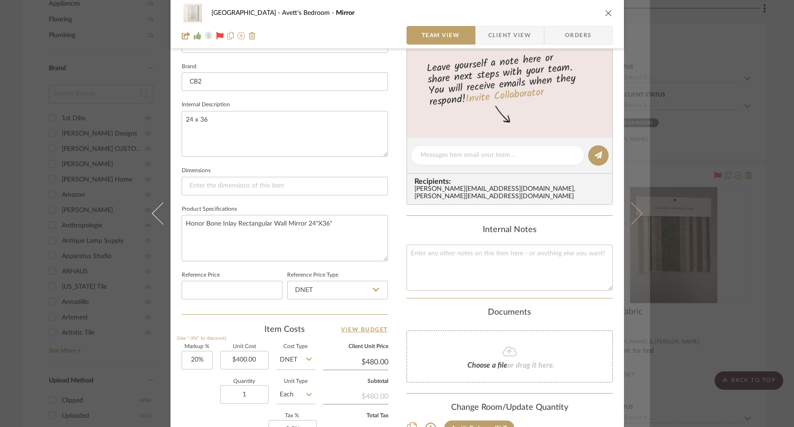
click at [622, 213] on icon at bounding box center [631, 214] width 22 height 22
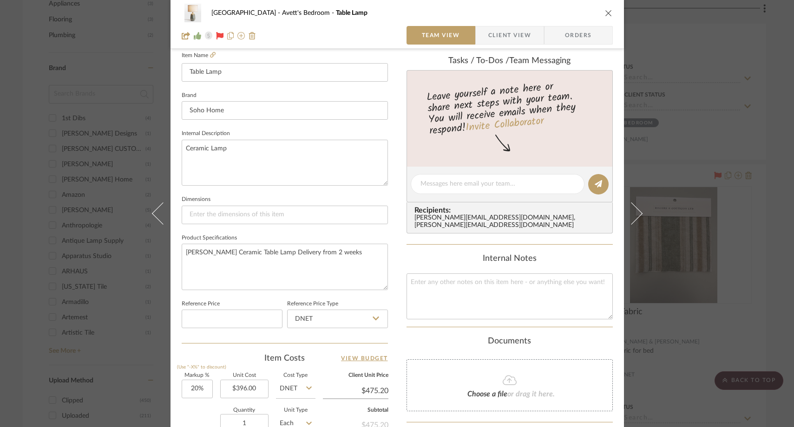
scroll to position [277, 0]
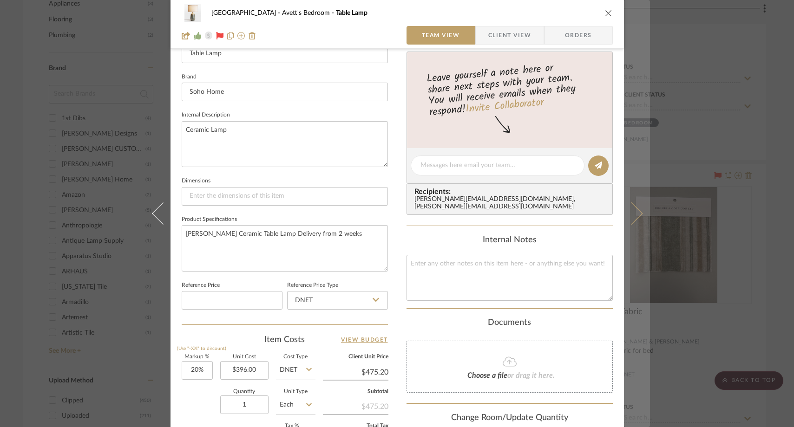
click at [631, 211] on icon at bounding box center [631, 214] width 22 height 22
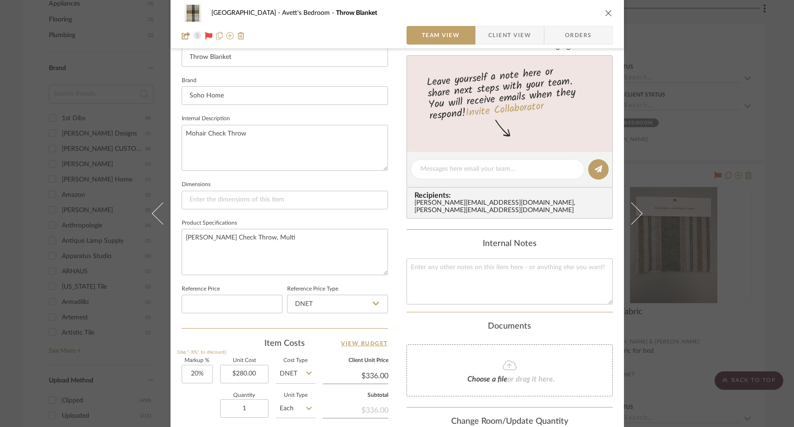
scroll to position [300, 0]
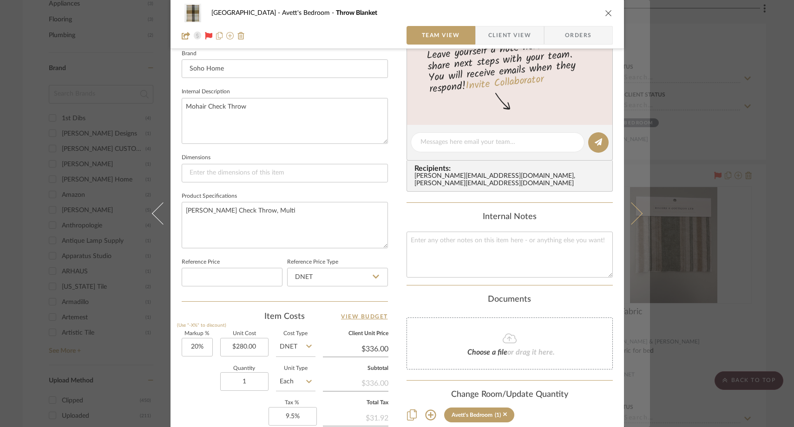
click at [635, 208] on button at bounding box center [637, 213] width 26 height 427
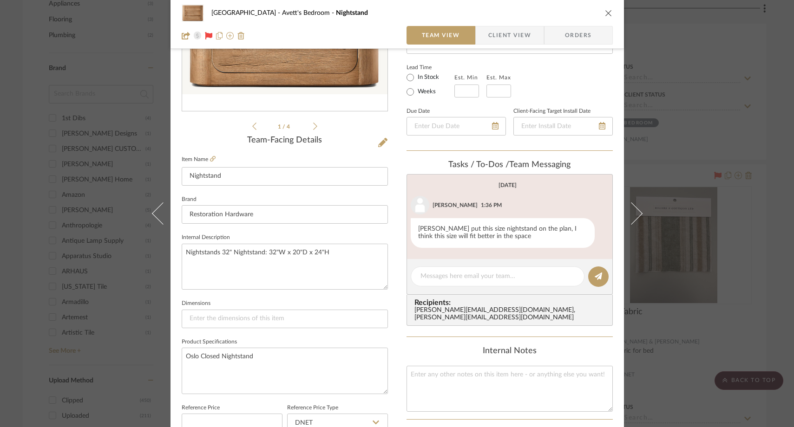
scroll to position [190, 0]
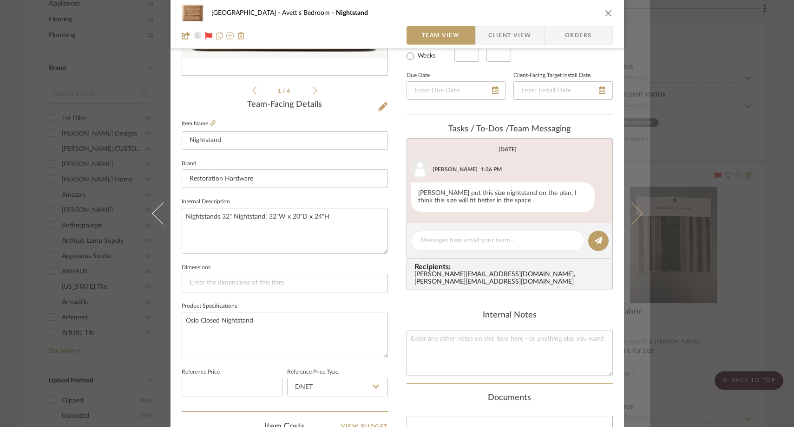
click at [624, 222] on button at bounding box center [637, 213] width 26 height 427
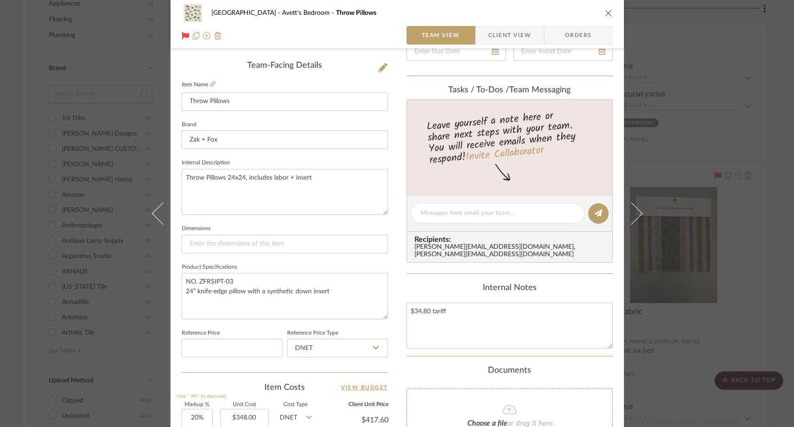
scroll to position [232, 0]
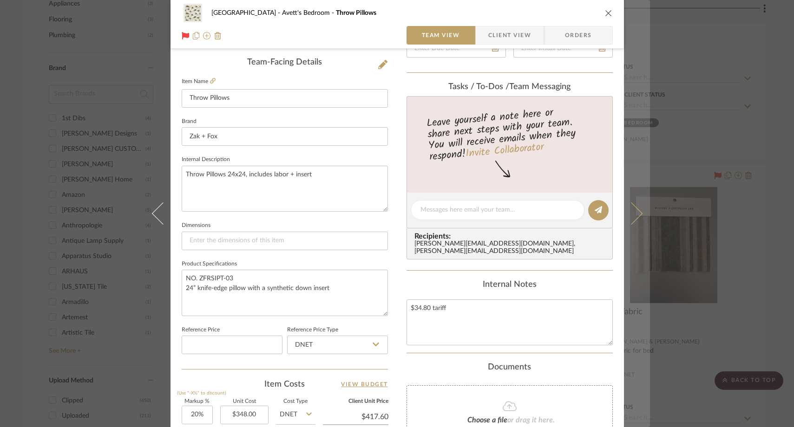
click at [634, 211] on icon at bounding box center [631, 214] width 22 height 22
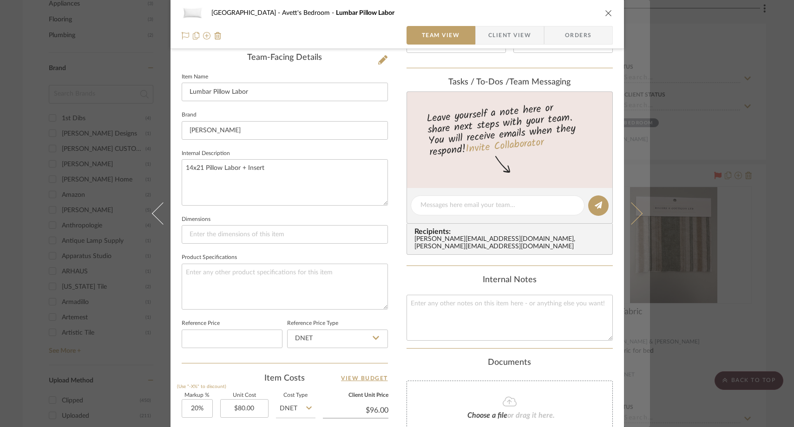
scroll to position [243, 0]
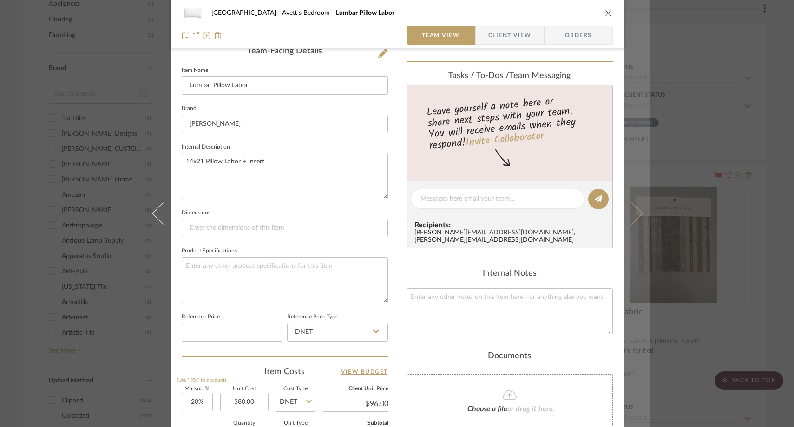
click at [631, 197] on button at bounding box center [637, 213] width 26 height 427
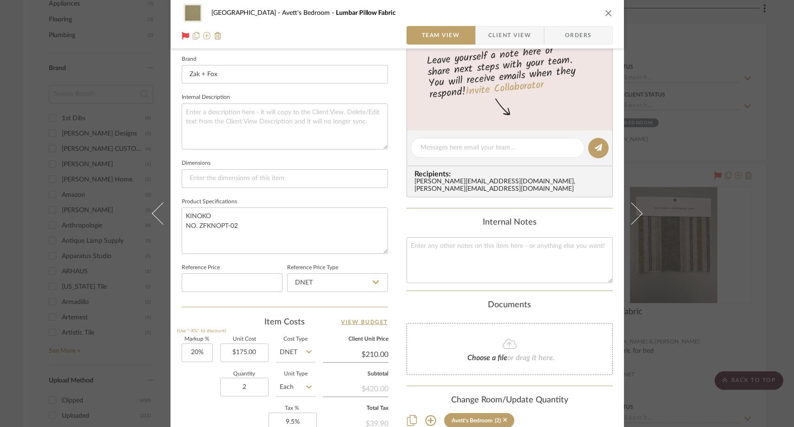
scroll to position [296, 0]
click at [459, 257] on textarea at bounding box center [510, 259] width 206 height 46
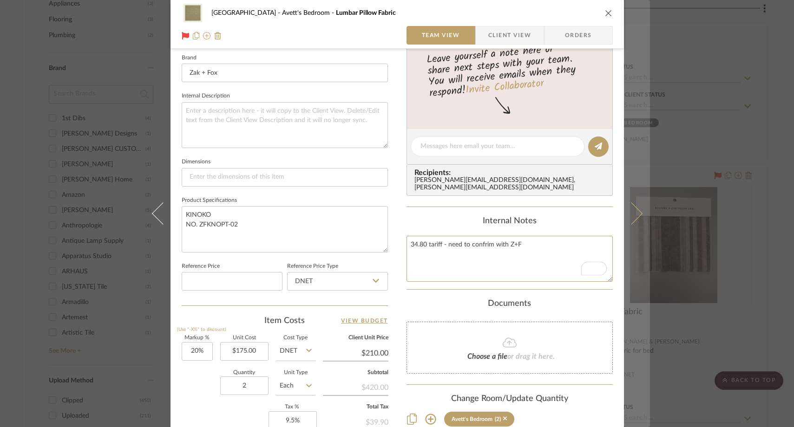
type textarea "34.80 tariff - need to confrim with Z+F"
click at [636, 215] on icon at bounding box center [631, 214] width 22 height 22
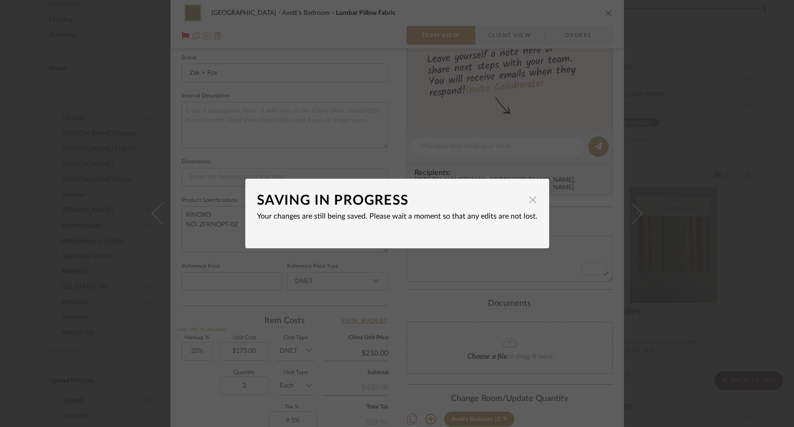
click at [530, 203] on span "button" at bounding box center [533, 199] width 19 height 19
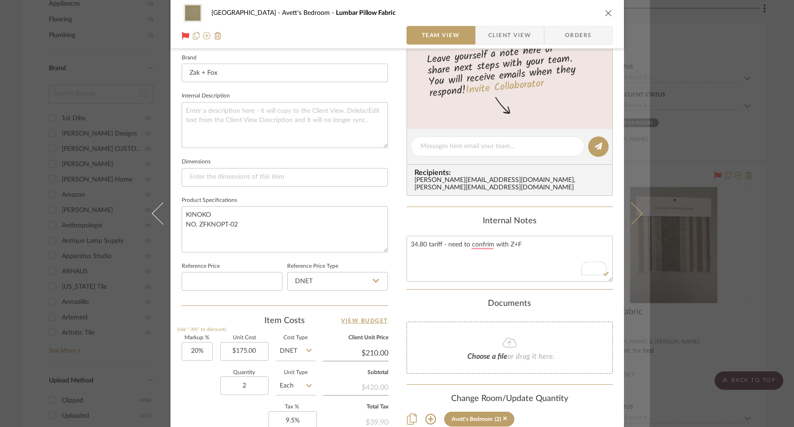
click at [632, 215] on icon at bounding box center [631, 214] width 22 height 22
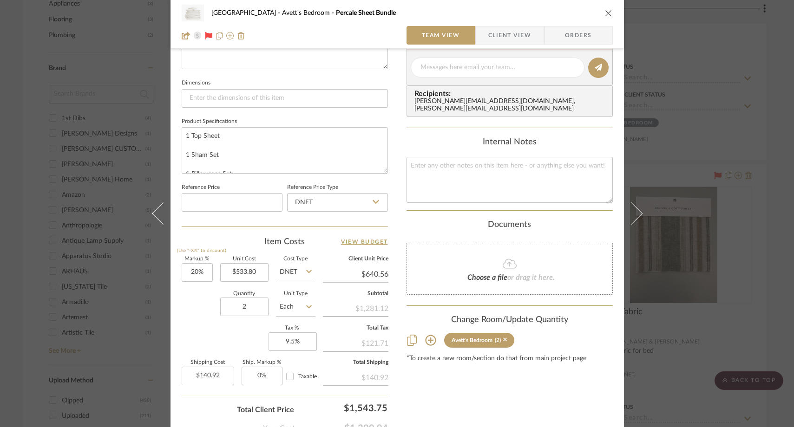
scroll to position [385, 0]
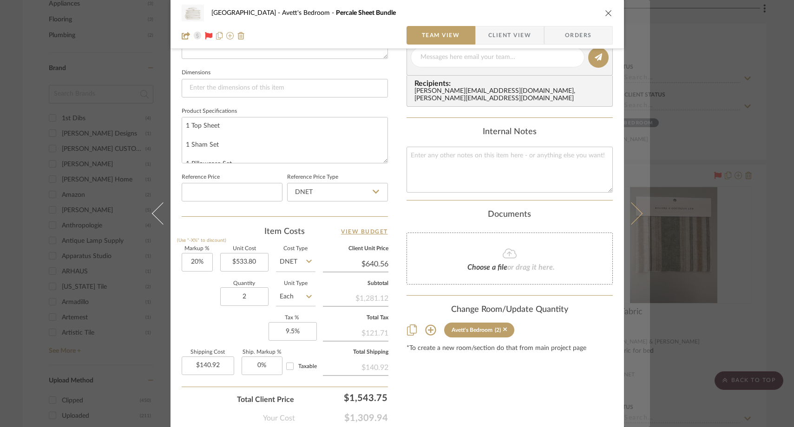
click at [637, 218] on button at bounding box center [637, 213] width 26 height 427
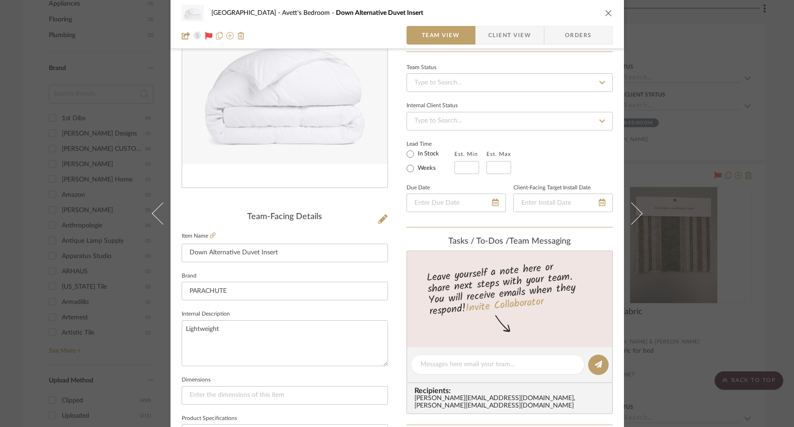
scroll to position [133, 0]
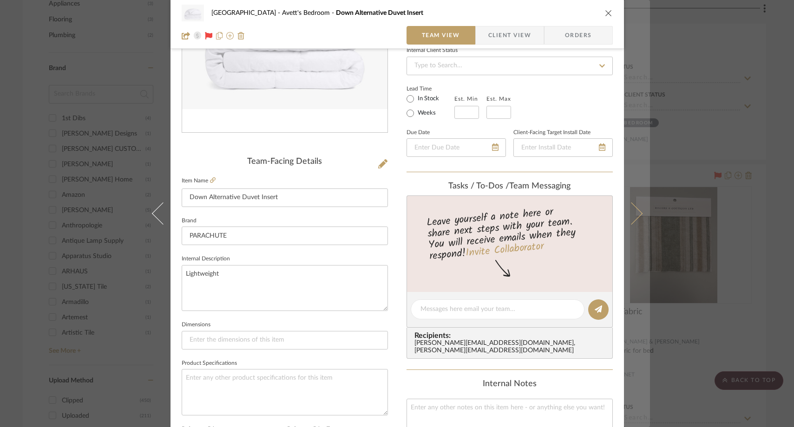
click at [633, 210] on icon at bounding box center [631, 214] width 22 height 22
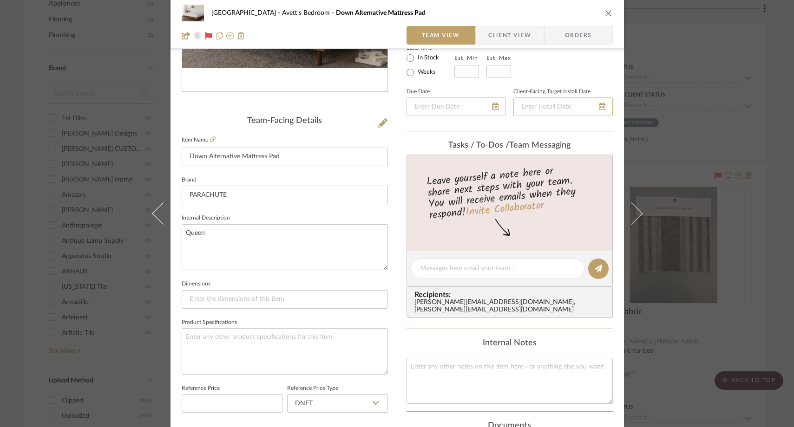
scroll to position [237, 0]
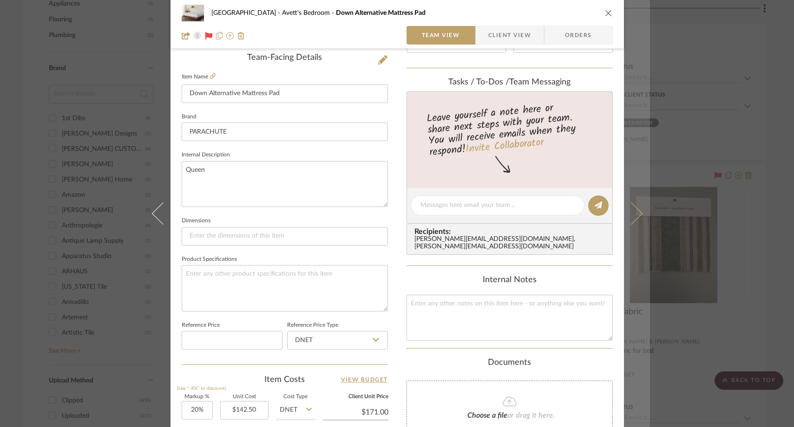
click at [630, 216] on icon at bounding box center [631, 214] width 22 height 22
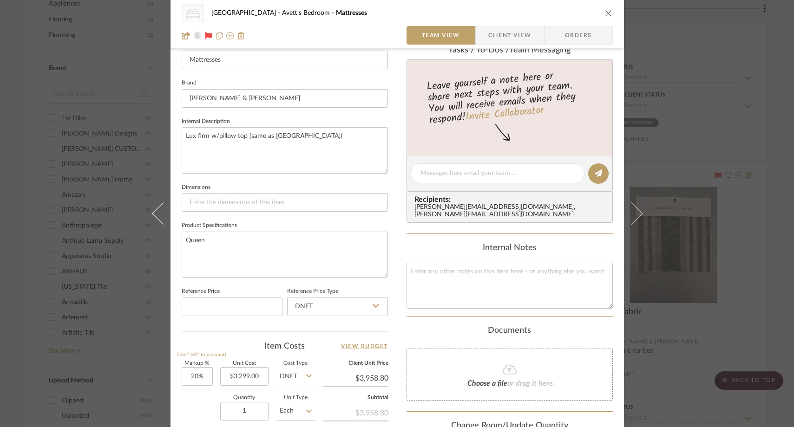
scroll to position [289, 0]
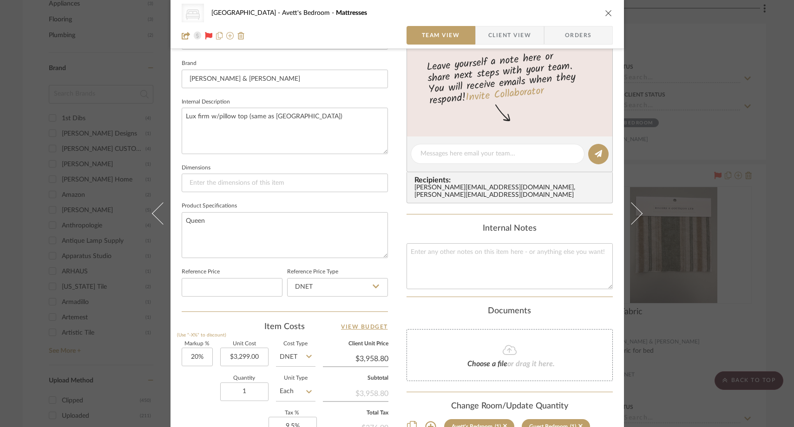
click at [606, 12] on icon "close" at bounding box center [608, 12] width 7 height 7
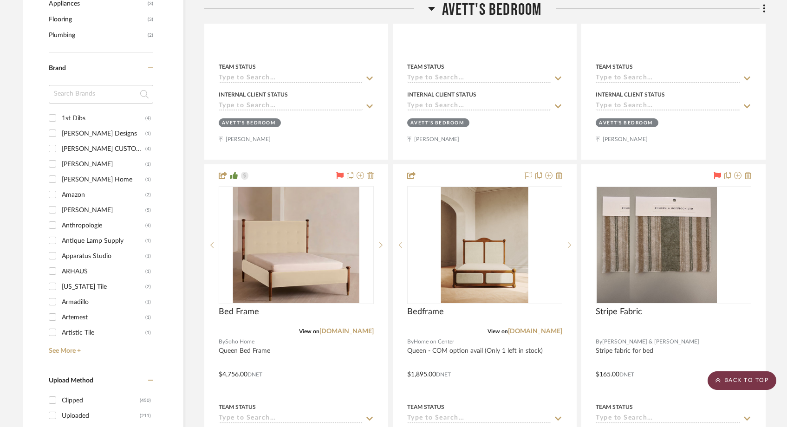
click at [726, 378] on scroll-to-top-button "BACK TO TOP" at bounding box center [742, 381] width 69 height 19
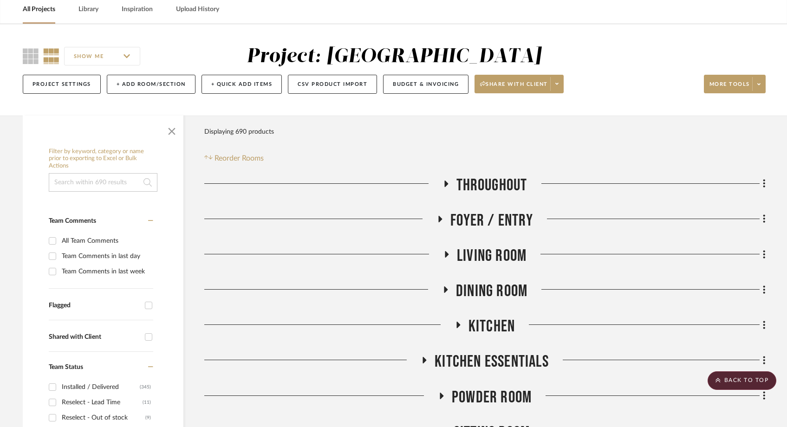
scroll to position [0, 0]
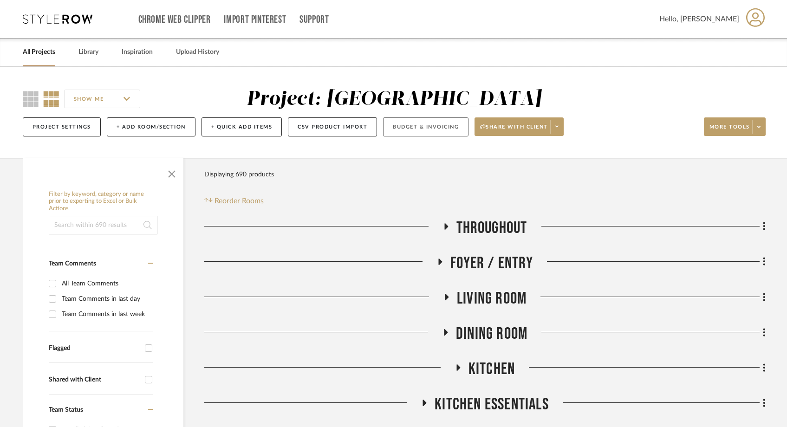
click at [433, 128] on button "Budget & Invoicing" at bounding box center [425, 127] width 85 height 19
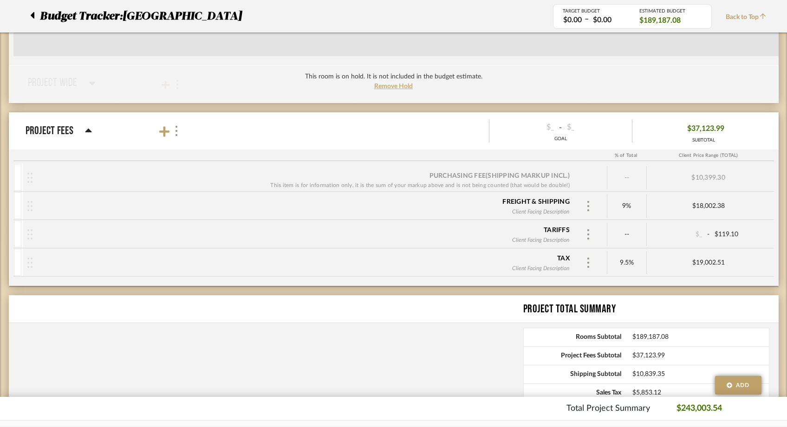
scroll to position [3691, 0]
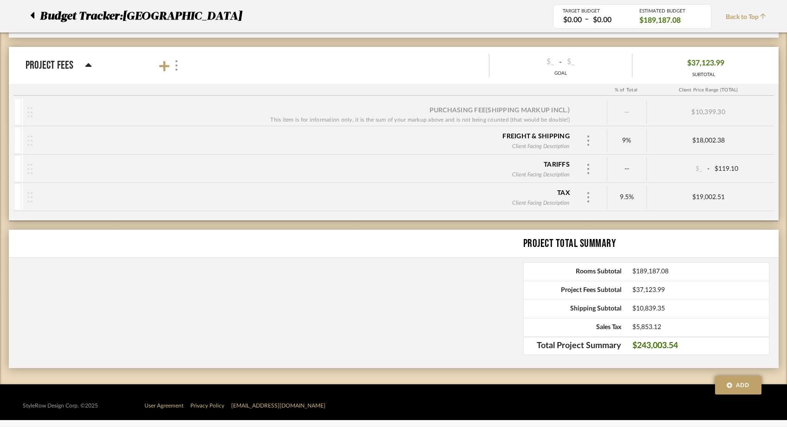
click at [748, 16] on span "Back to Top" at bounding box center [748, 18] width 45 height 10
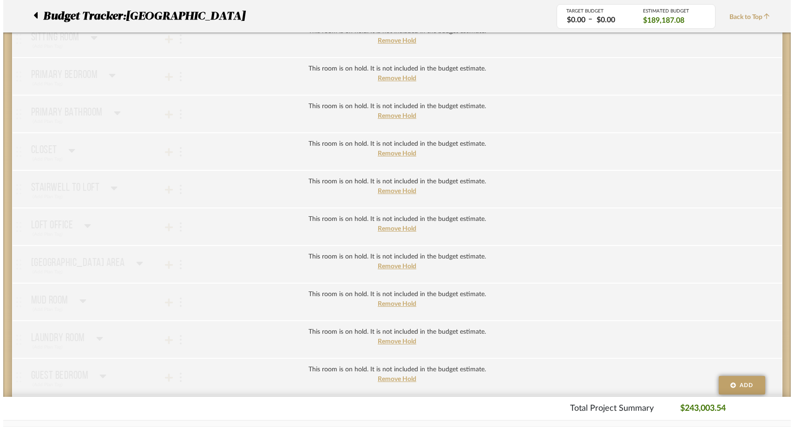
scroll to position [0, 0]
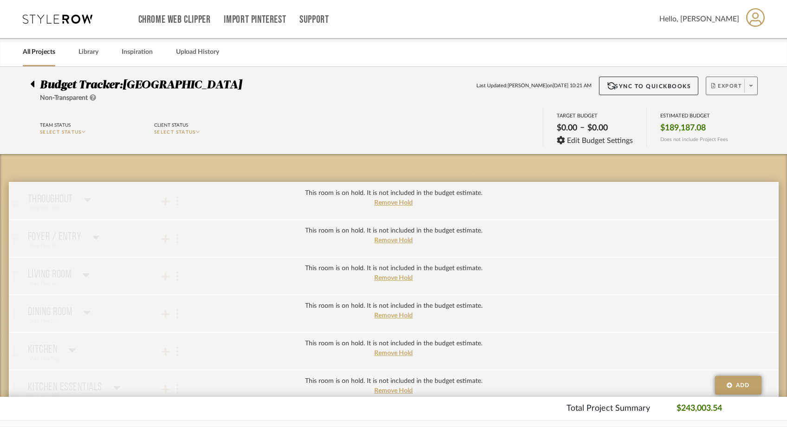
click at [755, 87] on span at bounding box center [751, 86] width 13 height 14
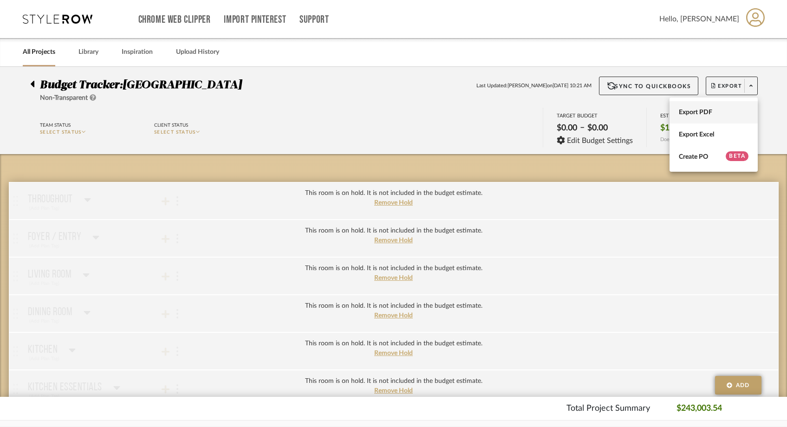
click at [699, 116] on span "Export PDF" at bounding box center [714, 113] width 70 height 8
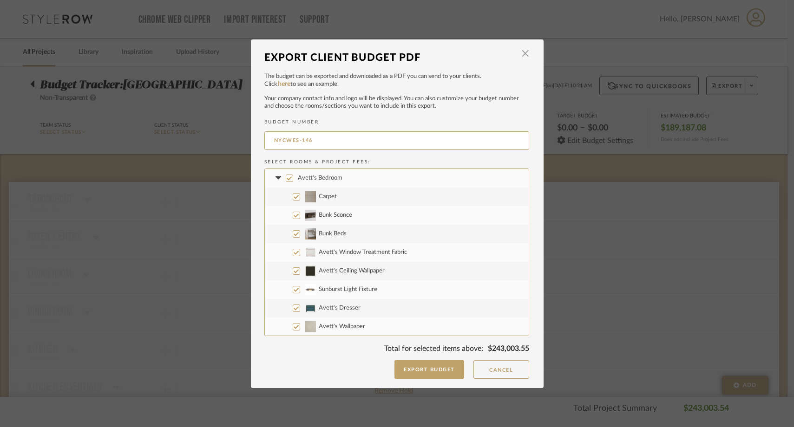
click at [286, 177] on input "Avett's Bedroom" at bounding box center [289, 178] width 7 height 7
checkbox input "false"
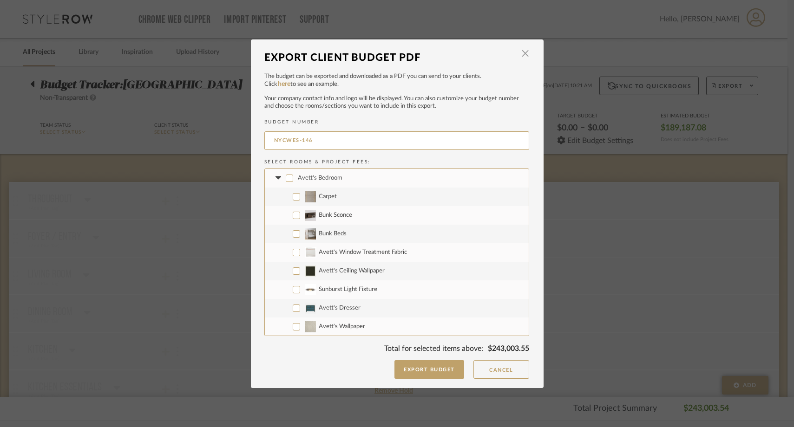
checkbox input "false"
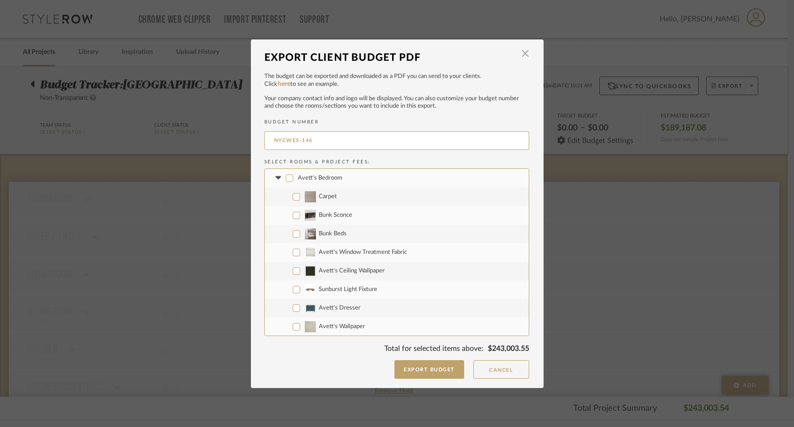
checkbox input "false"
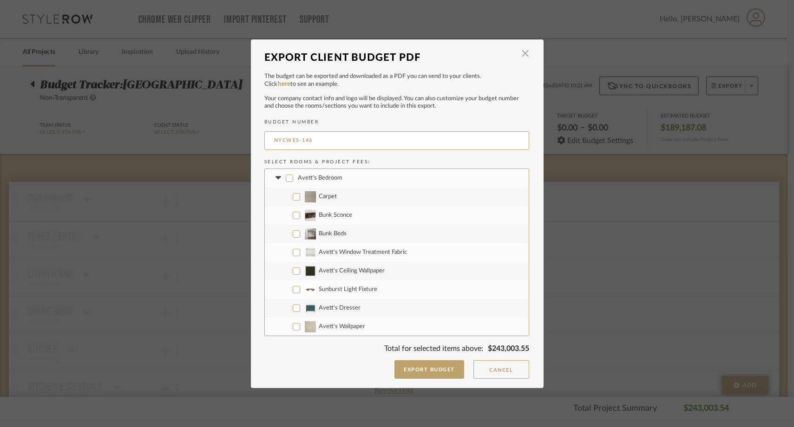
checkbox input "false"
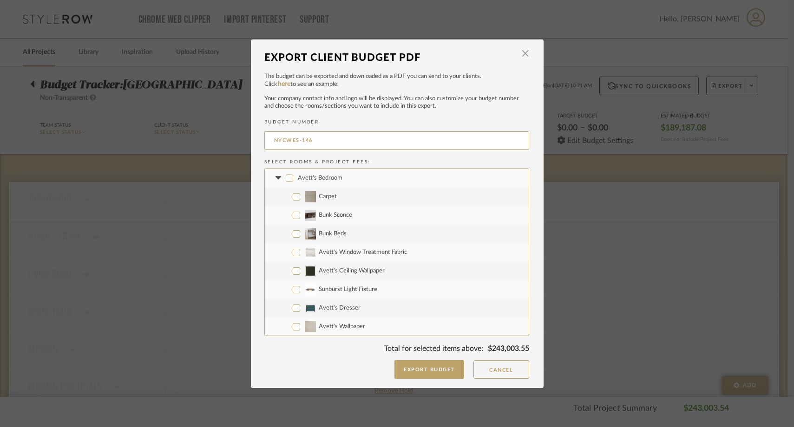
checkbox input "false"
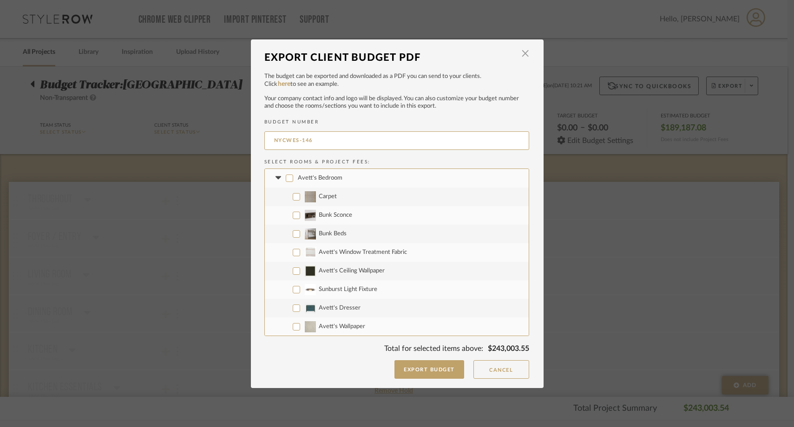
checkbox input "false"
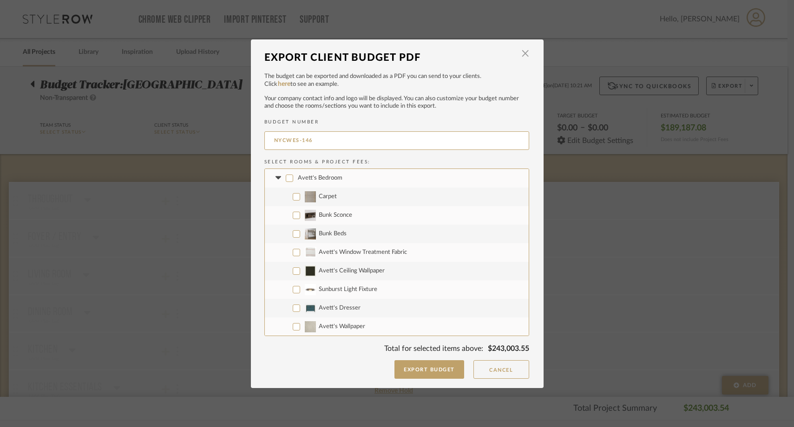
checkbox input "false"
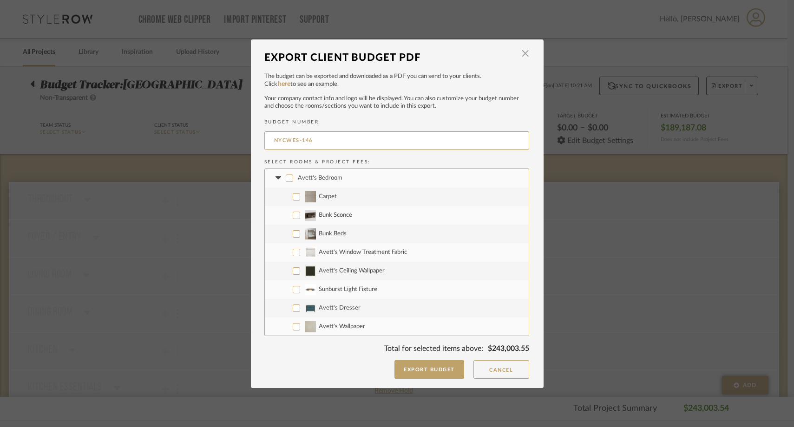
checkbox input "false"
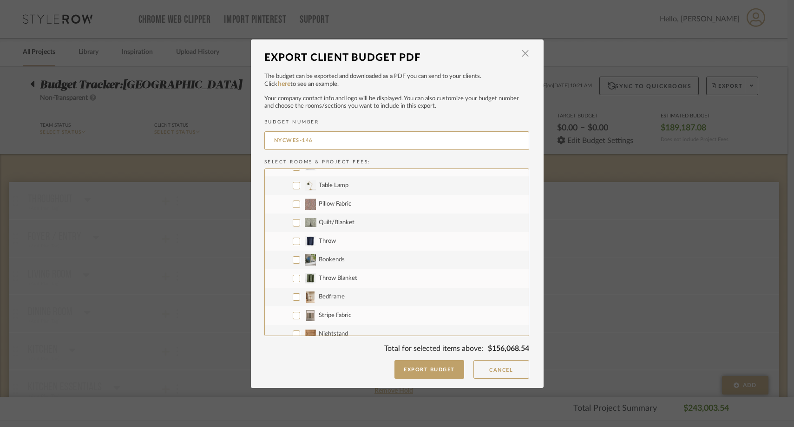
scroll to position [370, 0]
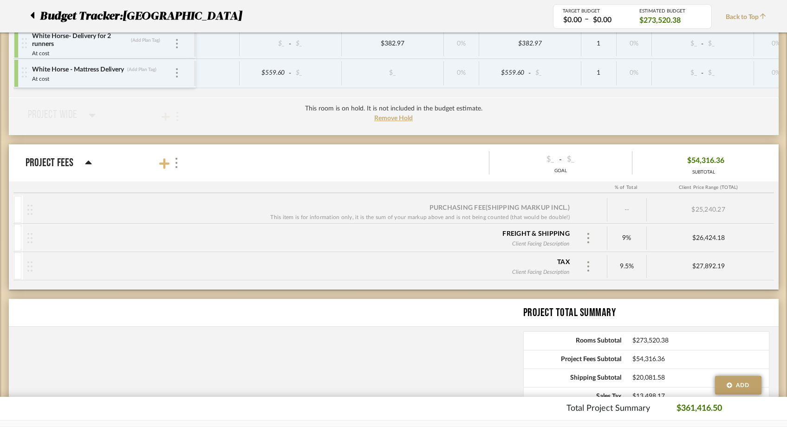
click at [160, 159] on icon at bounding box center [164, 164] width 10 height 12
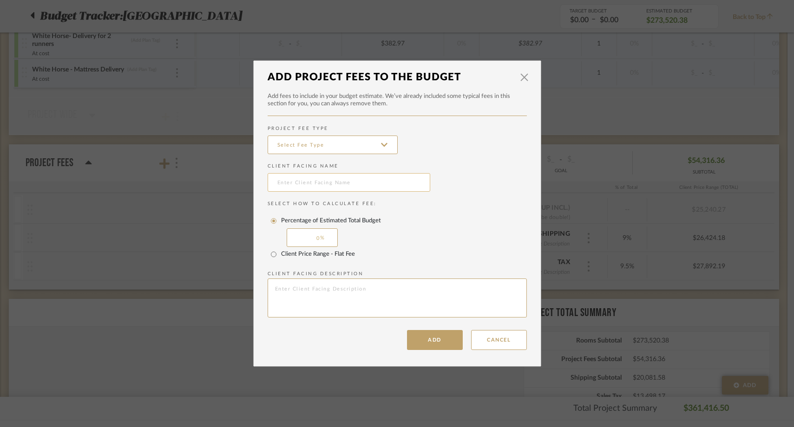
click at [305, 179] on input "text" at bounding box center [349, 182] width 163 height 19
type input "Tariffs"
click at [270, 254] on input "Client Price Range - Flat Fee" at bounding box center [273, 254] width 15 height 15
radio input "true"
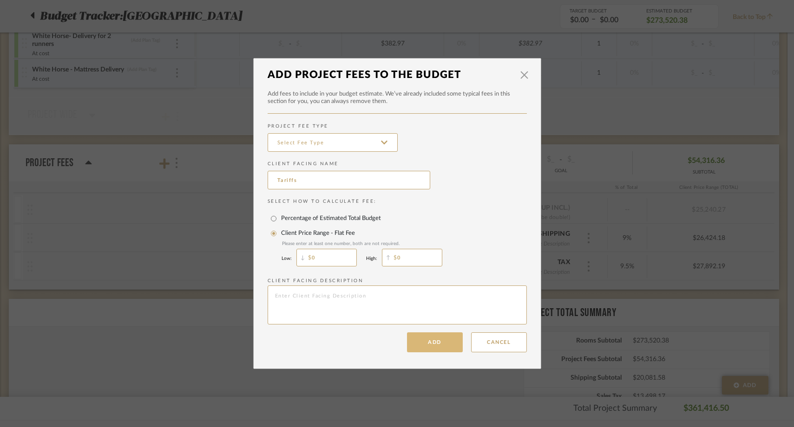
click at [427, 340] on button "Add" at bounding box center [435, 343] width 56 height 20
click at [324, 150] on input at bounding box center [333, 142] width 130 height 19
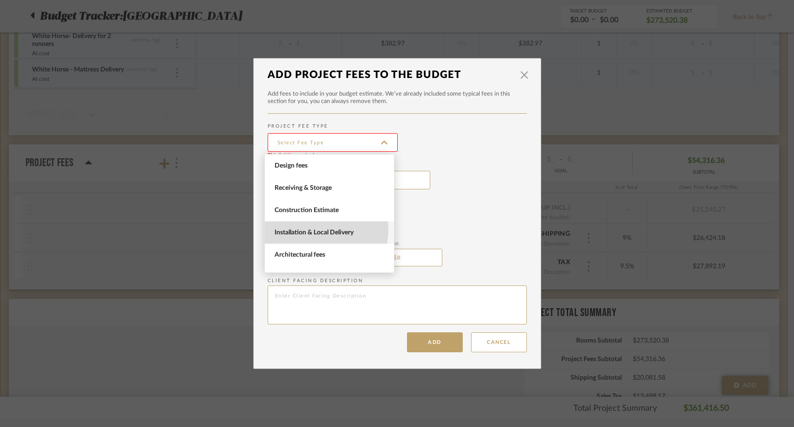
click at [296, 229] on span "Installation & Local Delivery" at bounding box center [331, 233] width 112 height 8
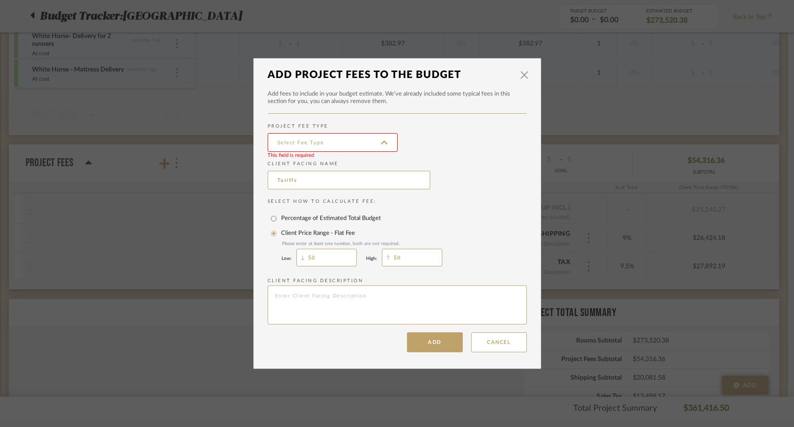
type input "Installation & Local Delivery"
click at [447, 343] on button "Add" at bounding box center [435, 343] width 56 height 20
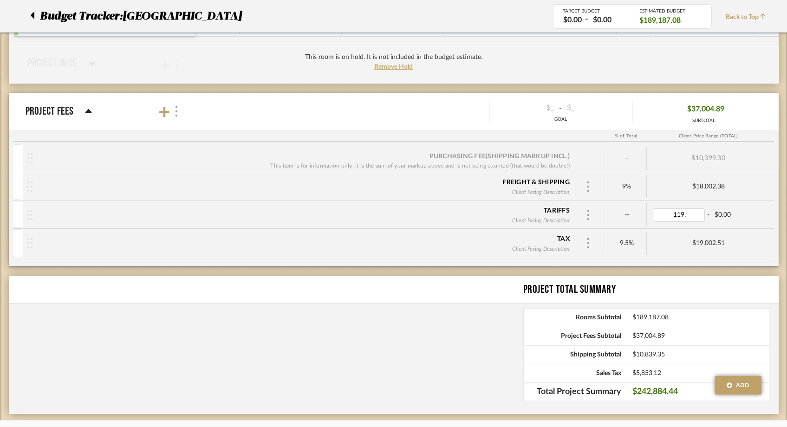
type input "119.1"
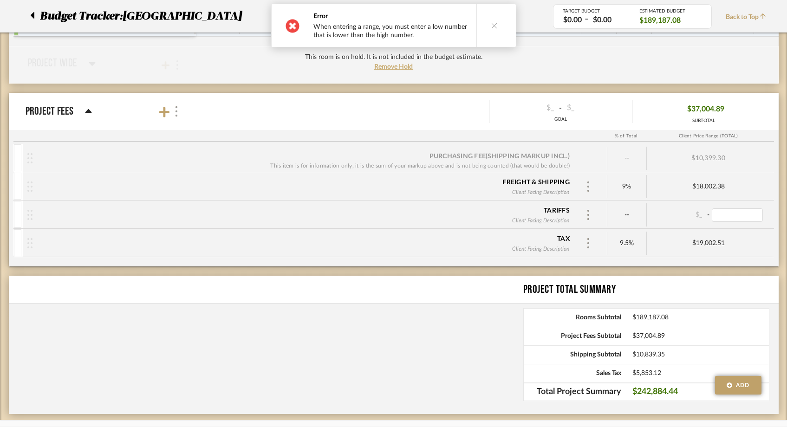
type input "119.10"
click at [678, 266] on div "Purchasing Fee (Shipping markup incl.) This item is for information only, it is…" at bounding box center [394, 205] width 770 height 123
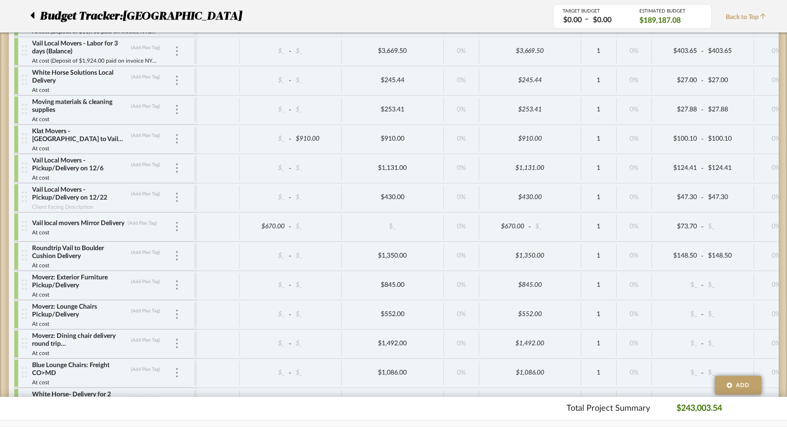
click at [754, 15] on span "Back to Top" at bounding box center [748, 18] width 45 height 10
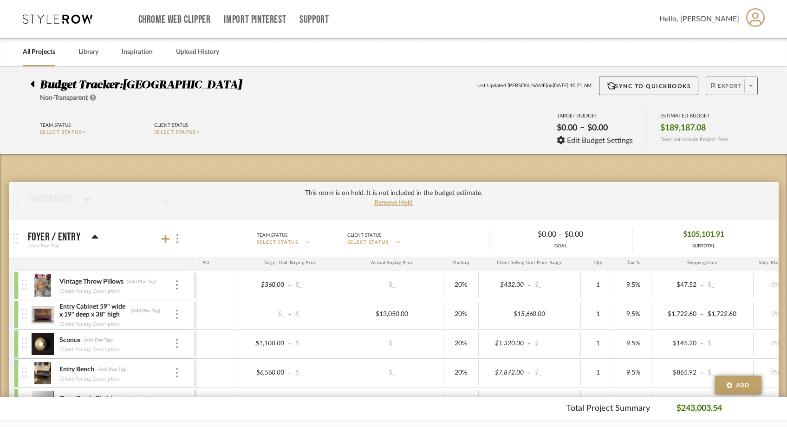
click at [749, 86] on span at bounding box center [751, 86] width 13 height 14
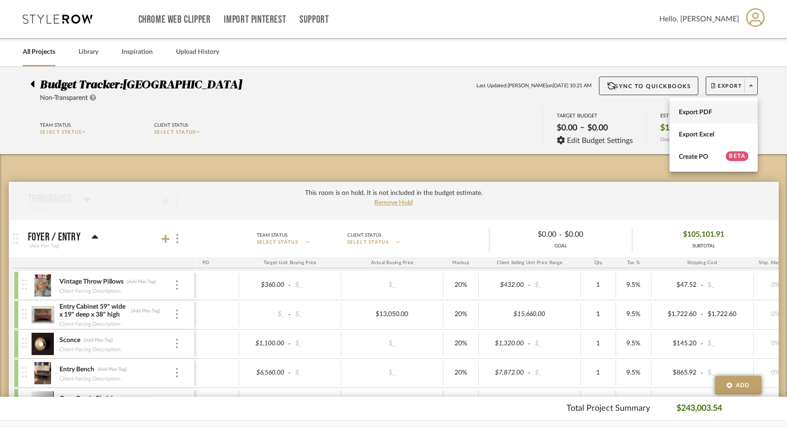
click at [734, 103] on button "Export PDF" at bounding box center [714, 112] width 88 height 22
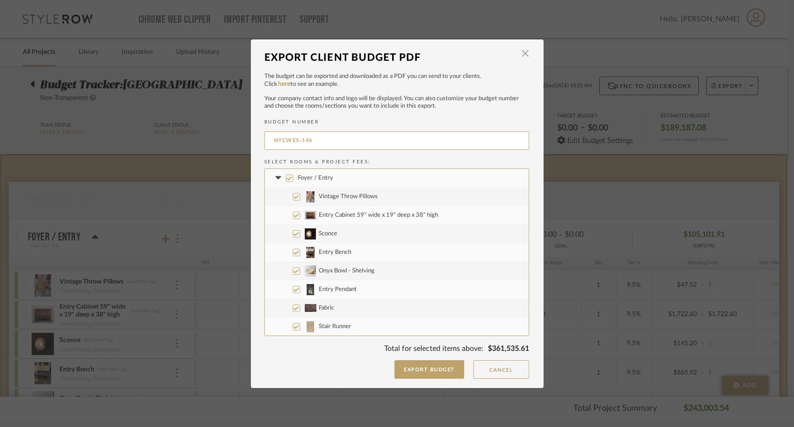
click at [289, 177] on input "Foyer / Entry" at bounding box center [289, 178] width 7 height 7
checkbox input "false"
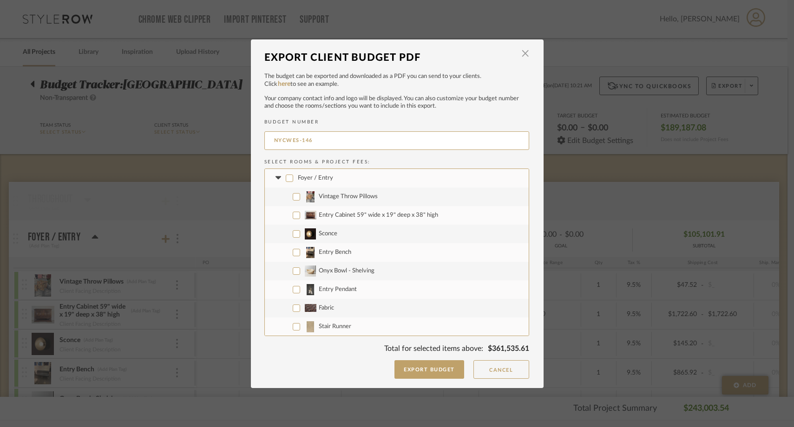
checkbox input "false"
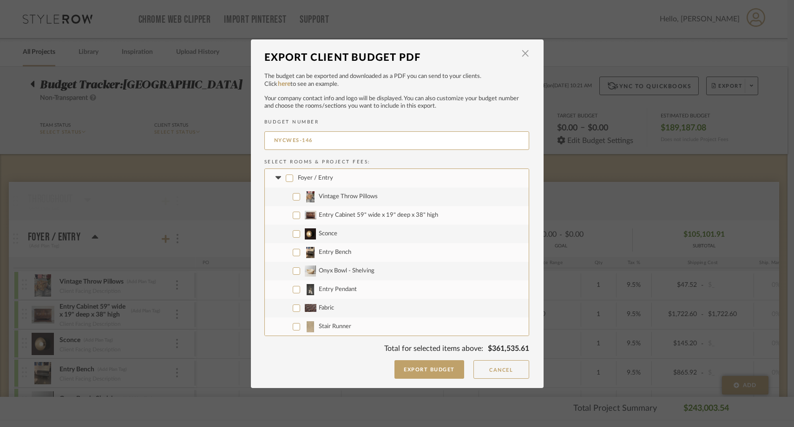
checkbox input "false"
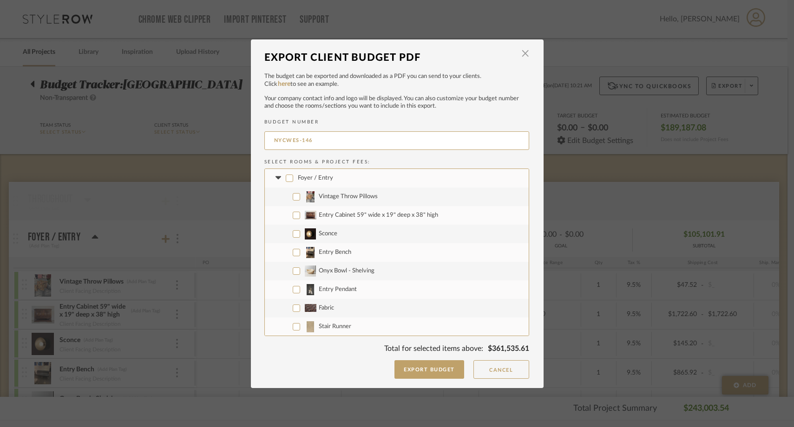
checkbox input "false"
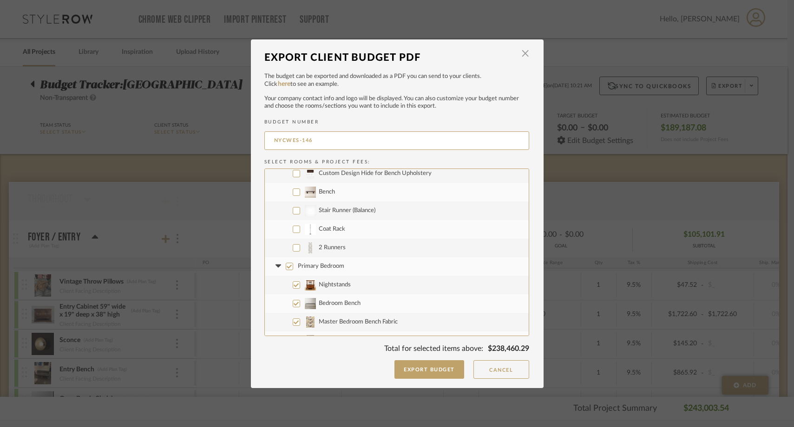
click at [286, 265] on input "Primary Bedroom" at bounding box center [289, 266] width 7 height 7
checkbox input "false"
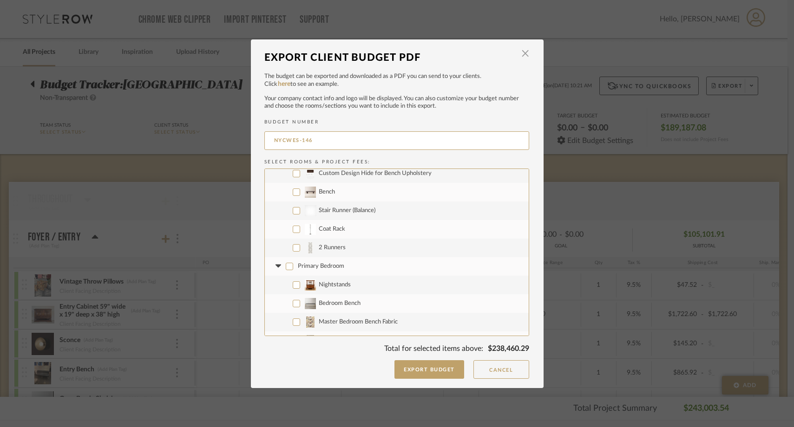
checkbox input "false"
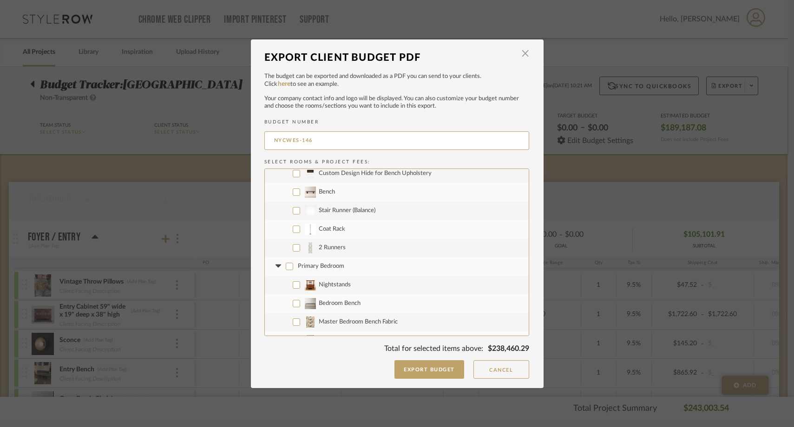
checkbox input "false"
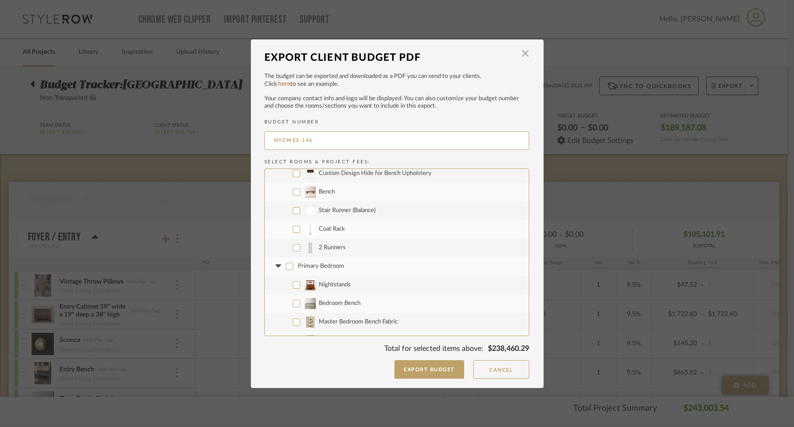
checkbox input "false"
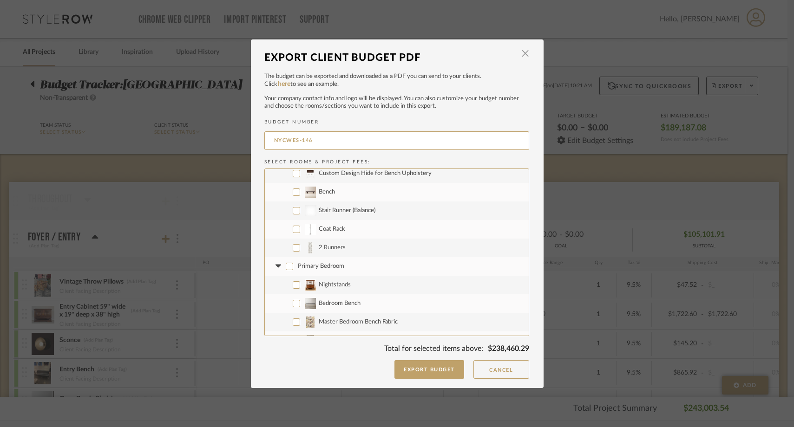
checkbox input "false"
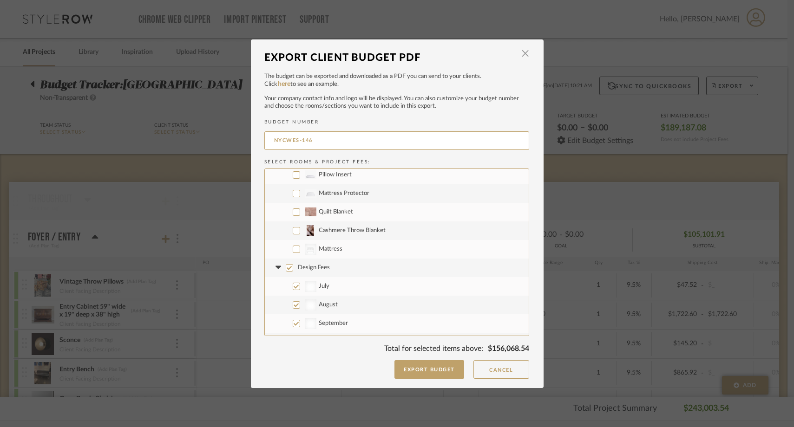
scroll to position [677, 0]
click at [286, 265] on input "Design Fees" at bounding box center [289, 263] width 7 height 7
checkbox input "false"
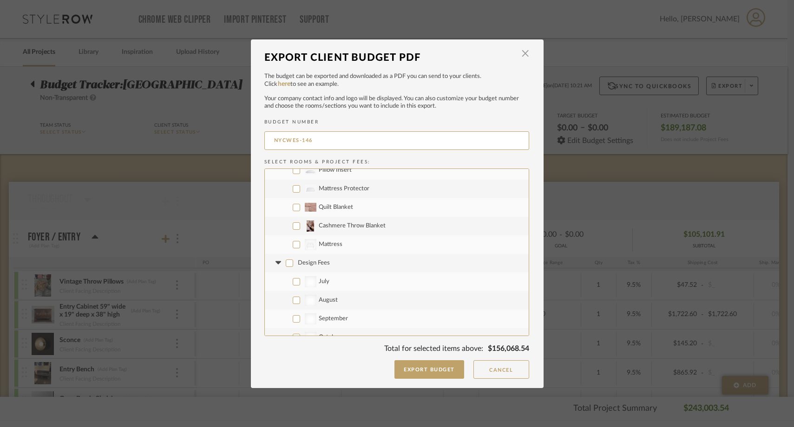
checkbox input "false"
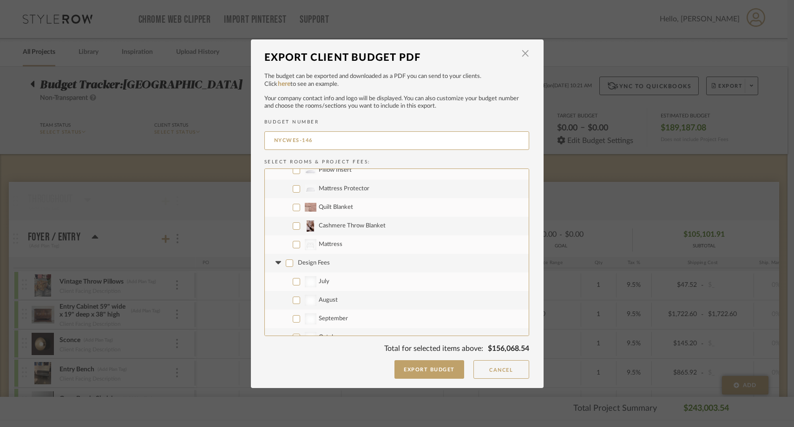
checkbox input "false"
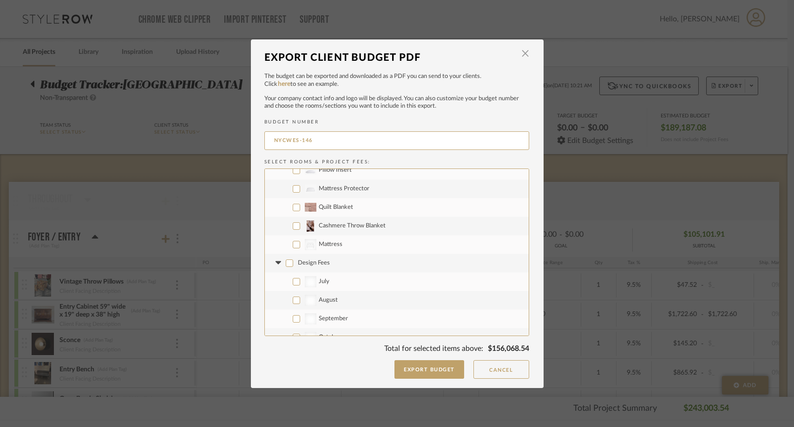
checkbox input "false"
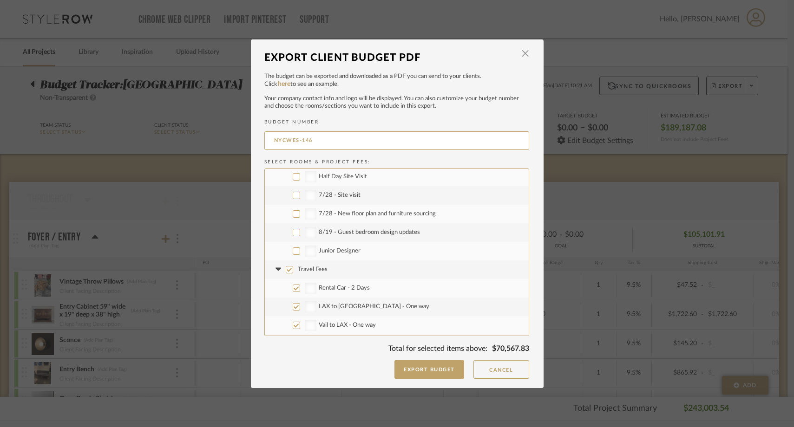
click at [286, 270] on input "Travel Fees" at bounding box center [289, 269] width 7 height 7
checkbox input "false"
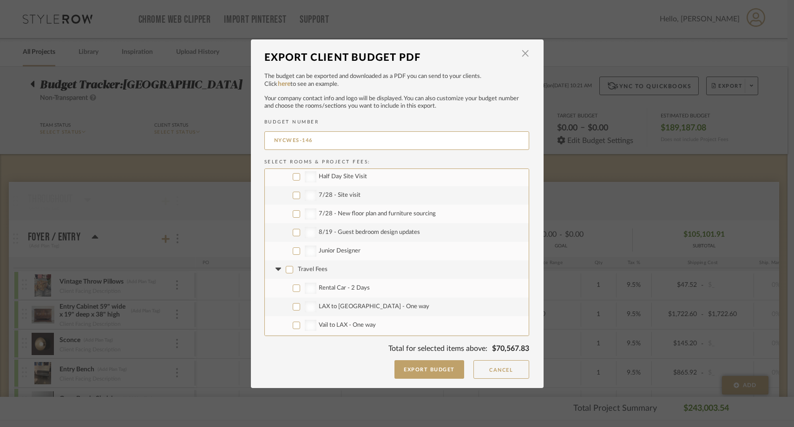
checkbox input "false"
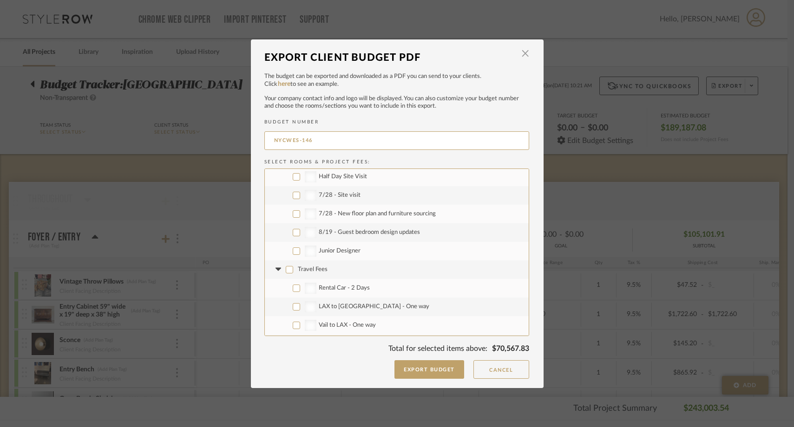
checkbox input "false"
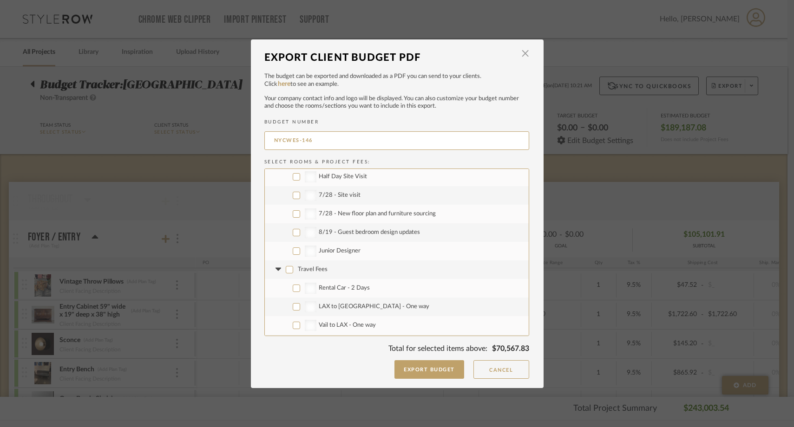
checkbox input "false"
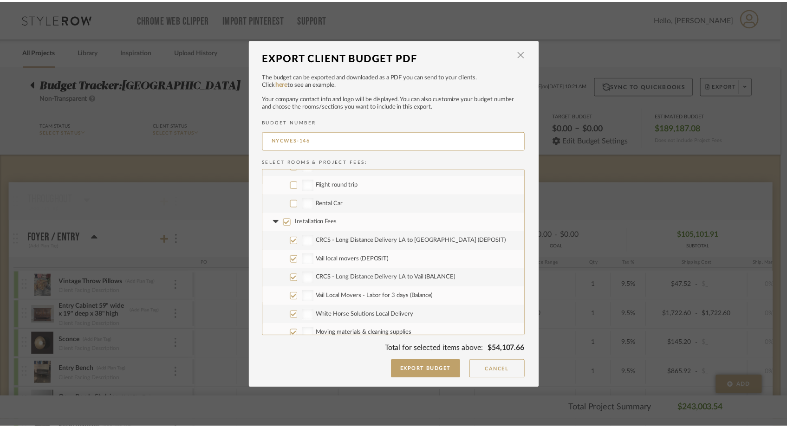
scroll to position [1302, 0]
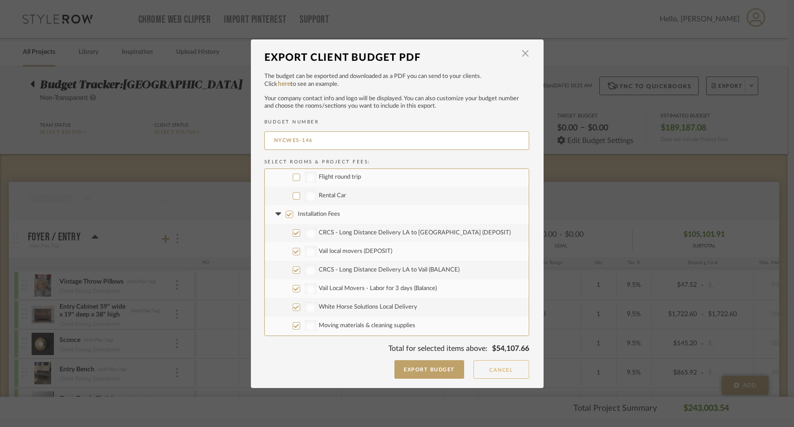
click at [479, 368] on button "Cancel" at bounding box center [501, 370] width 56 height 19
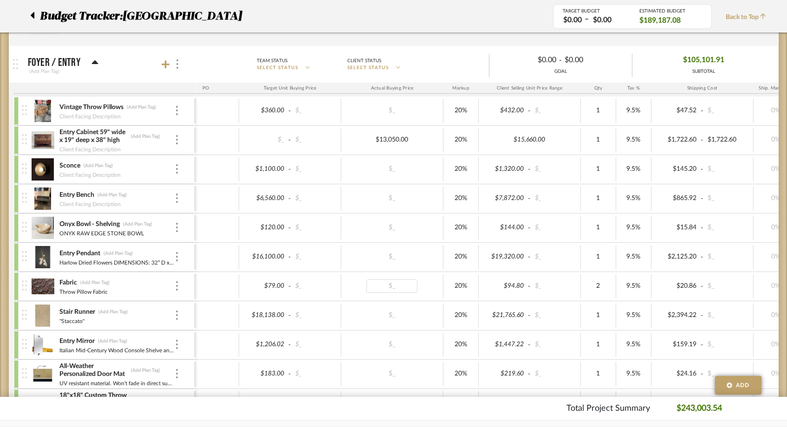
scroll to position [144, 0]
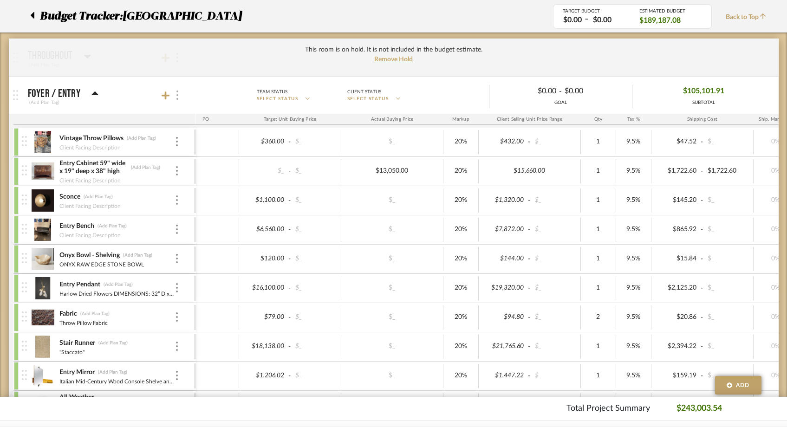
click at [179, 90] on div at bounding box center [177, 95] width 10 height 13
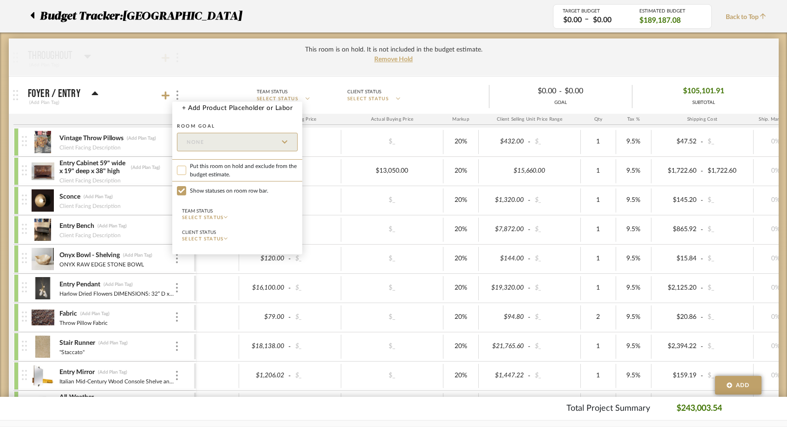
click at [184, 170] on input "Put this room on hold and exclude from the budget estimate." at bounding box center [181, 170] width 9 height 9
checkbox input "true"
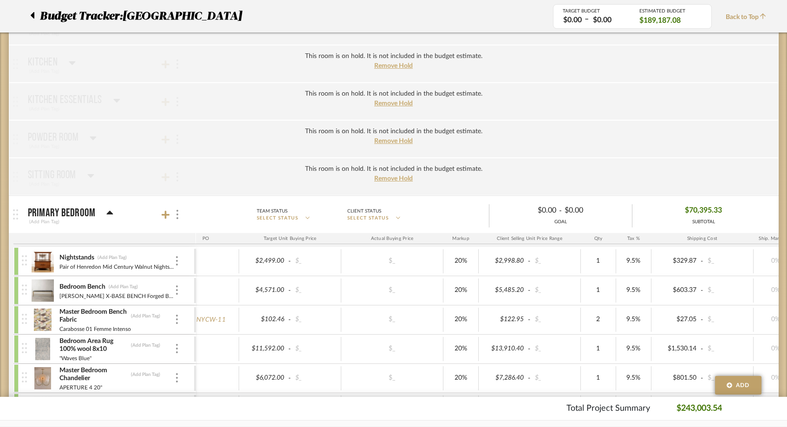
scroll to position [308, 0]
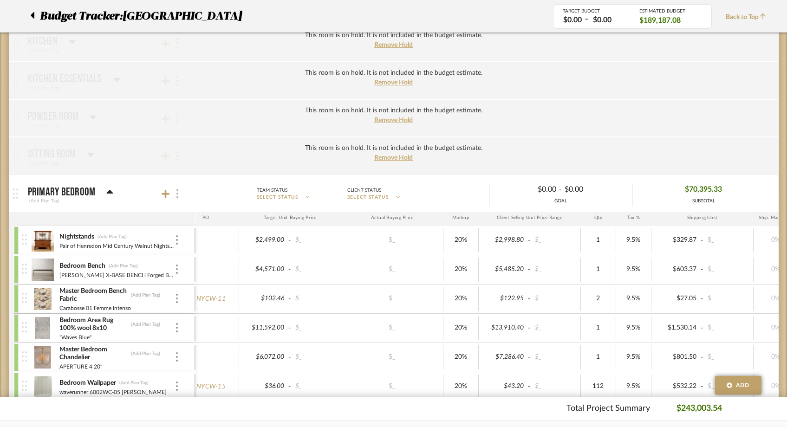
click at [177, 197] on img at bounding box center [178, 193] width 2 height 9
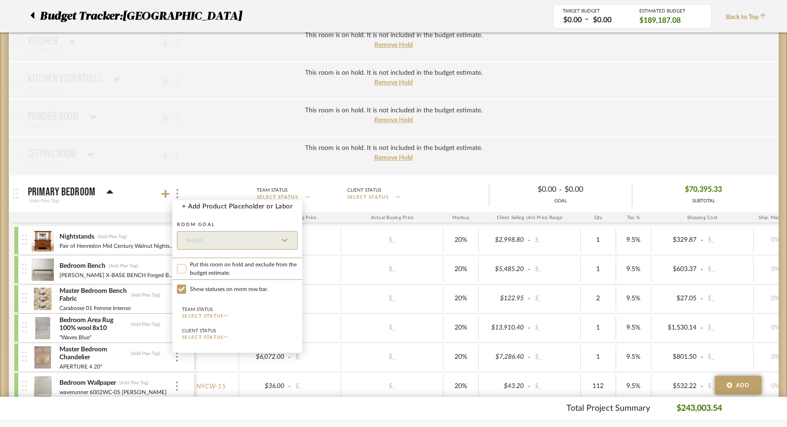
click at [181, 269] on input "Put this room on hold and exclude from the budget estimate." at bounding box center [181, 268] width 9 height 9
checkbox input "true"
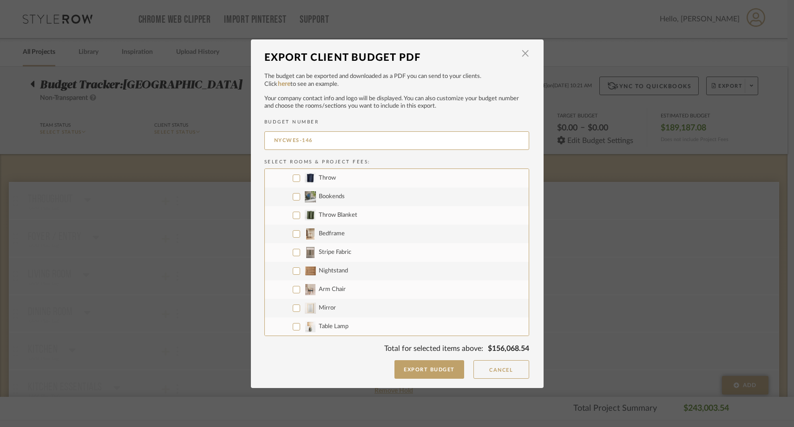
scroll to position [389, 0]
click at [293, 217] on input "Bedframe" at bounding box center [296, 216] width 7 height 7
checkbox input "true"
click at [293, 236] on input "Stripe Fabric" at bounding box center [296, 235] width 7 height 7
checkbox input "true"
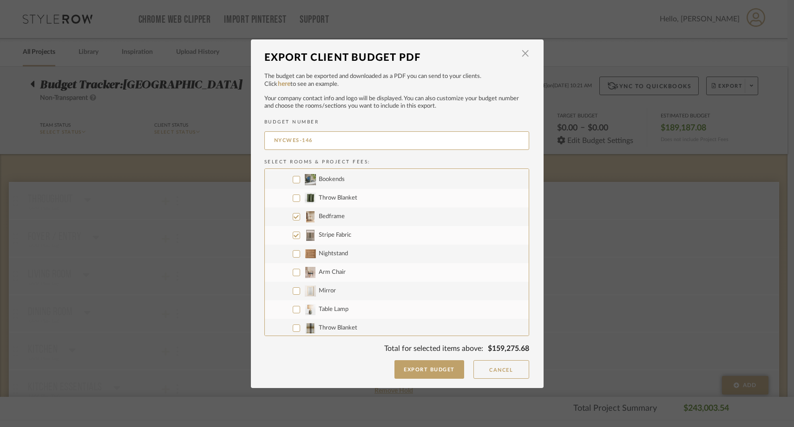
click at [293, 254] on input "Nightstand" at bounding box center [296, 253] width 7 height 7
checkbox input "true"
click at [293, 272] on input "Arm Chair" at bounding box center [296, 272] width 7 height 7
checkbox input "true"
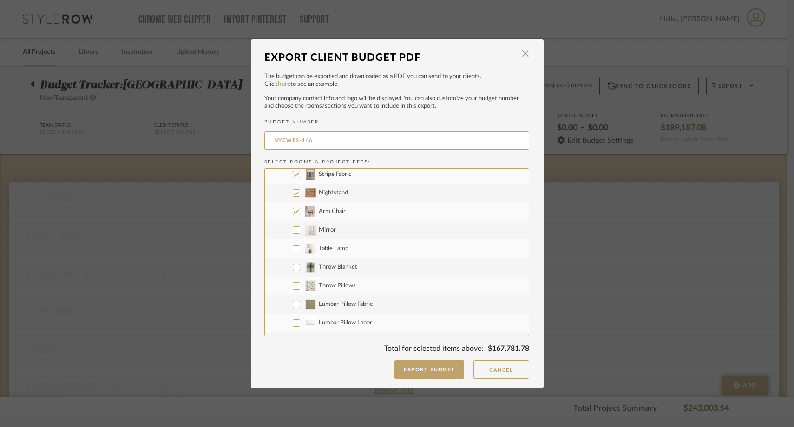
click at [293, 233] on input "Mirror" at bounding box center [296, 230] width 7 height 7
checkbox input "true"
click at [291, 261] on label "Throw Blanket" at bounding box center [397, 267] width 264 height 19
click at [293, 264] on input "Throw Blanket" at bounding box center [296, 267] width 7 height 7
checkbox input "true"
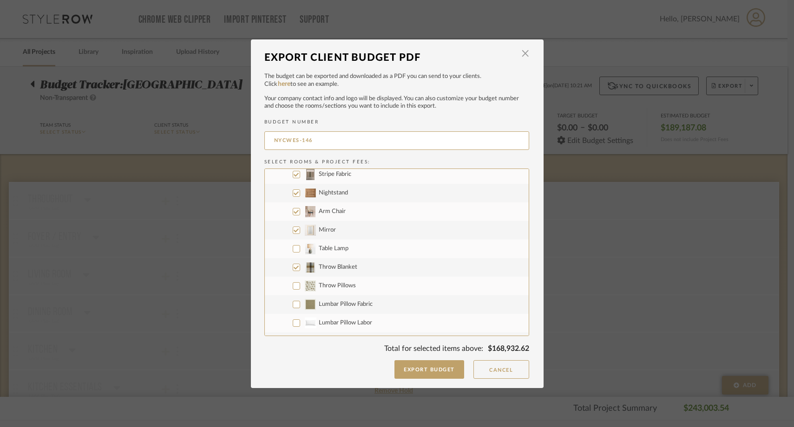
click at [293, 248] on input "Table Lamp" at bounding box center [296, 248] width 7 height 7
checkbox input "true"
click at [292, 297] on label "Lumbar Pillow Fabric" at bounding box center [397, 304] width 264 height 19
click at [293, 301] on input "Lumbar Pillow Fabric" at bounding box center [296, 304] width 7 height 7
checkbox input "true"
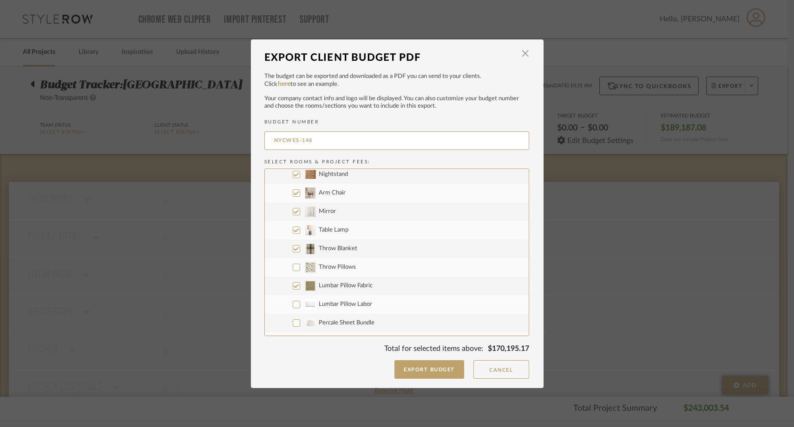
click at [294, 266] on input "Throw Pillows" at bounding box center [296, 267] width 7 height 7
checkbox input "true"
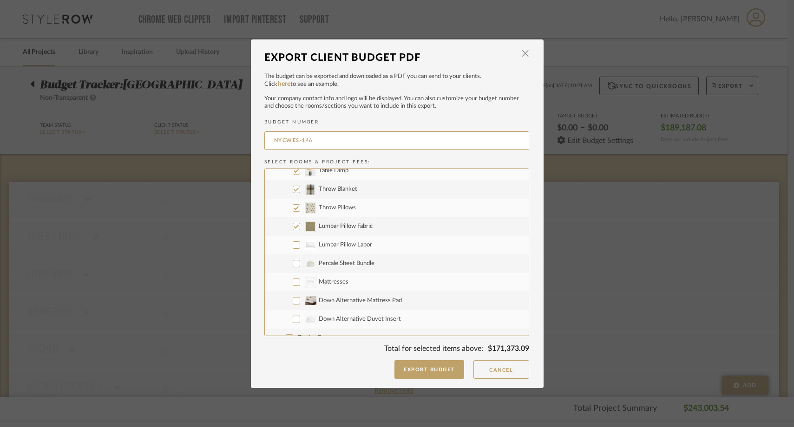
click at [293, 247] on input "Lumbar Pillow Labor" at bounding box center [296, 245] width 7 height 7
checkbox input "true"
click at [293, 260] on input "Percale Sheet Bundle" at bounding box center [296, 263] width 7 height 7
checkbox input "true"
click at [293, 281] on input "CategoryIconBeds Created with Sketch. Mattresses" at bounding box center [296, 282] width 7 height 7
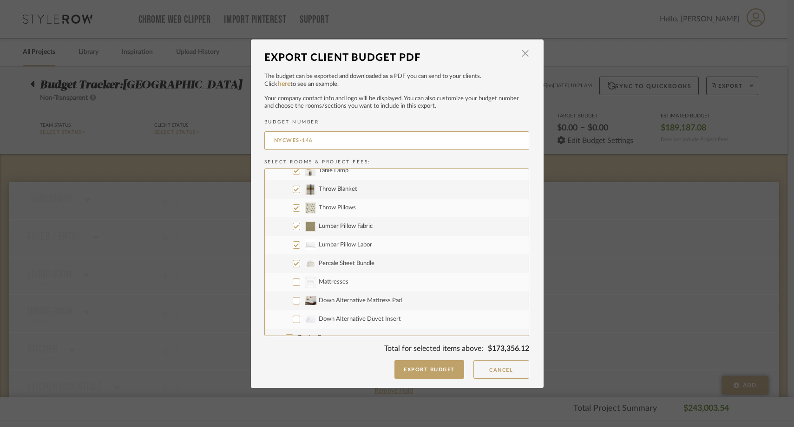
checkbox input "true"
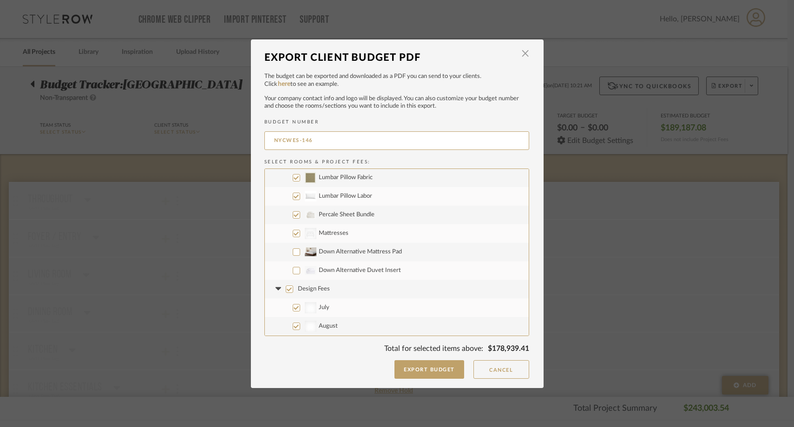
click at [293, 253] on input "Down Alternative Mattress Pad" at bounding box center [296, 252] width 7 height 7
checkbox input "true"
click at [291, 266] on label "Down Alternative Duvet Insert" at bounding box center [397, 271] width 264 height 19
click at [293, 267] on input "Down Alternative Duvet Insert" at bounding box center [296, 270] width 7 height 7
checkbox input "true"
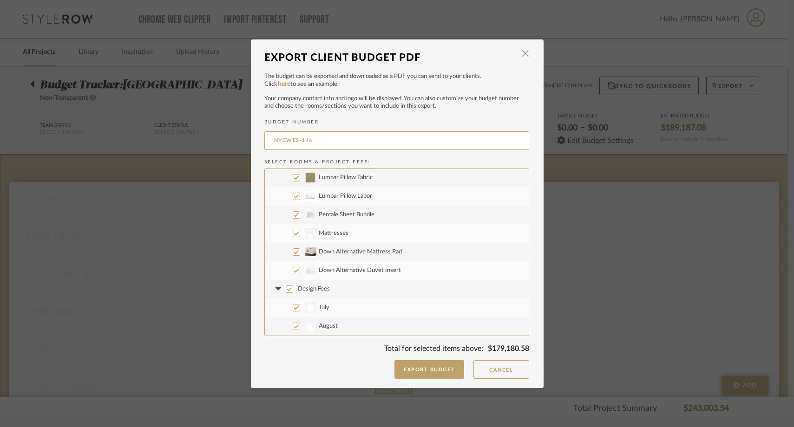
click at [287, 289] on input "Design Fees" at bounding box center [289, 289] width 7 height 7
checkbox input "false"
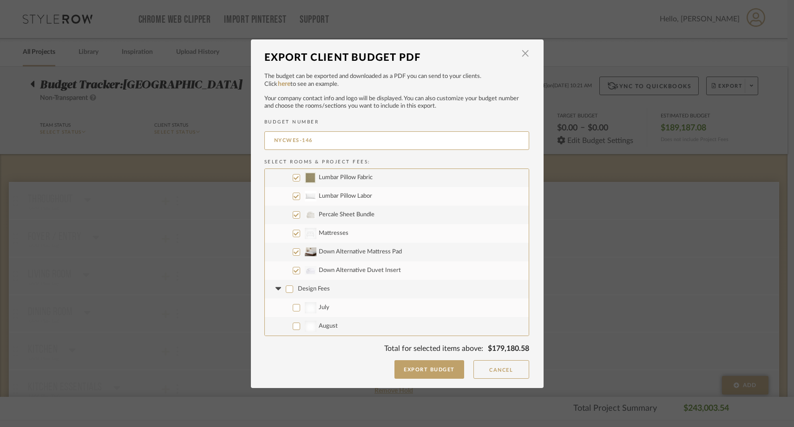
checkbox input "false"
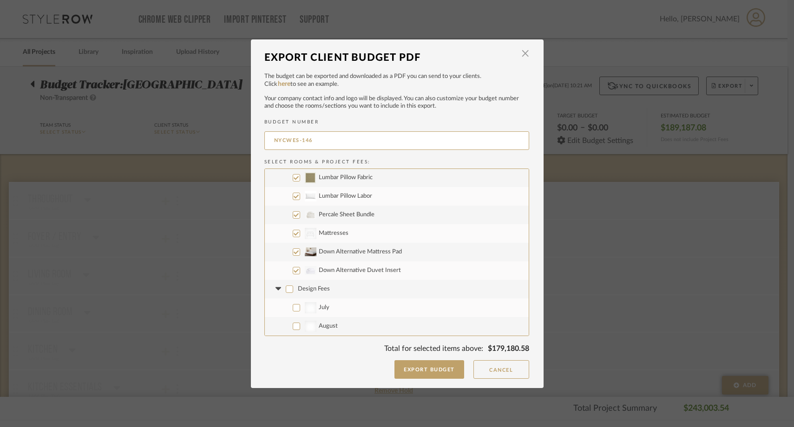
checkbox input "false"
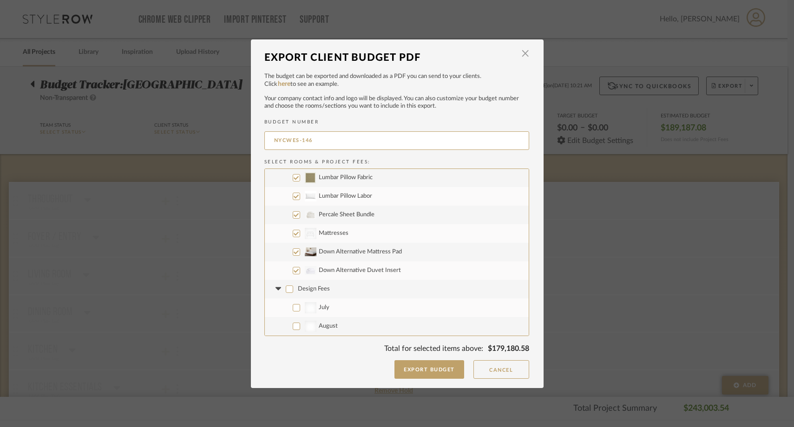
checkbox input "false"
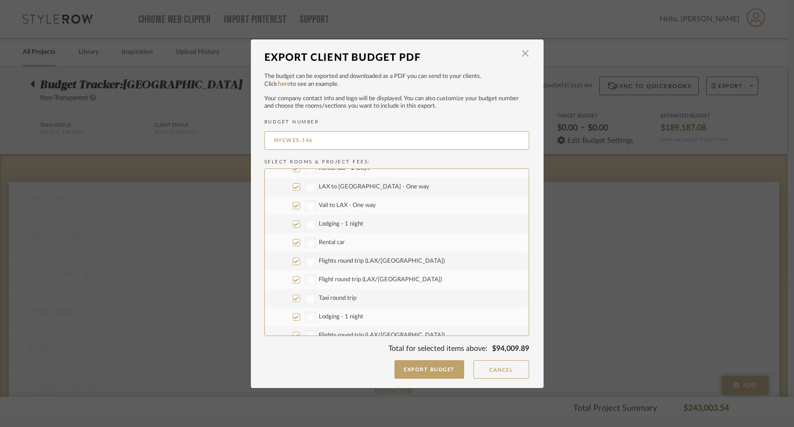
scroll to position [967, 0]
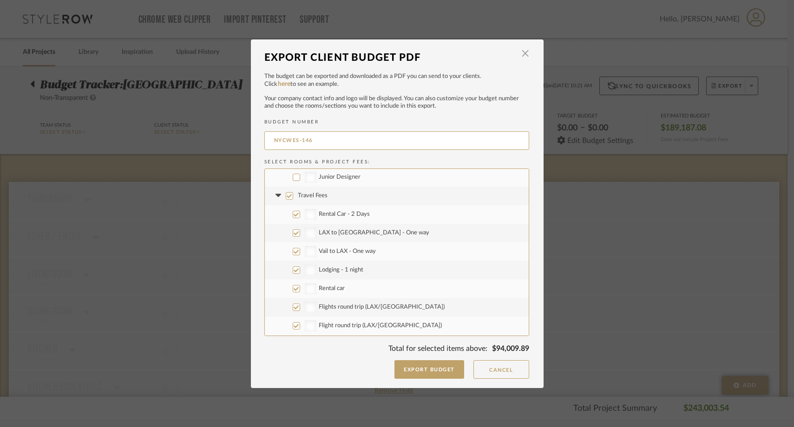
click at [286, 195] on input "Travel Fees" at bounding box center [289, 195] width 7 height 7
checkbox input "false"
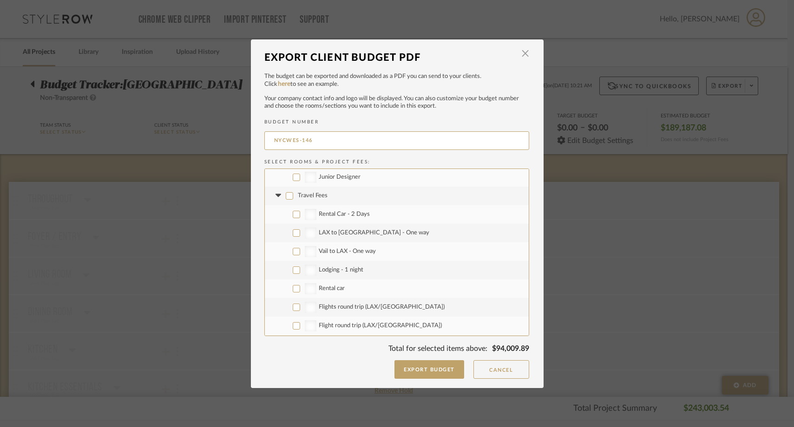
checkbox input "false"
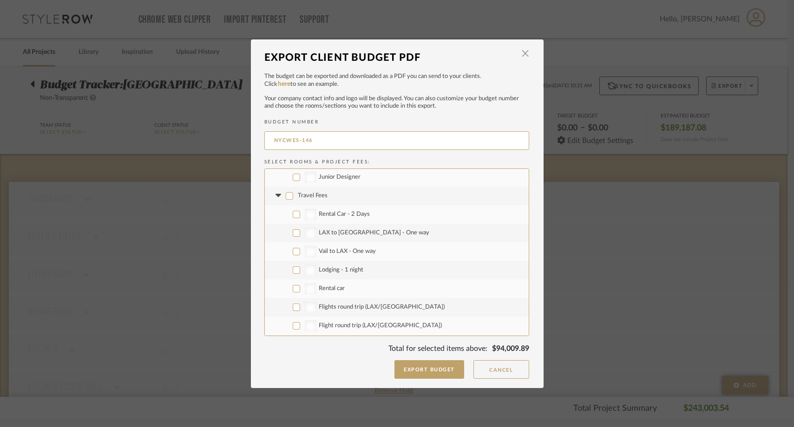
checkbox input "false"
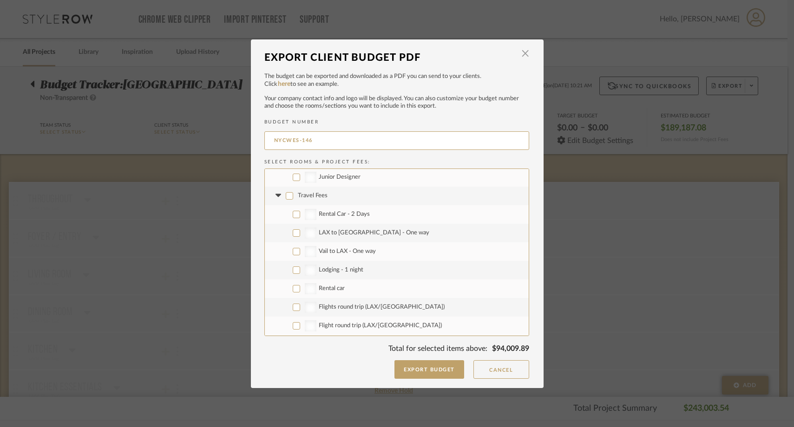
checkbox input "false"
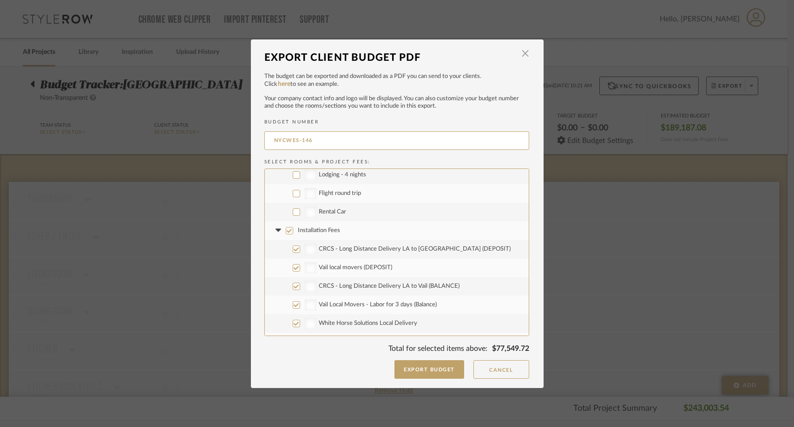
click at [286, 230] on input "Installation Fees" at bounding box center [289, 230] width 7 height 7
checkbox input "false"
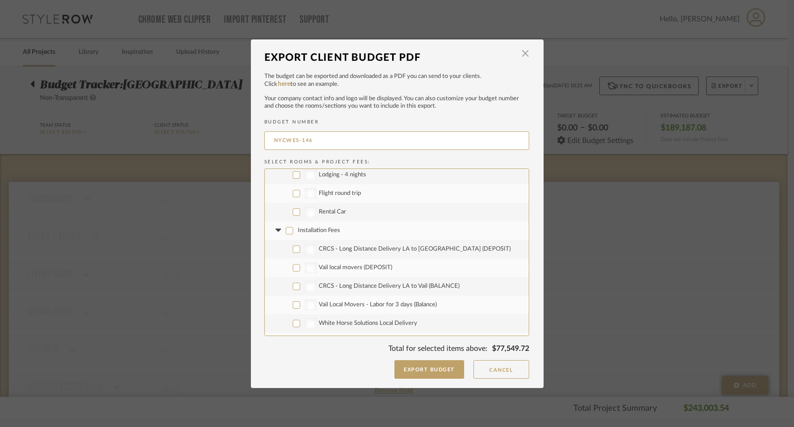
checkbox input "false"
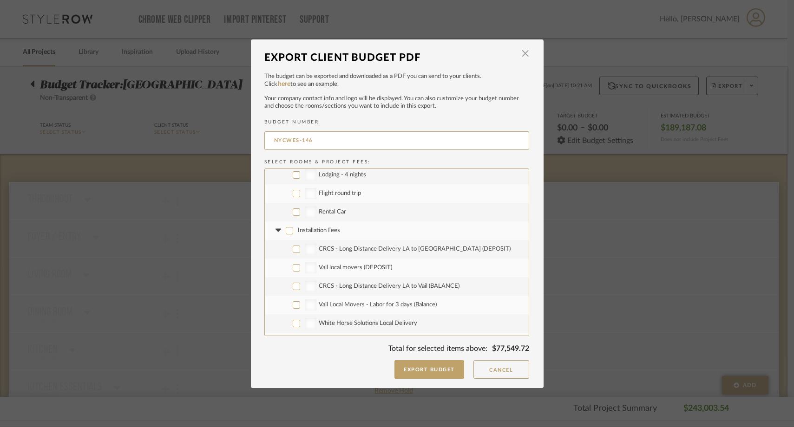
checkbox input "false"
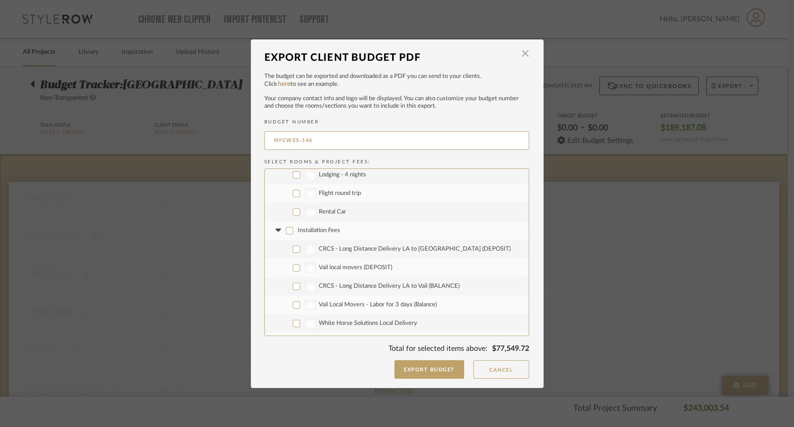
checkbox input "false"
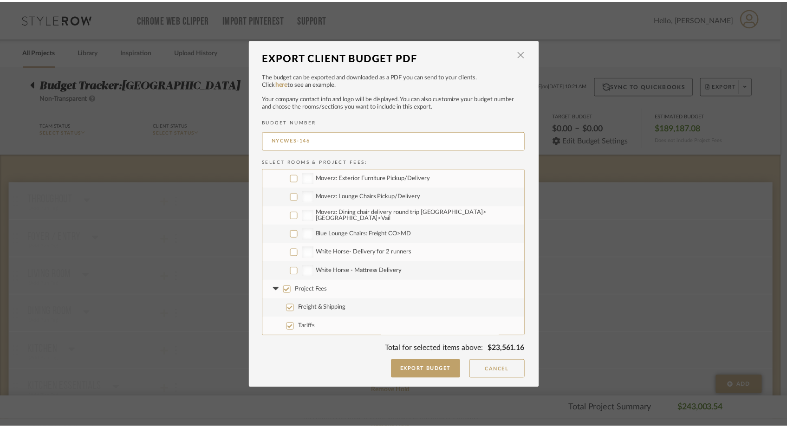
scroll to position [1506, 0]
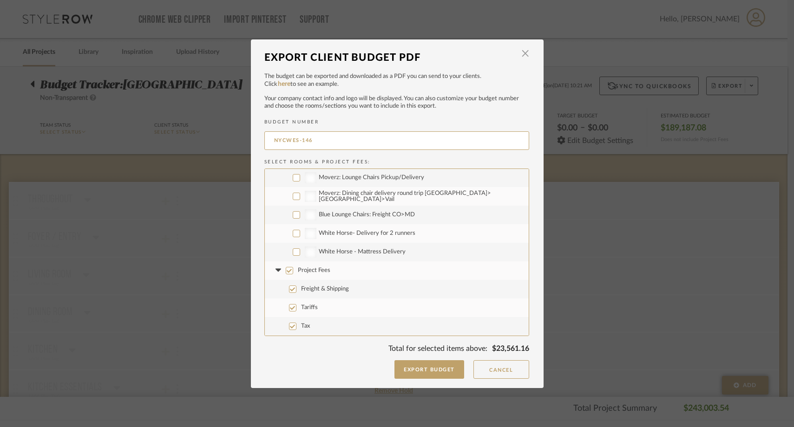
click at [282, 268] on label "Project Fees" at bounding box center [397, 271] width 264 height 19
click at [286, 268] on input "Project Fees" at bounding box center [289, 270] width 7 height 7
checkbox input "false"
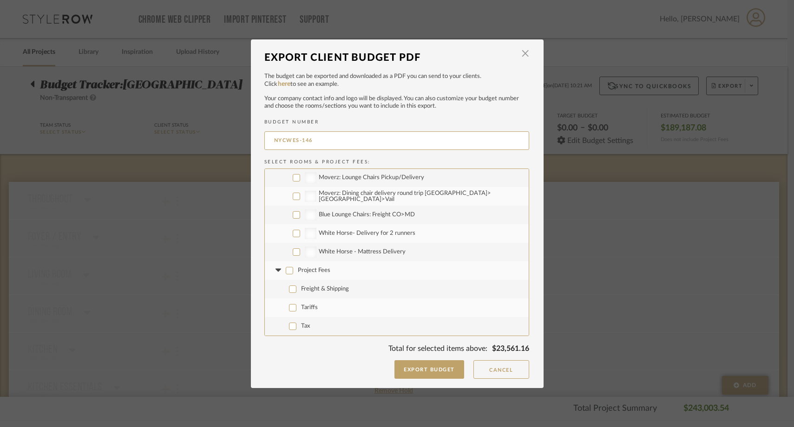
checkbox input "false"
click at [289, 310] on input "Tariffs" at bounding box center [292, 307] width 7 height 7
checkbox input "true"
click at [422, 368] on button "Export Budget" at bounding box center [429, 370] width 70 height 19
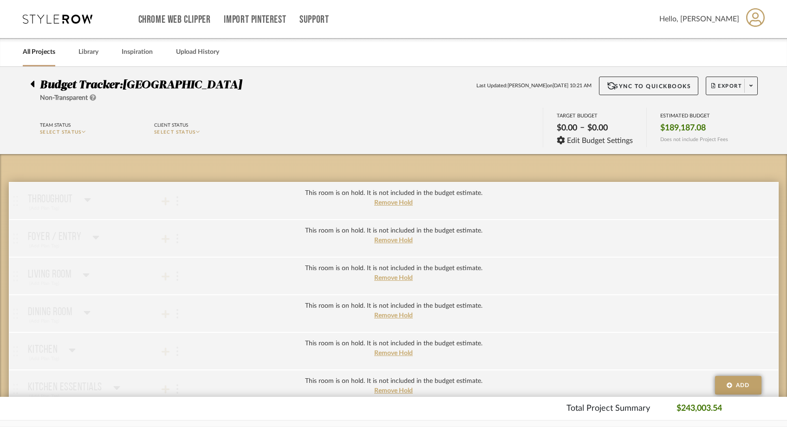
click at [34, 83] on div at bounding box center [35, 82] width 10 height 11
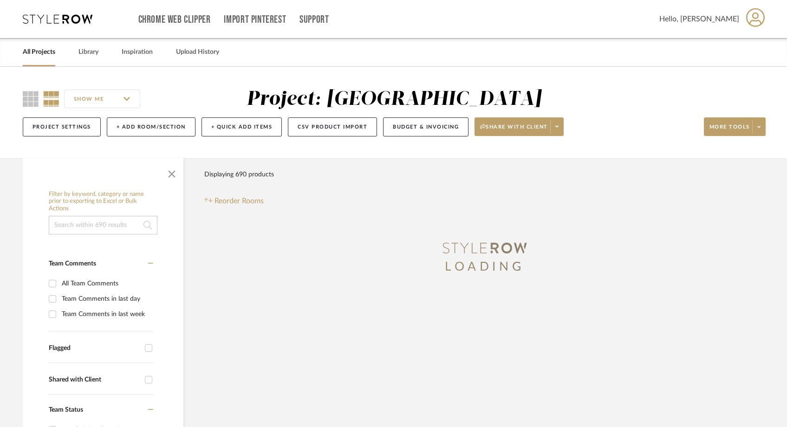
click at [53, 53] on link "All Projects" at bounding box center [39, 52] width 33 height 13
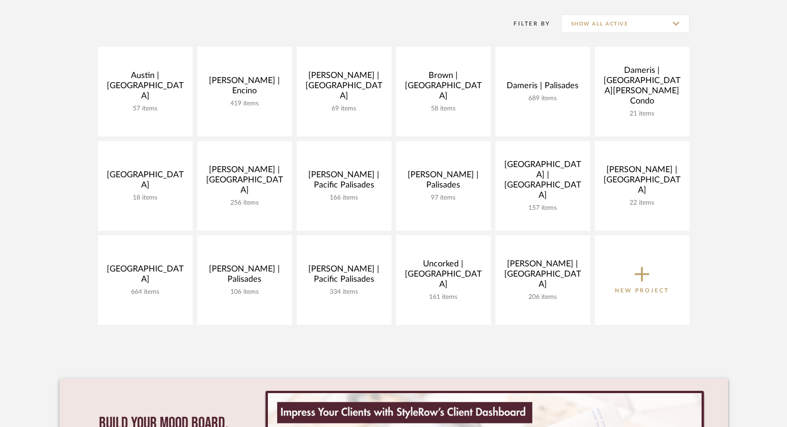
scroll to position [212, 0]
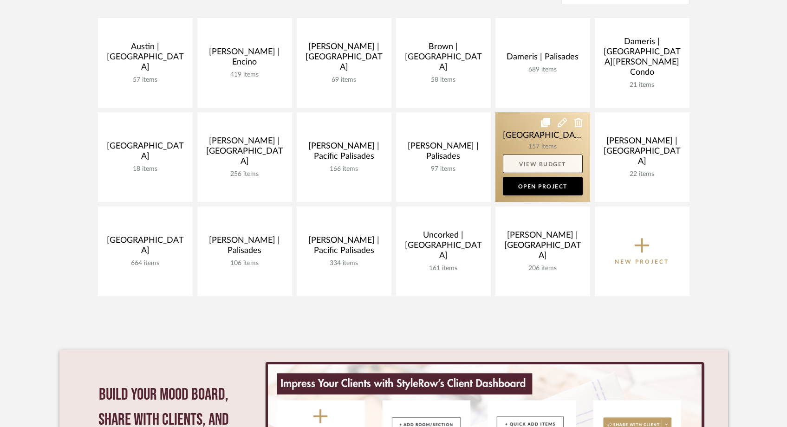
click at [551, 167] on link "View Budget" at bounding box center [543, 164] width 80 height 19
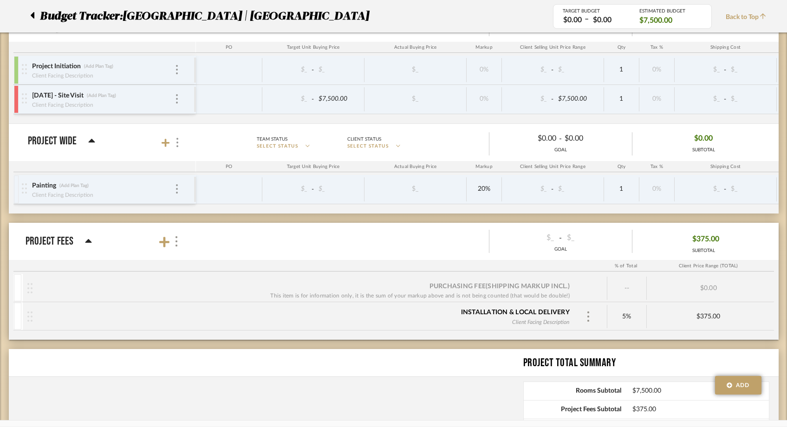
scroll to position [761, 0]
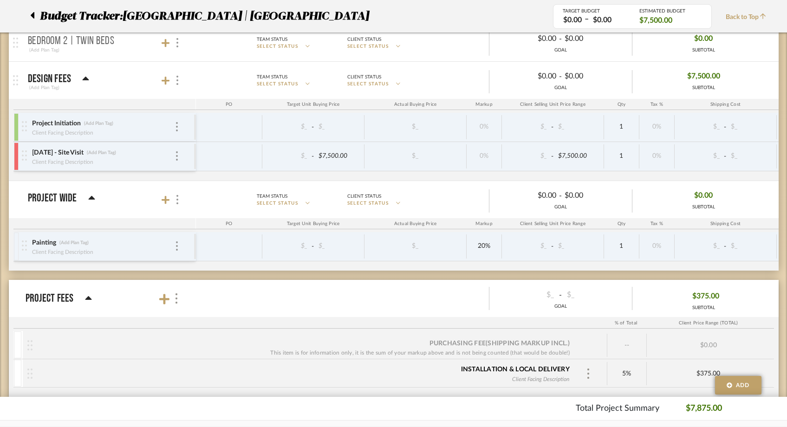
click at [19, 153] on div at bounding box center [25, 156] width 13 height 29
click at [17, 149] on div at bounding box center [16, 157] width 5 height 28
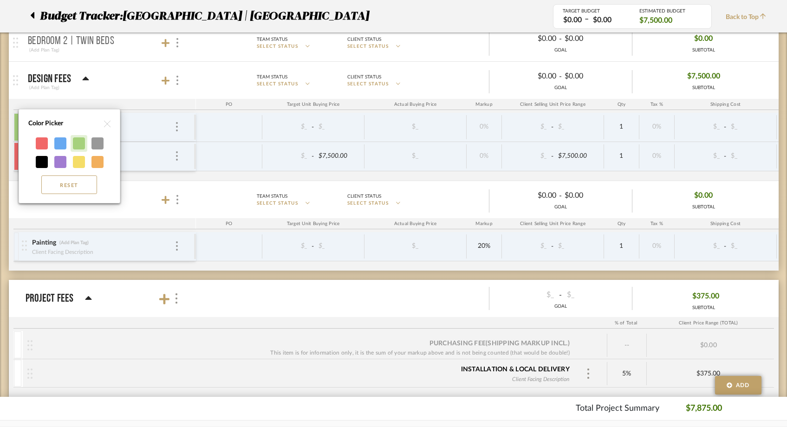
click at [78, 144] on div at bounding box center [79, 144] width 12 height 12
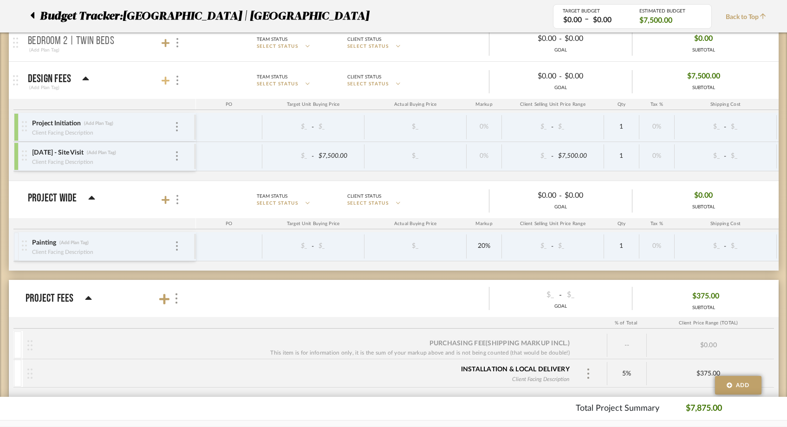
click at [163, 80] on icon at bounding box center [166, 81] width 8 height 8
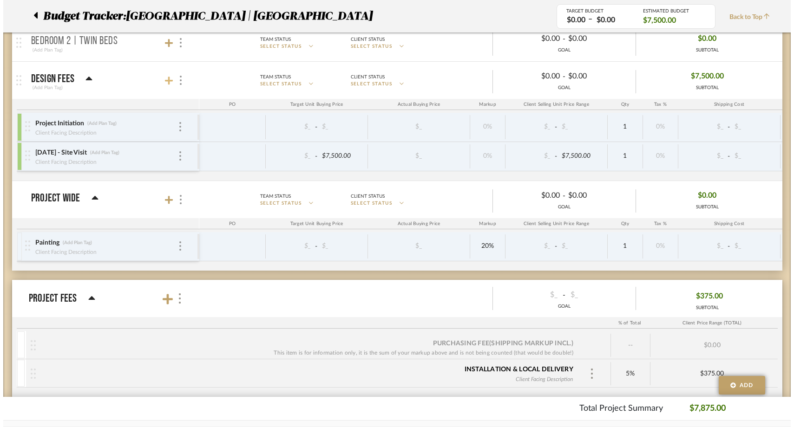
scroll to position [0, 0]
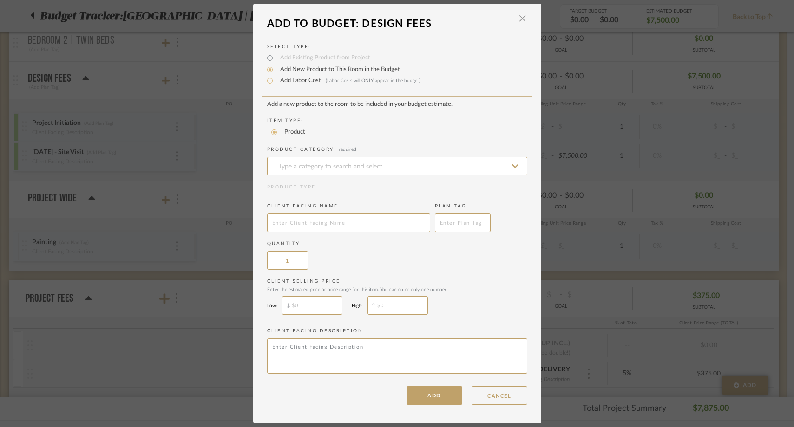
click at [282, 83] on label "Add Labor Cost (Labor Costs will ONLY appear in the budget)" at bounding box center [347, 80] width 145 height 9
click at [275, 83] on input "Add Labor Cost (Labor Costs will ONLY appear in the budget)" at bounding box center [269, 80] width 11 height 11
radio input "true"
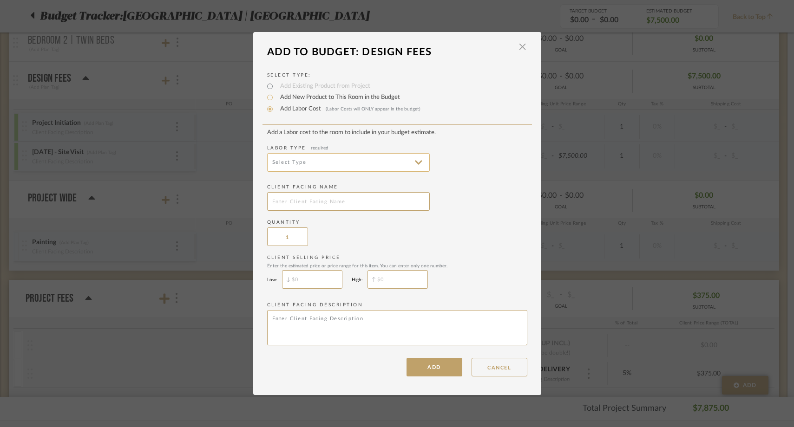
click at [278, 161] on input at bounding box center [348, 162] width 163 height 19
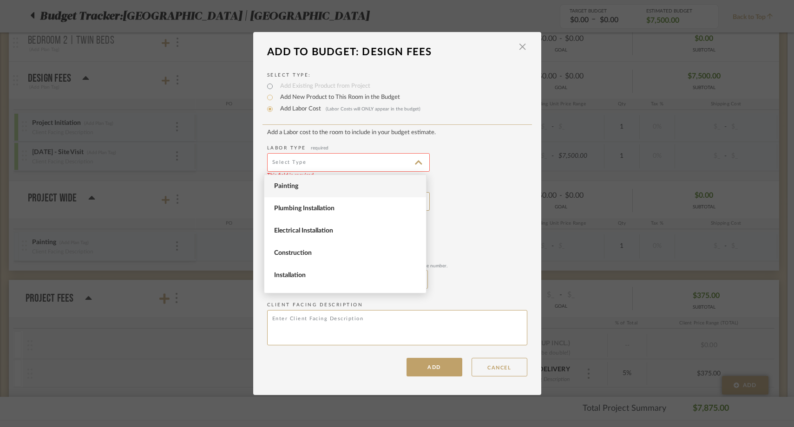
click at [278, 183] on span "Painting" at bounding box center [346, 187] width 144 height 8
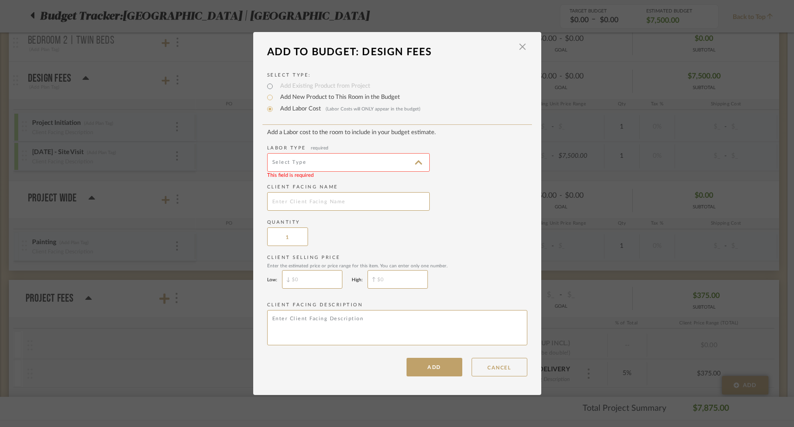
type input "Painting"
click at [361, 203] on input "text" at bounding box center [348, 201] width 163 height 19
type input "Design Fee (Phase 1)"
click at [322, 331] on textarea "To enrich screen reader interactions, please activate Accessibility in Grammarl…" at bounding box center [397, 327] width 260 height 35
type textarea "P"
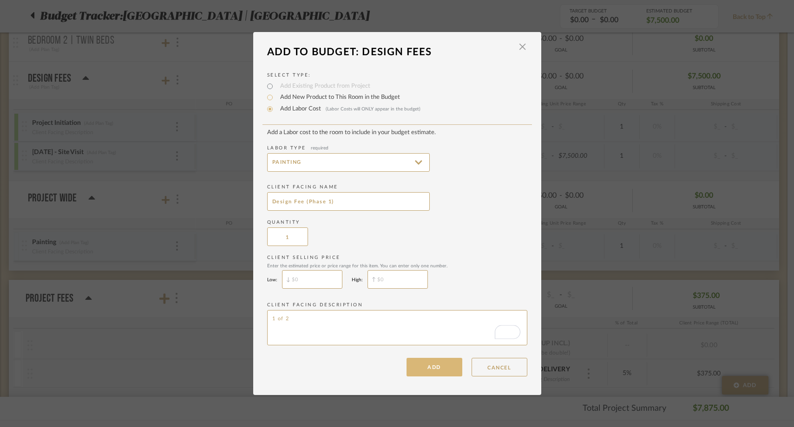
type textarea "1 of 2"
click at [411, 372] on button "ADD" at bounding box center [435, 367] width 56 height 19
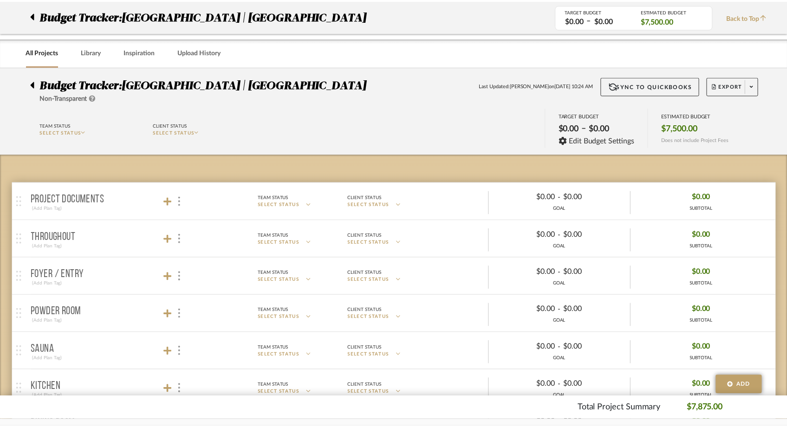
scroll to position [761, 0]
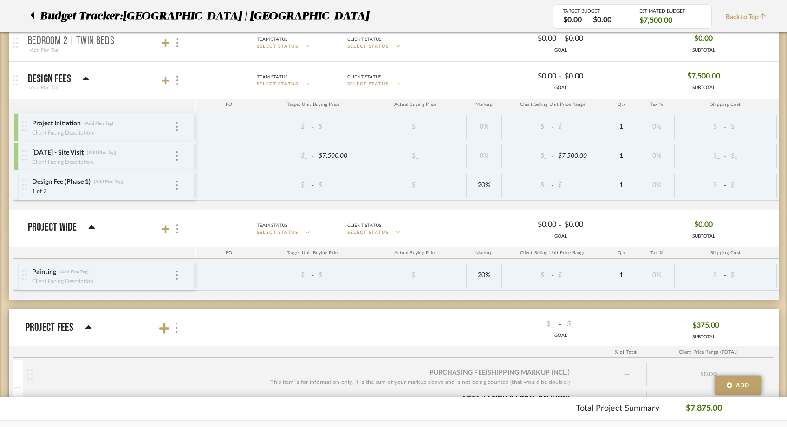
click at [15, 183] on div at bounding box center [16, 186] width 5 height 28
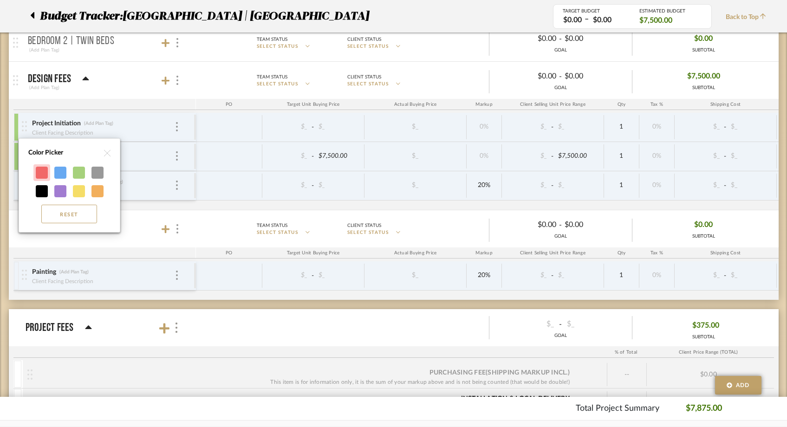
click at [40, 173] on div at bounding box center [42, 173] width 12 height 12
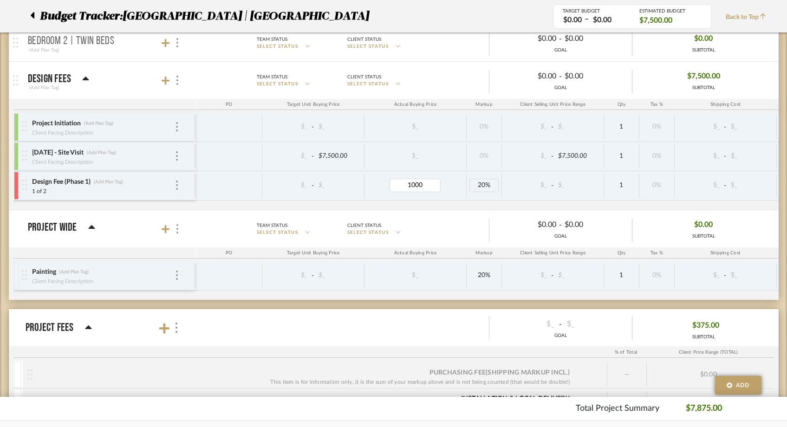
type input "10000"
type input "20%"
click at [557, 205] on div "Project Initiation (Add Plan Tag) Client Facing Description $_ - $_ $_ 0% $_ - …" at bounding box center [493, 161] width 961 height 97
click at [473, 201] on div "Project Initiation (Add Plan Tag) Client Facing Description $_ - $_ $_ 0% $_ - …" at bounding box center [493, 161] width 961 height 97
type input "Installment 1 of 2"
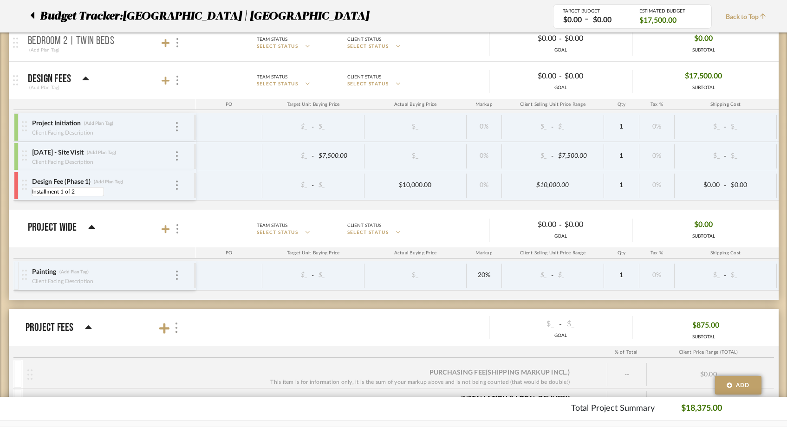
click at [45, 207] on div "Project Initiation (Add Plan Tag) Client Facing Description $_ - $_ $_ 0% $_ - …" at bounding box center [493, 161] width 961 height 97
click at [698, 204] on div "Project Initiation (Add Plan Tag) Client Facing Description $_ - $_ $_ 0% $_ - …" at bounding box center [493, 161] width 961 height 97
click at [732, 21] on span "Back to Top" at bounding box center [748, 18] width 45 height 10
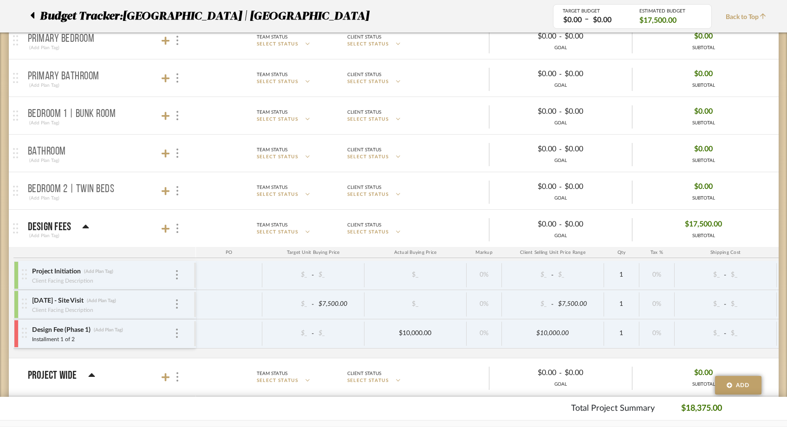
scroll to position [621, 0]
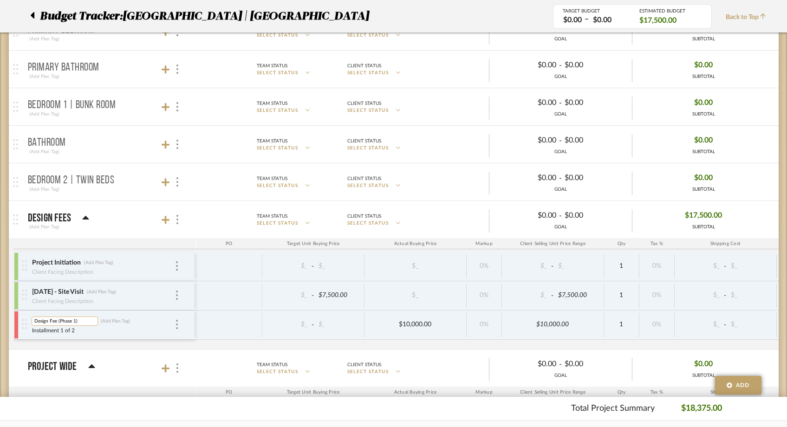
click at [59, 320] on input "Design Fee (Phase 1)" at bounding box center [65, 321] width 66 height 9
type input "Design Services - Phase 1"
click at [62, 347] on div "Project Initiation (Add Plan Tag) Client Facing Description $_ - $_ $_ 0% $_ - …" at bounding box center [493, 300] width 961 height 97
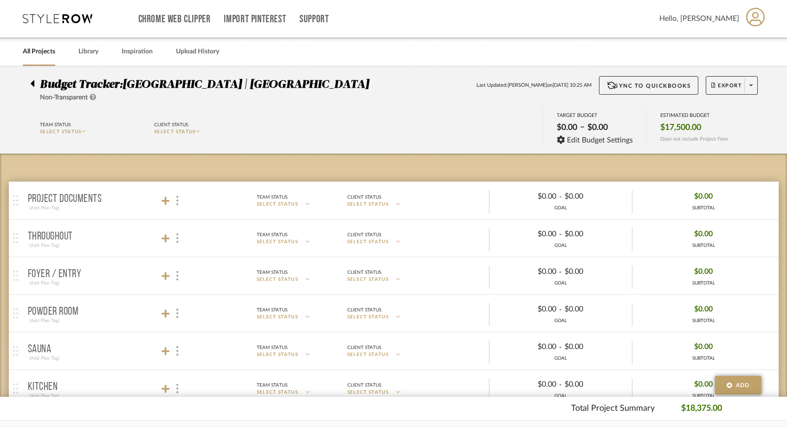
scroll to position [0, 0]
click at [753, 84] on span at bounding box center [751, 86] width 13 height 14
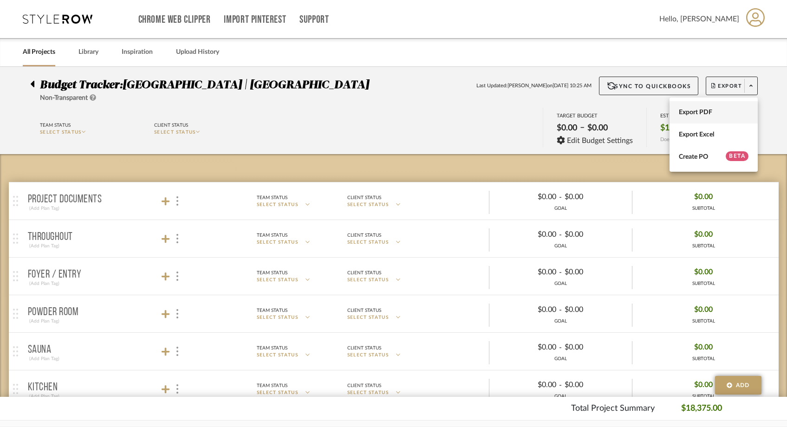
click at [723, 117] on button "Export PDF" at bounding box center [714, 112] width 88 height 22
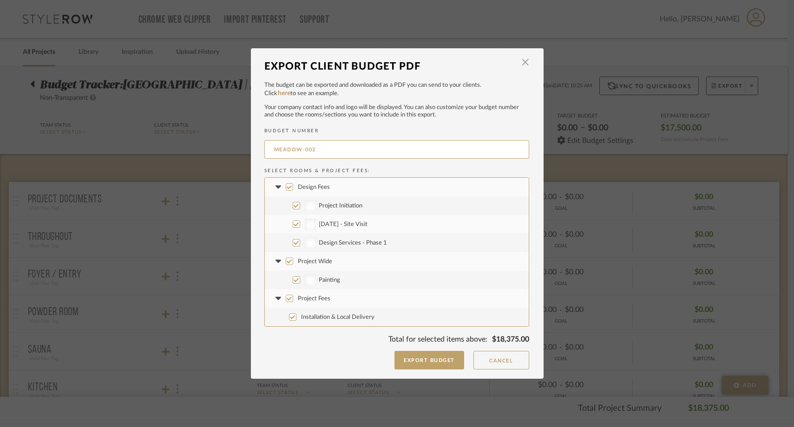
click at [286, 185] on input "Design Fees" at bounding box center [289, 187] width 7 height 7
checkbox input "false"
click at [294, 243] on input "Design Services - Phase 1" at bounding box center [296, 242] width 7 height 7
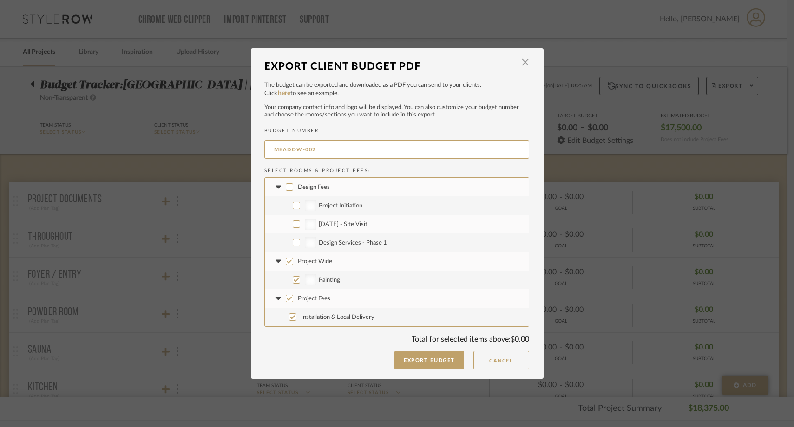
checkbox input "true"
click at [284, 256] on label "Project Wide" at bounding box center [397, 261] width 264 height 19
click at [286, 258] on input "Project Wide" at bounding box center [289, 261] width 7 height 7
checkbox input "false"
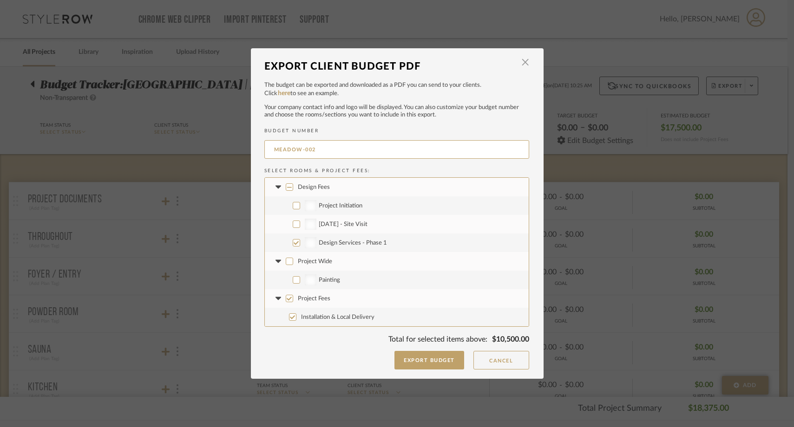
click at [286, 299] on input "Project Fees" at bounding box center [289, 298] width 7 height 7
checkbox input "false"
click at [423, 360] on button "Export Budget" at bounding box center [429, 360] width 70 height 19
